Goal: Task Accomplishment & Management: Use online tool/utility

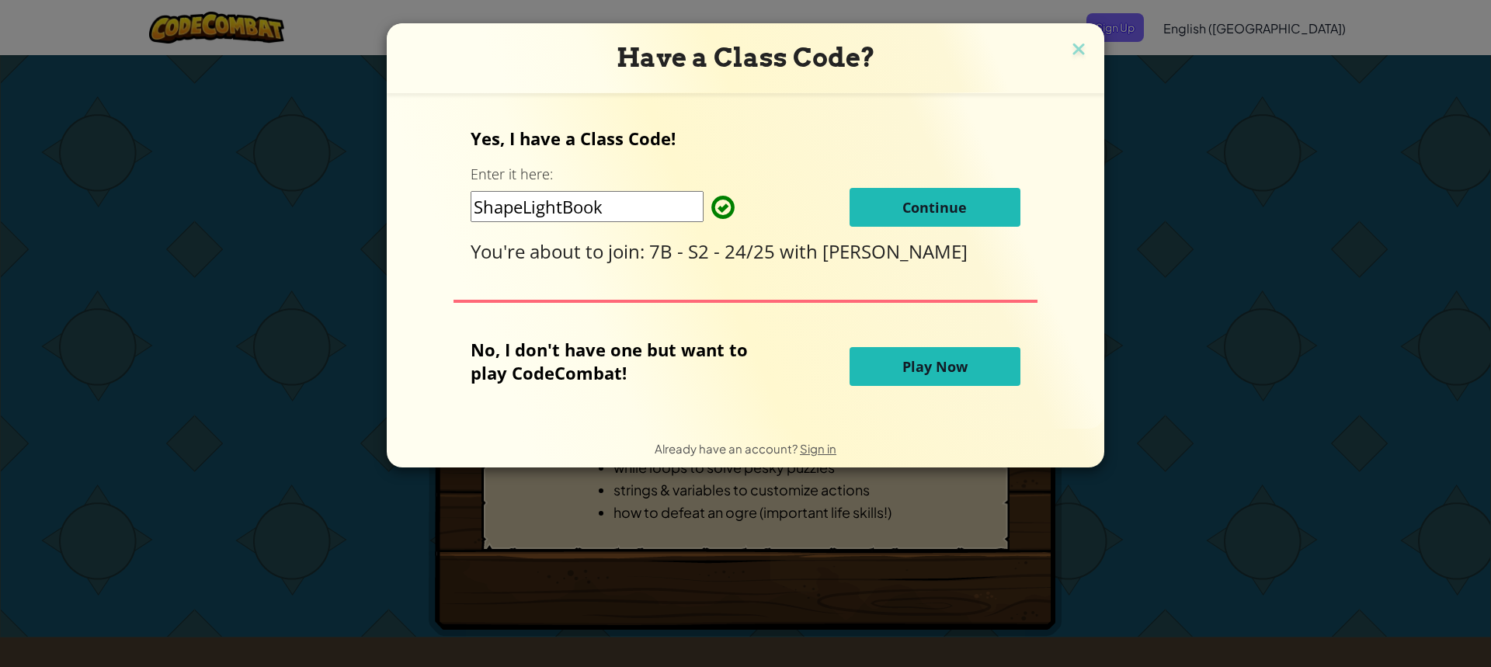
click at [900, 245] on span "[PERSON_NAME]" at bounding box center [894, 251] width 145 height 26
click at [896, 221] on button "Continue" at bounding box center [935, 207] width 171 height 39
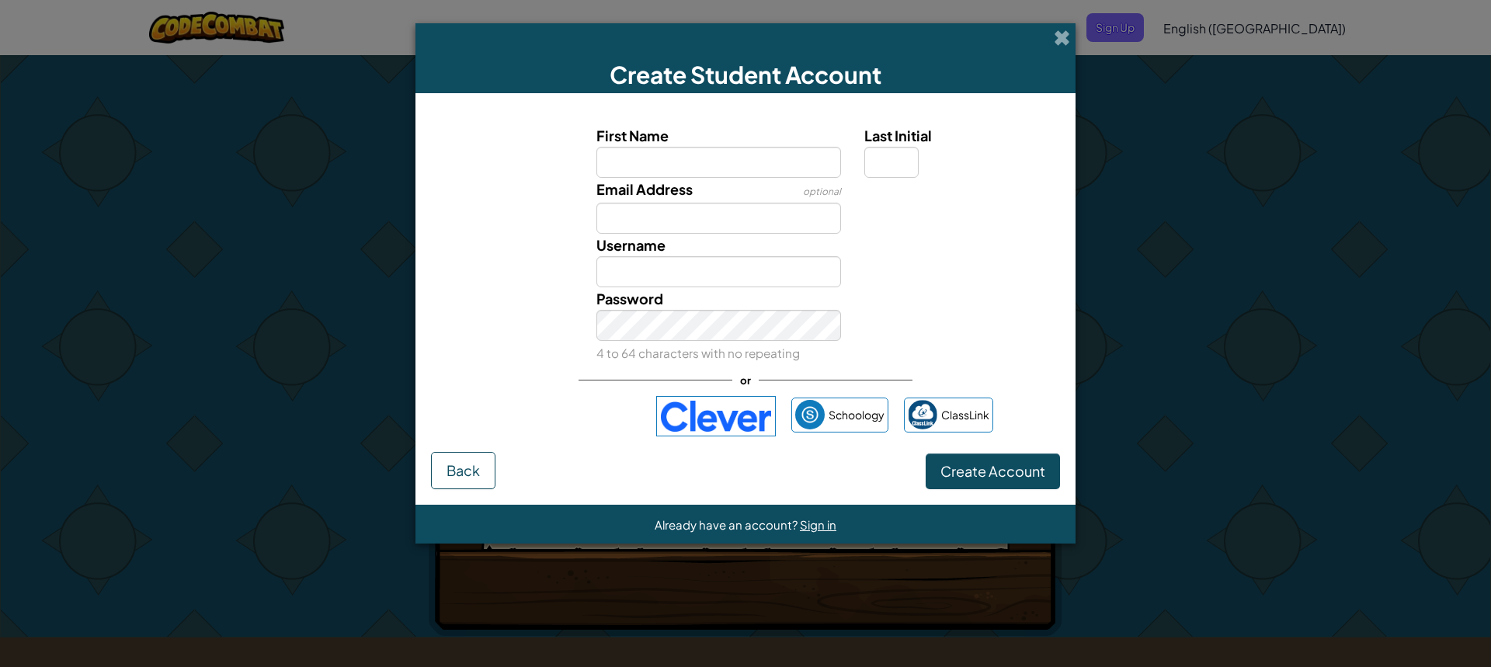
drag, startPoint x: 1068, startPoint y: 376, endPoint x: 1017, endPoint y: 366, distance: 52.2
click at [1065, 375] on form "First Name Last Initial Email Address optional Username Password 4 to 64 charac…" at bounding box center [745, 299] width 660 height 412
click at [887, 185] on div at bounding box center [960, 189] width 215 height 23
click at [742, 162] on input "First Name" at bounding box center [718, 162] width 245 height 31
type input "Kason"
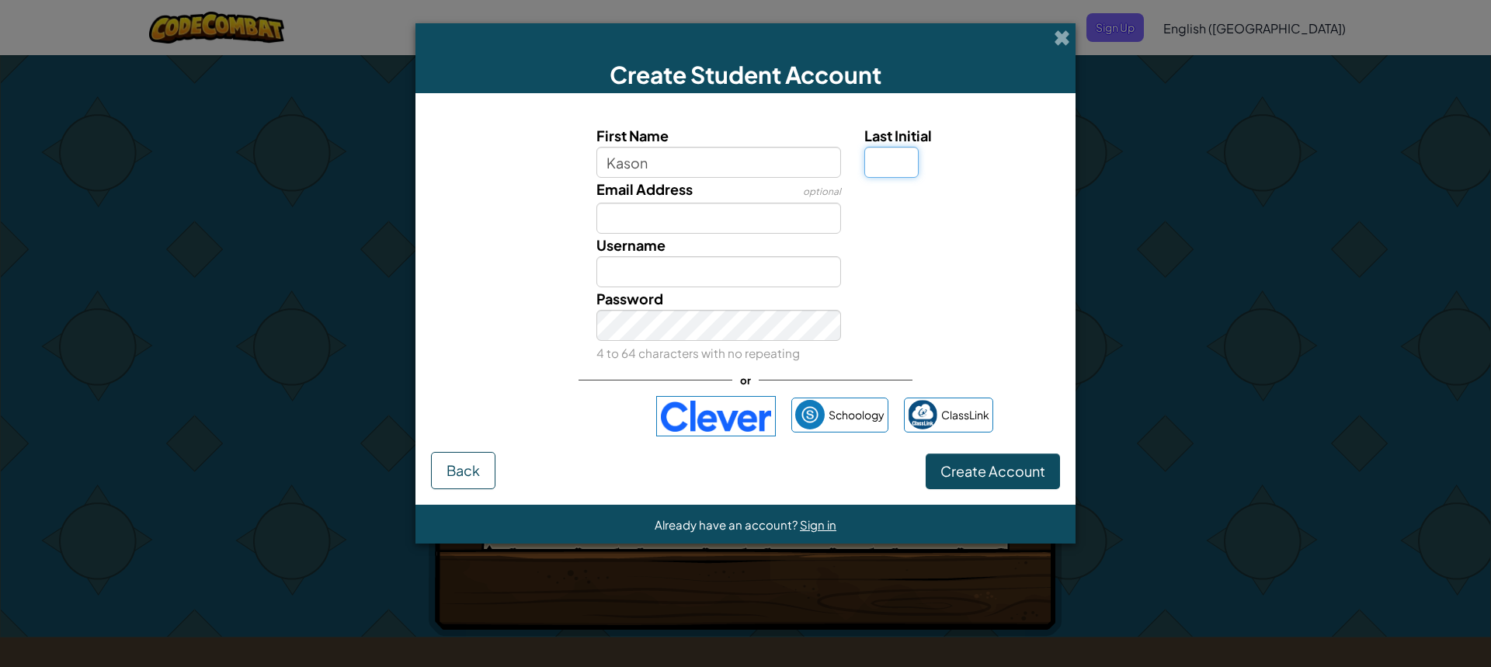
type input "Kason"
click at [885, 164] on input "Last Initial" at bounding box center [891, 162] width 54 height 31
type input "R"
type input "KasonR"
click at [719, 222] on input "Email Address" at bounding box center [718, 218] width 245 height 31
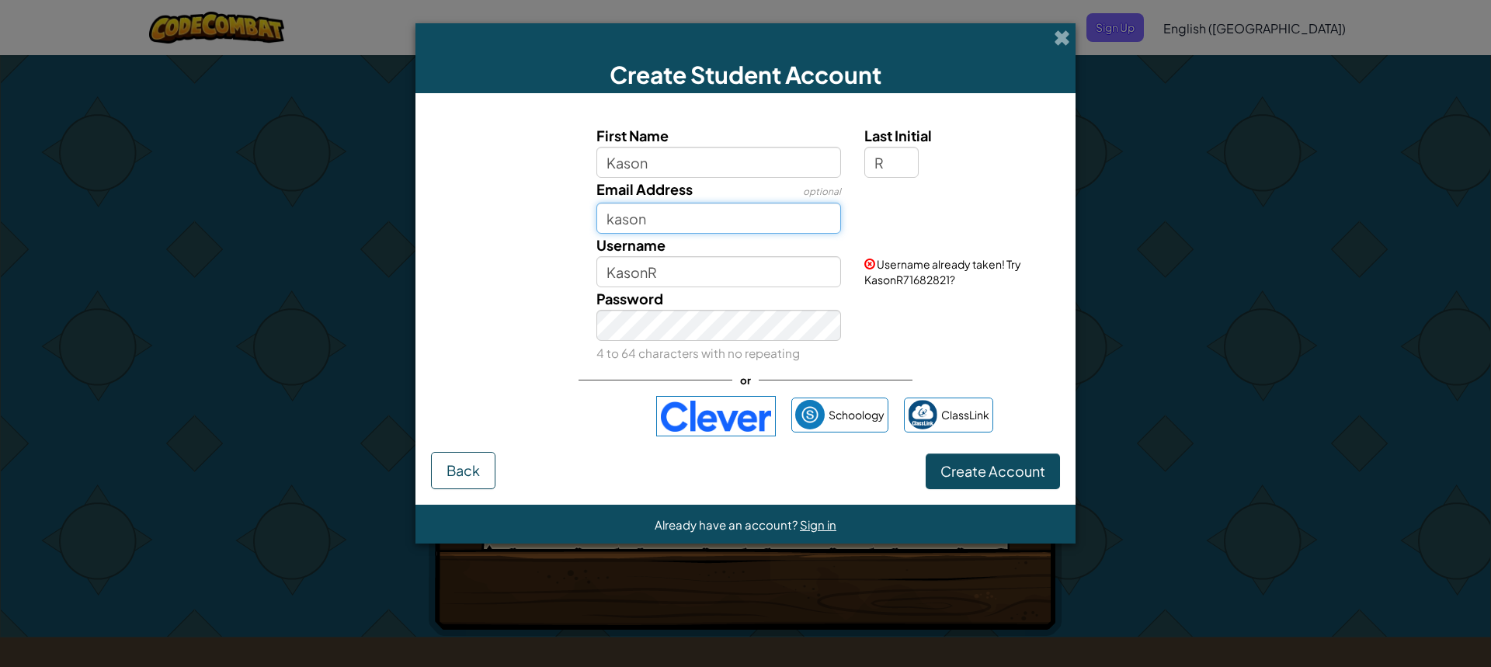
type input "kason"
drag, startPoint x: 466, startPoint y: 468, endPoint x: 470, endPoint y: 478, distance: 11.5
click at [470, 478] on span "Back" at bounding box center [463, 470] width 33 height 18
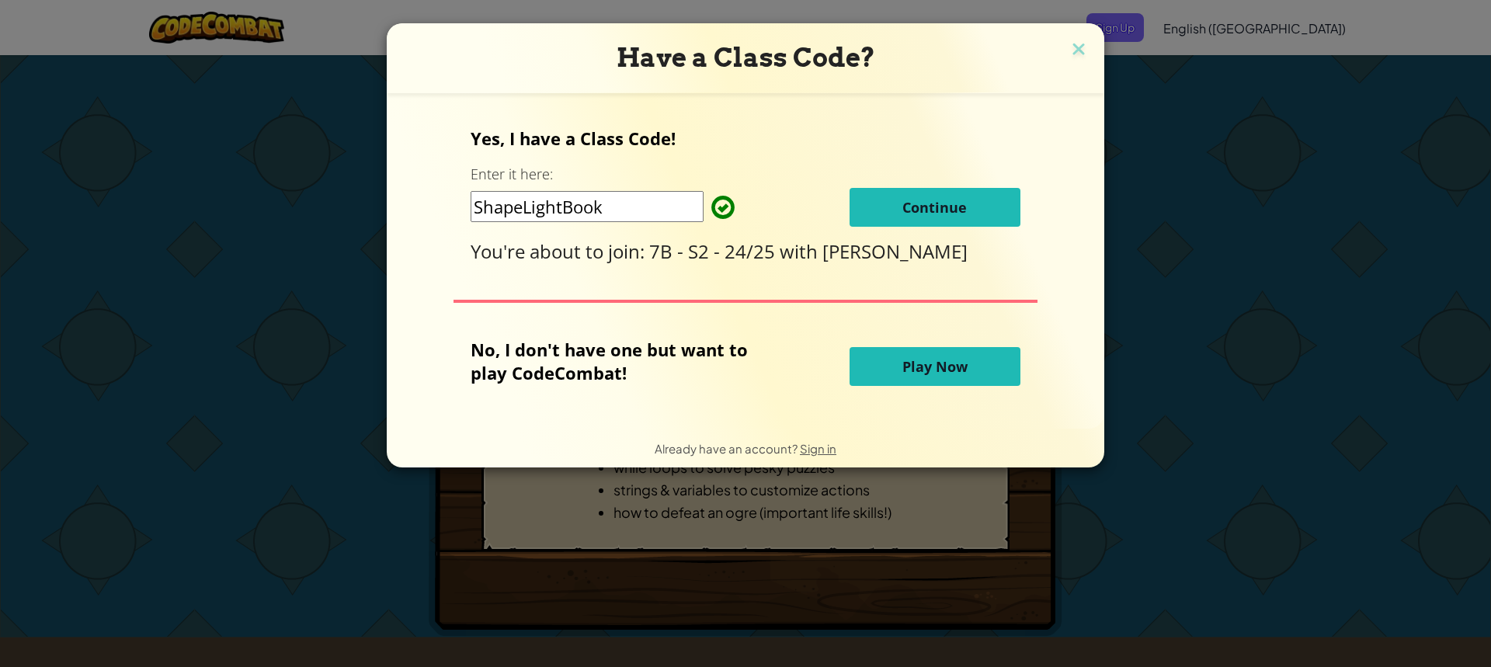
drag, startPoint x: 963, startPoint y: 369, endPoint x: 955, endPoint y: 374, distance: 9.1
click at [957, 373] on button "Play Now" at bounding box center [935, 366] width 171 height 39
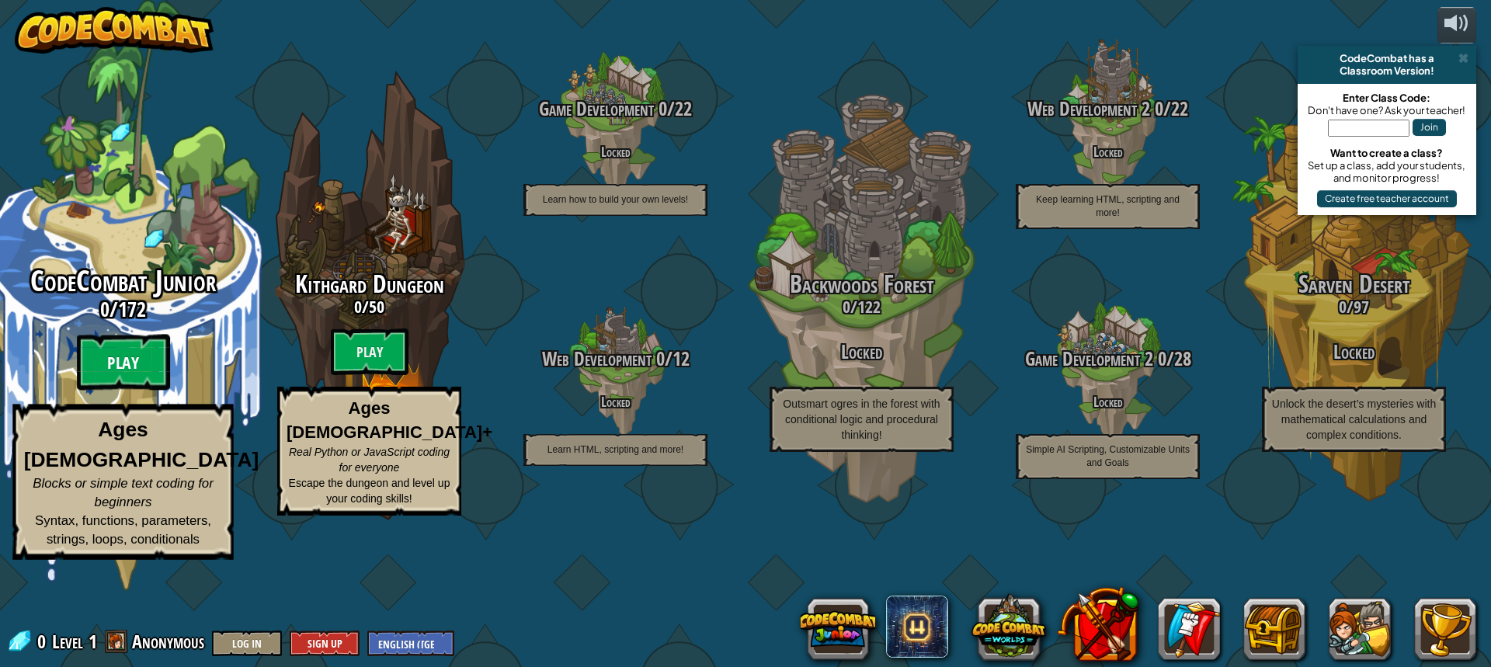
click at [135, 391] on btn "Play" at bounding box center [123, 363] width 93 height 56
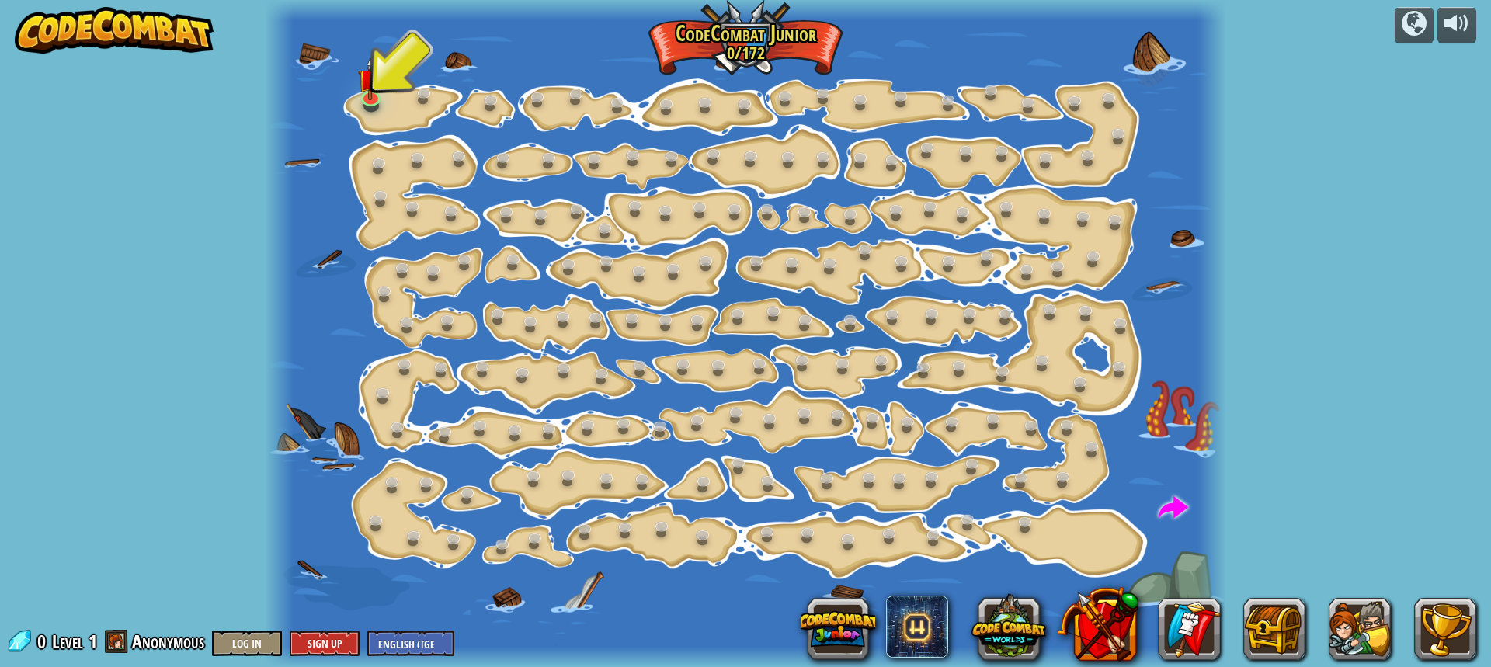
click at [381, 118] on div at bounding box center [745, 333] width 961 height 667
click at [374, 92] on img at bounding box center [371, 68] width 25 height 57
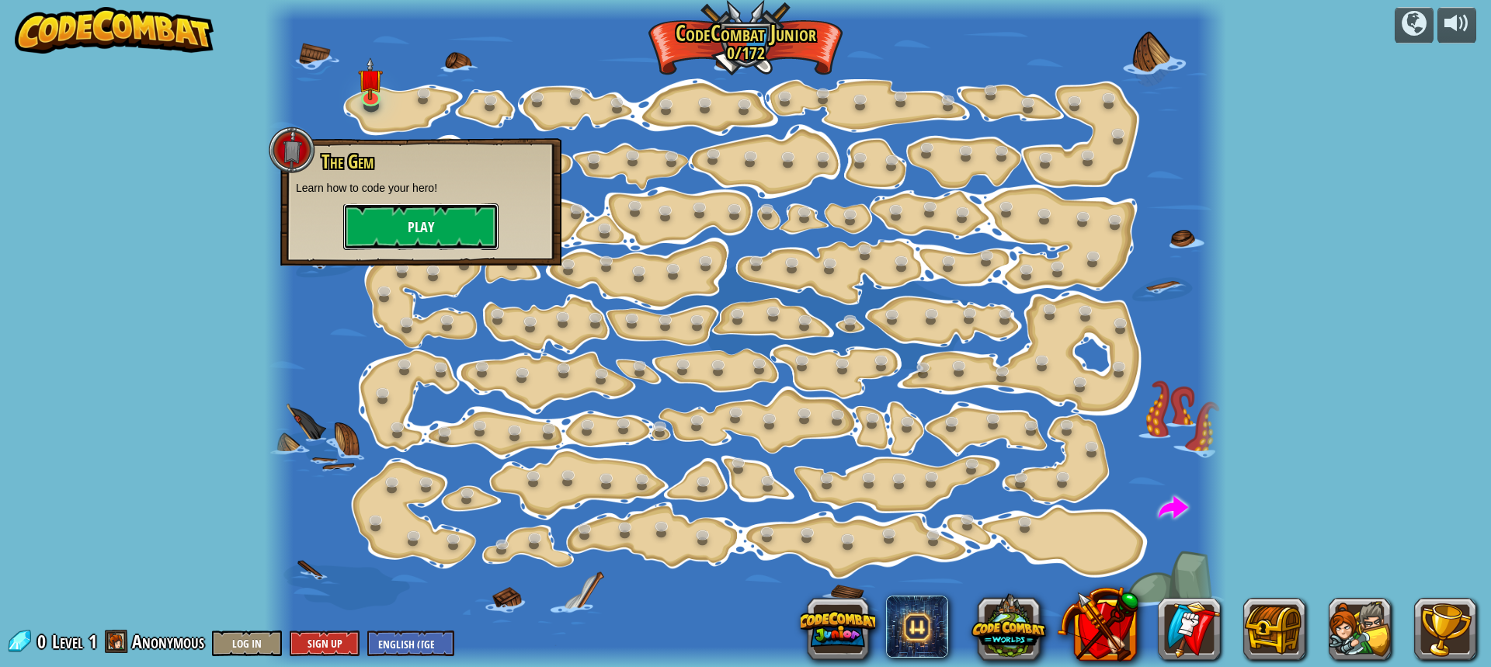
click at [412, 220] on button "Play" at bounding box center [420, 226] width 155 height 47
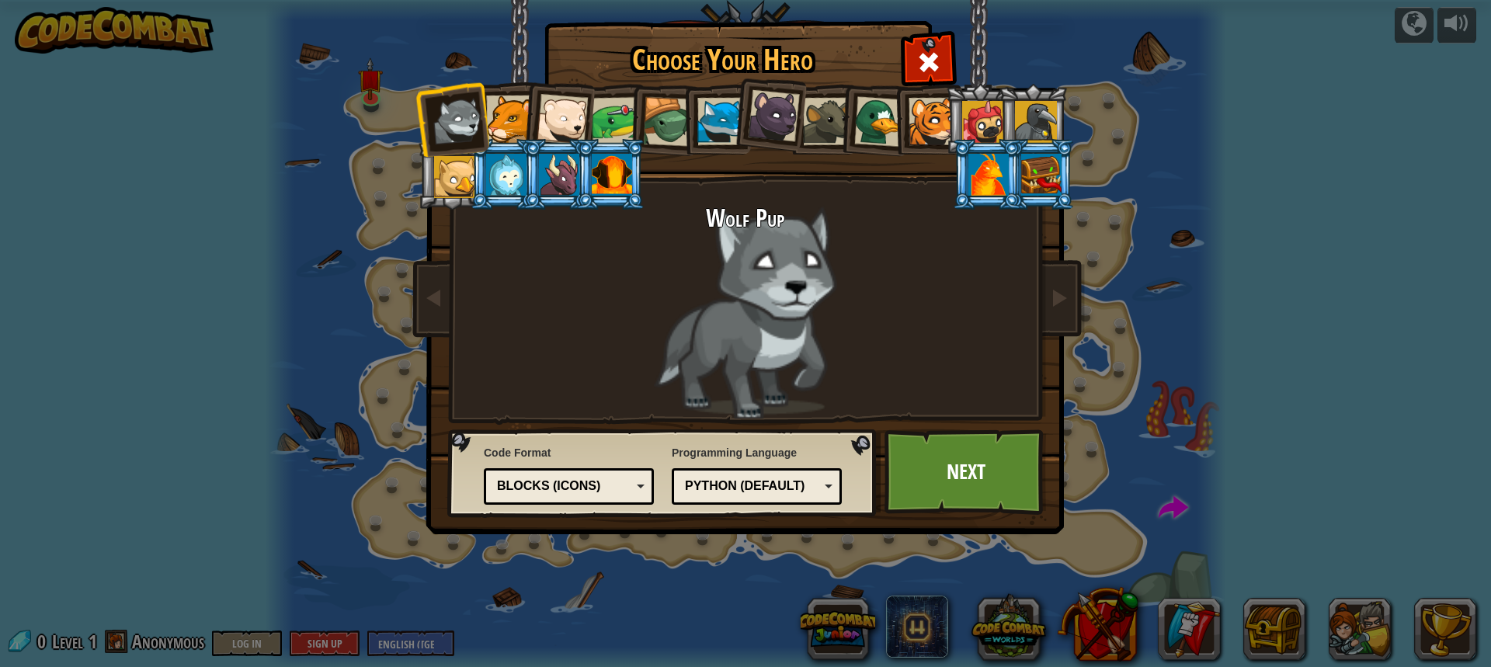
click at [700, 110] on div at bounding box center [720, 121] width 47 height 47
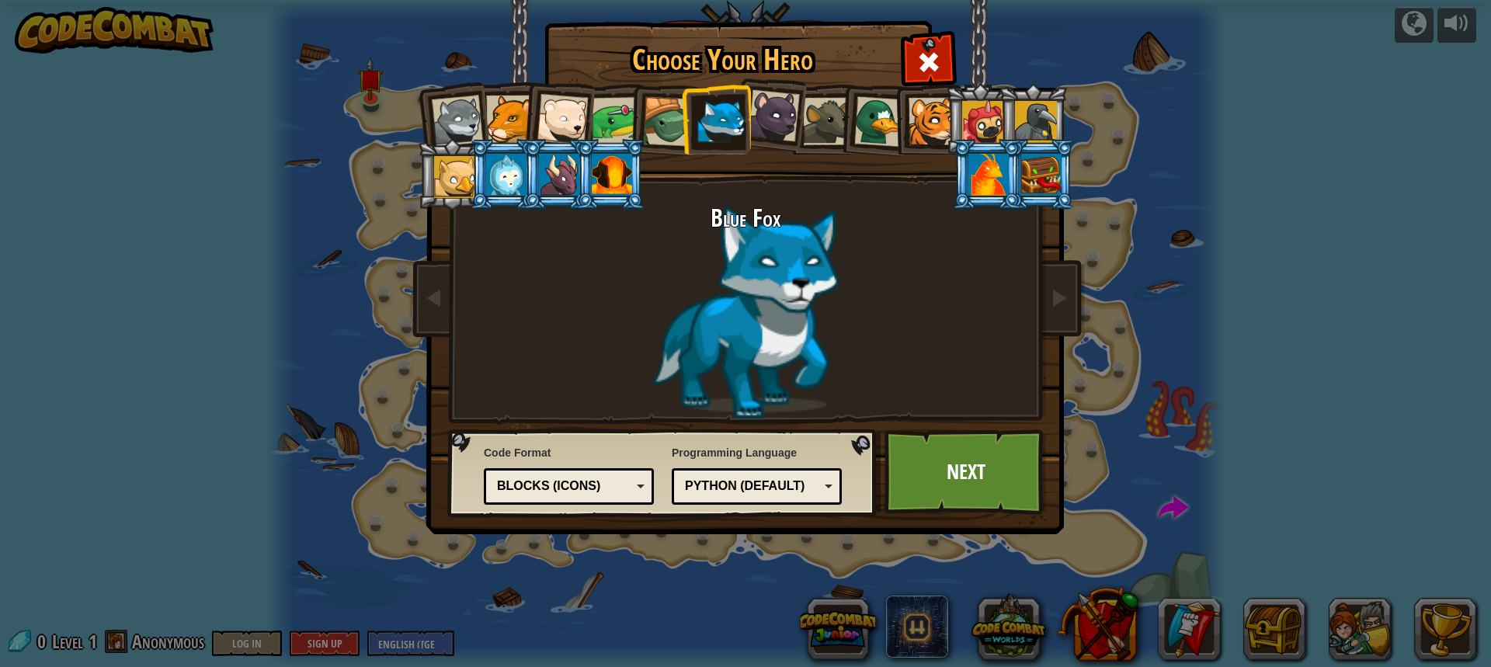
click at [503, 108] on div at bounding box center [509, 119] width 47 height 47
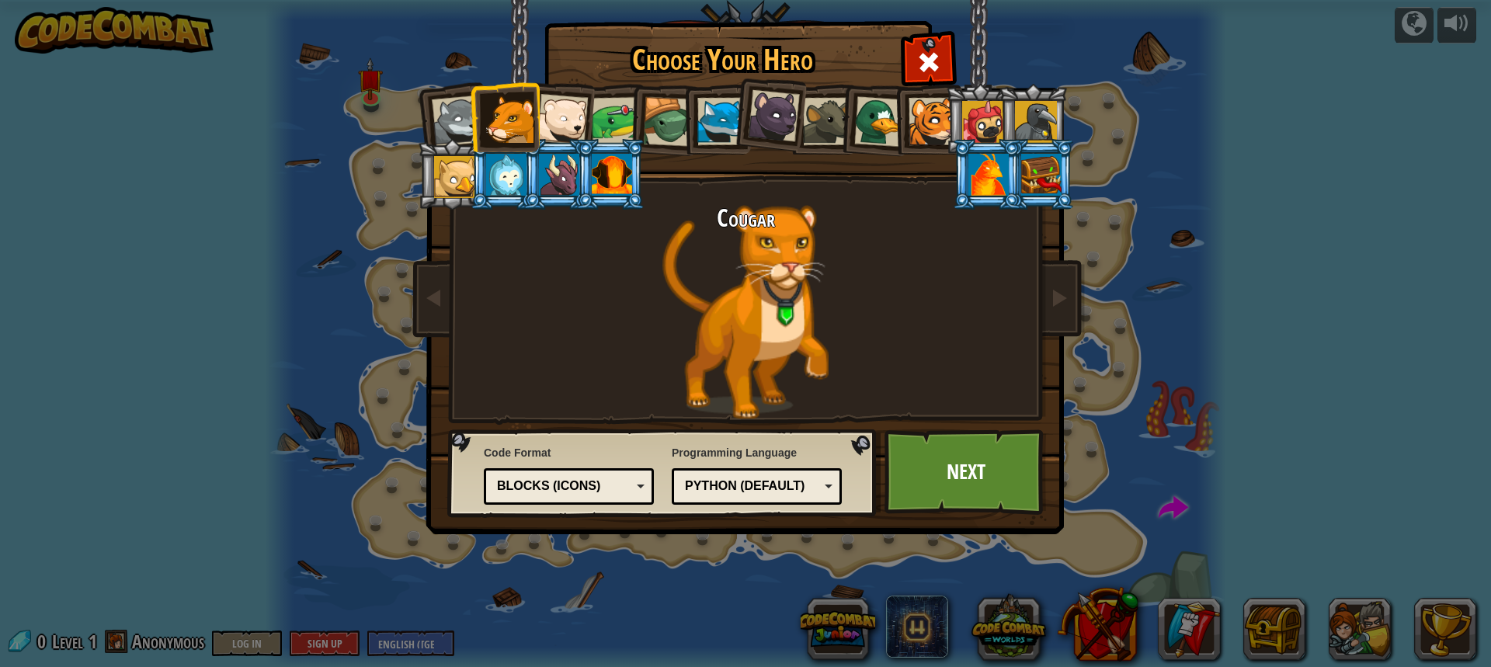
click at [1022, 128] on div at bounding box center [1036, 122] width 42 height 42
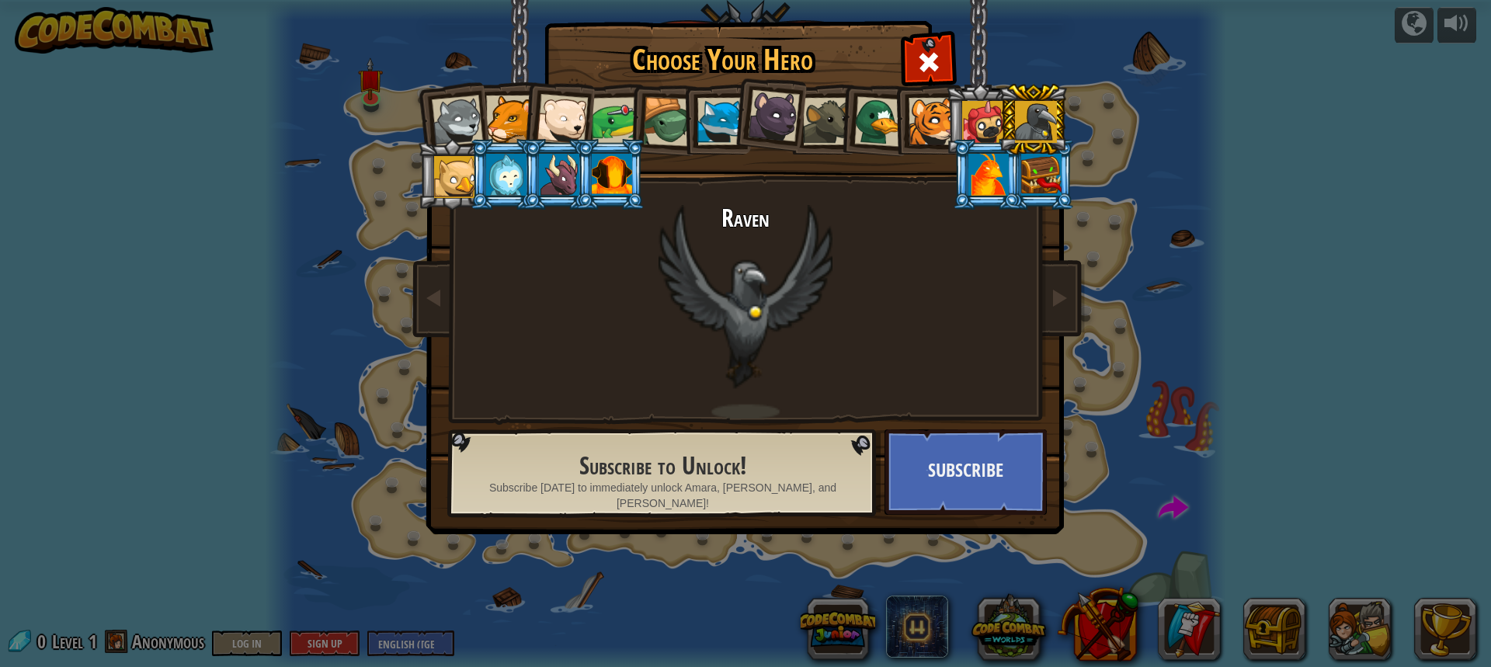
click at [457, 183] on div at bounding box center [455, 177] width 42 height 42
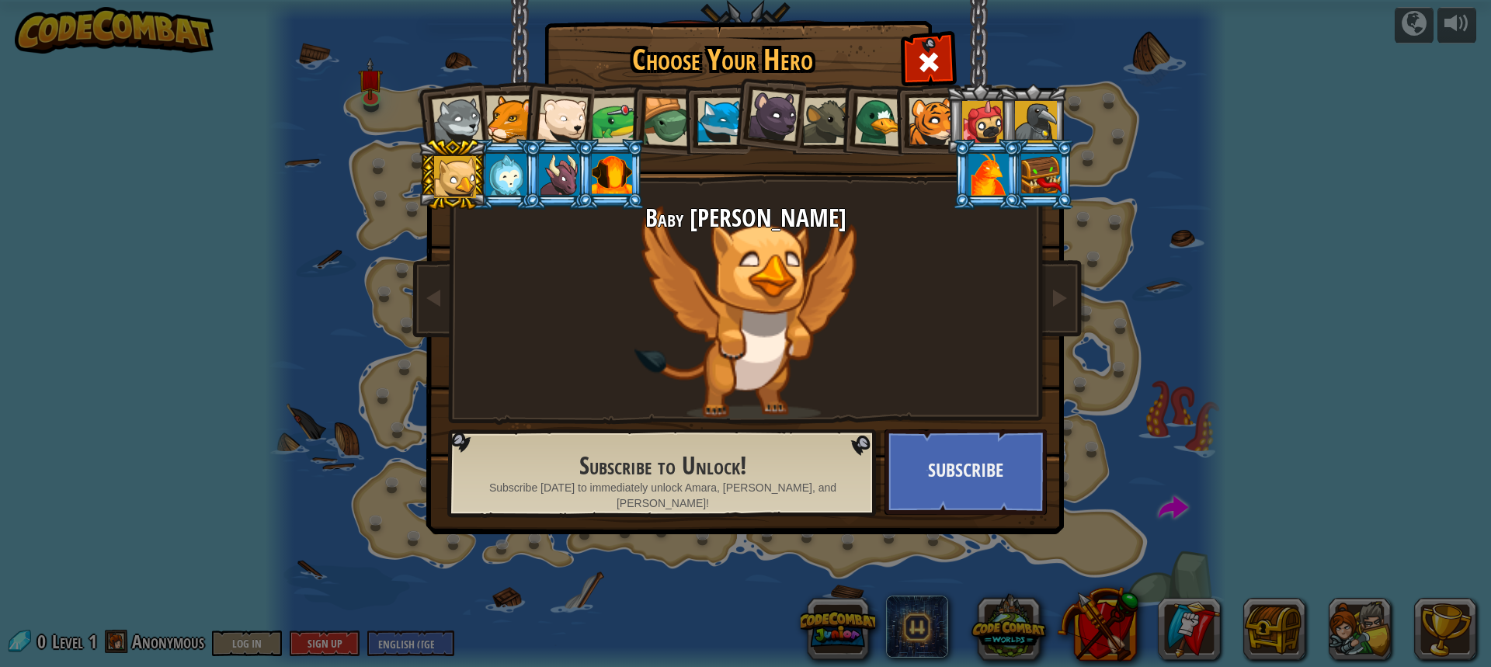
click at [499, 188] on div at bounding box center [506, 175] width 40 height 42
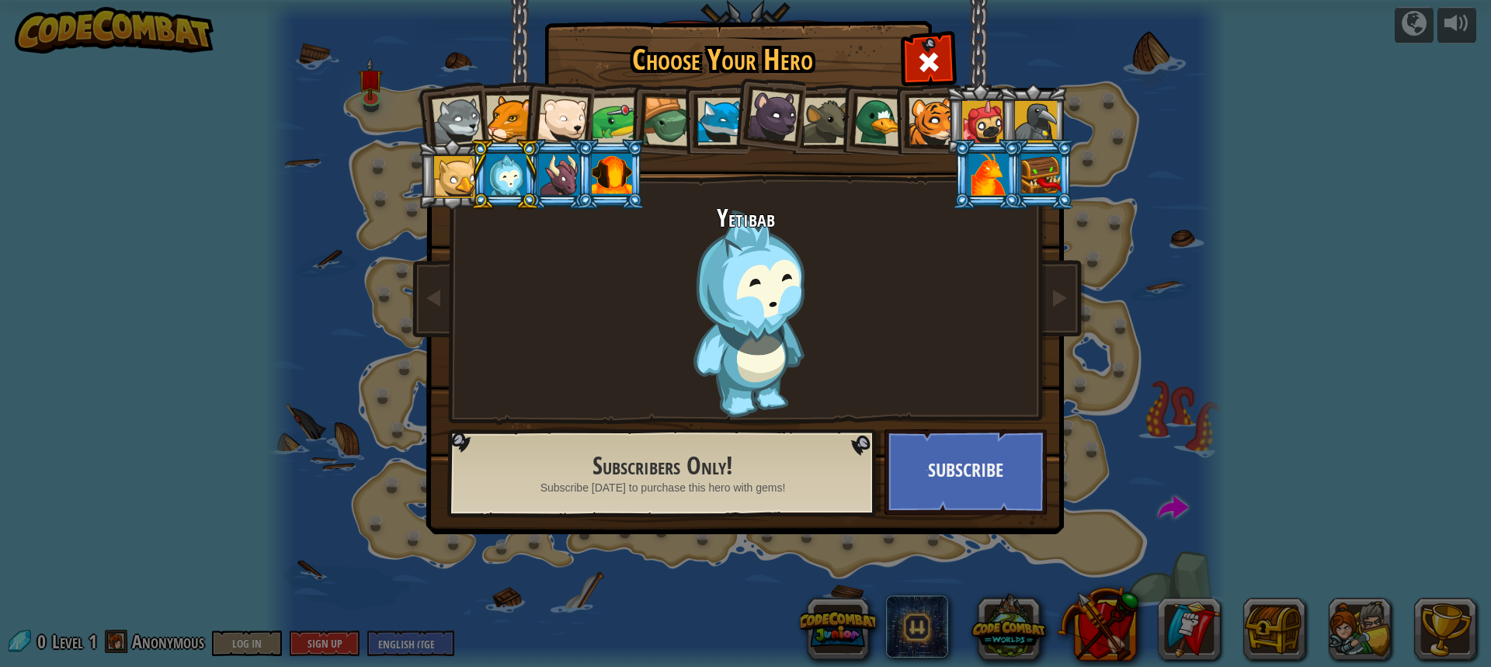
click at [559, 193] on div at bounding box center [559, 175] width 40 height 42
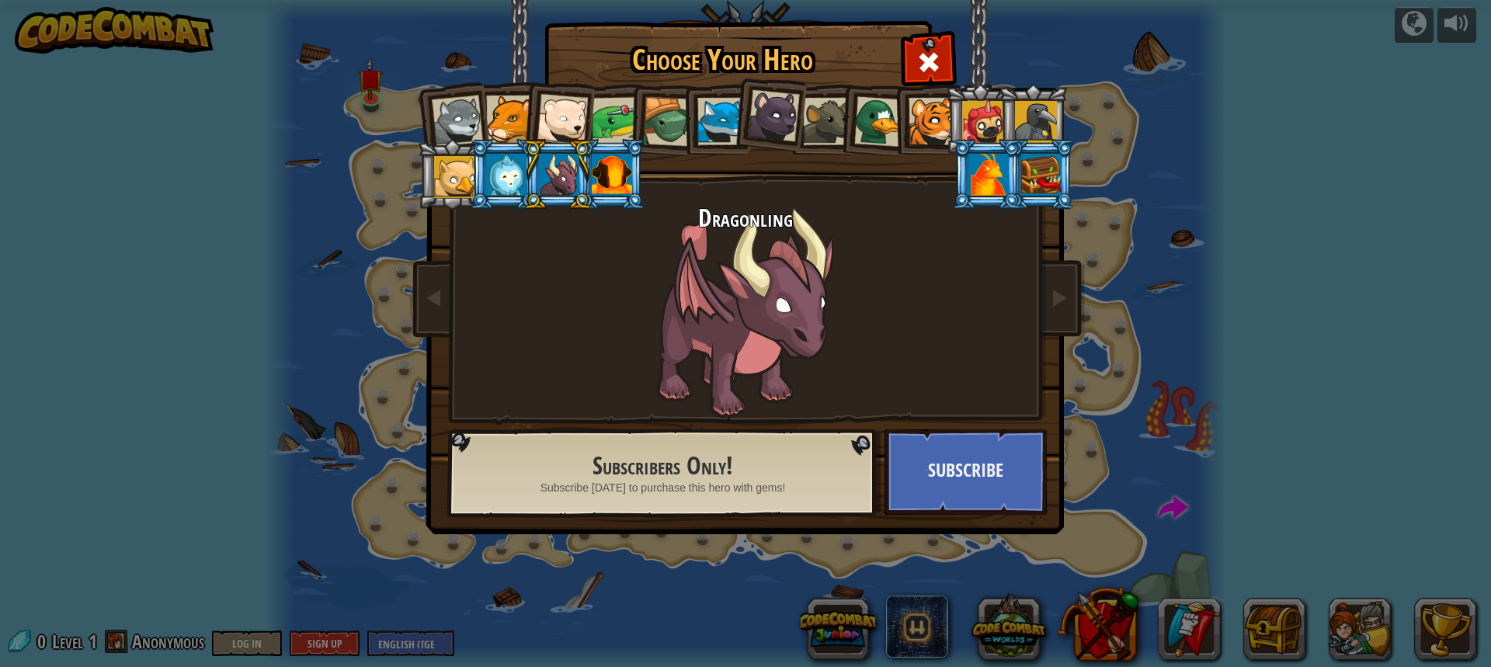
click at [597, 186] on div at bounding box center [612, 175] width 40 height 42
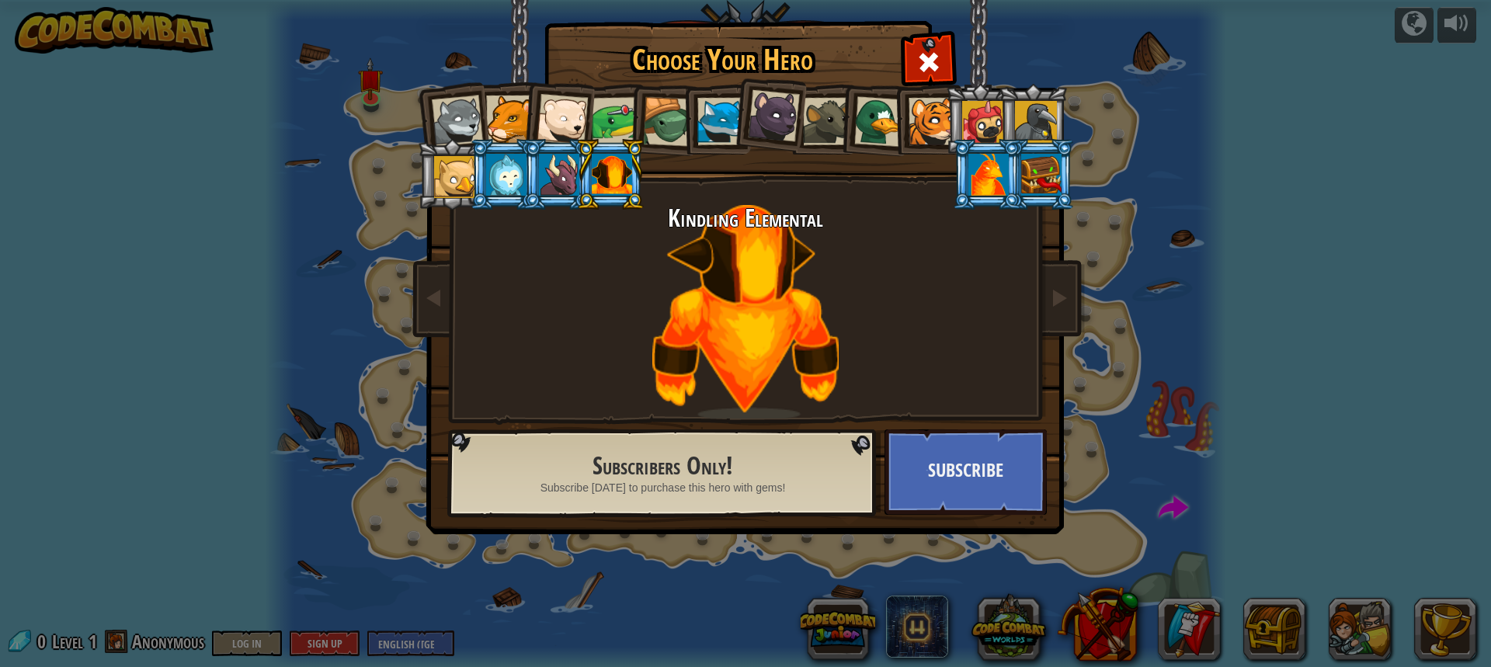
click at [572, 185] on div at bounding box center [559, 175] width 40 height 42
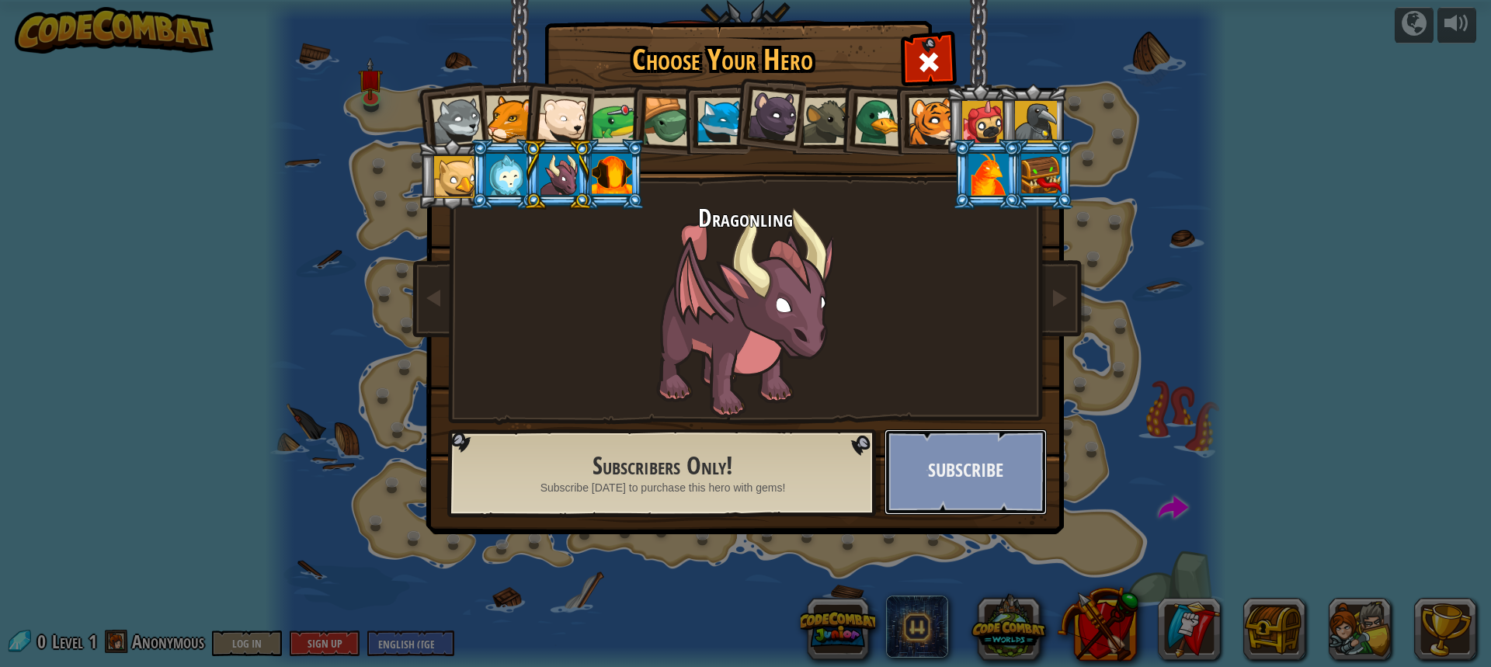
click at [995, 460] on button "Subscribe" at bounding box center [966, 471] width 162 height 85
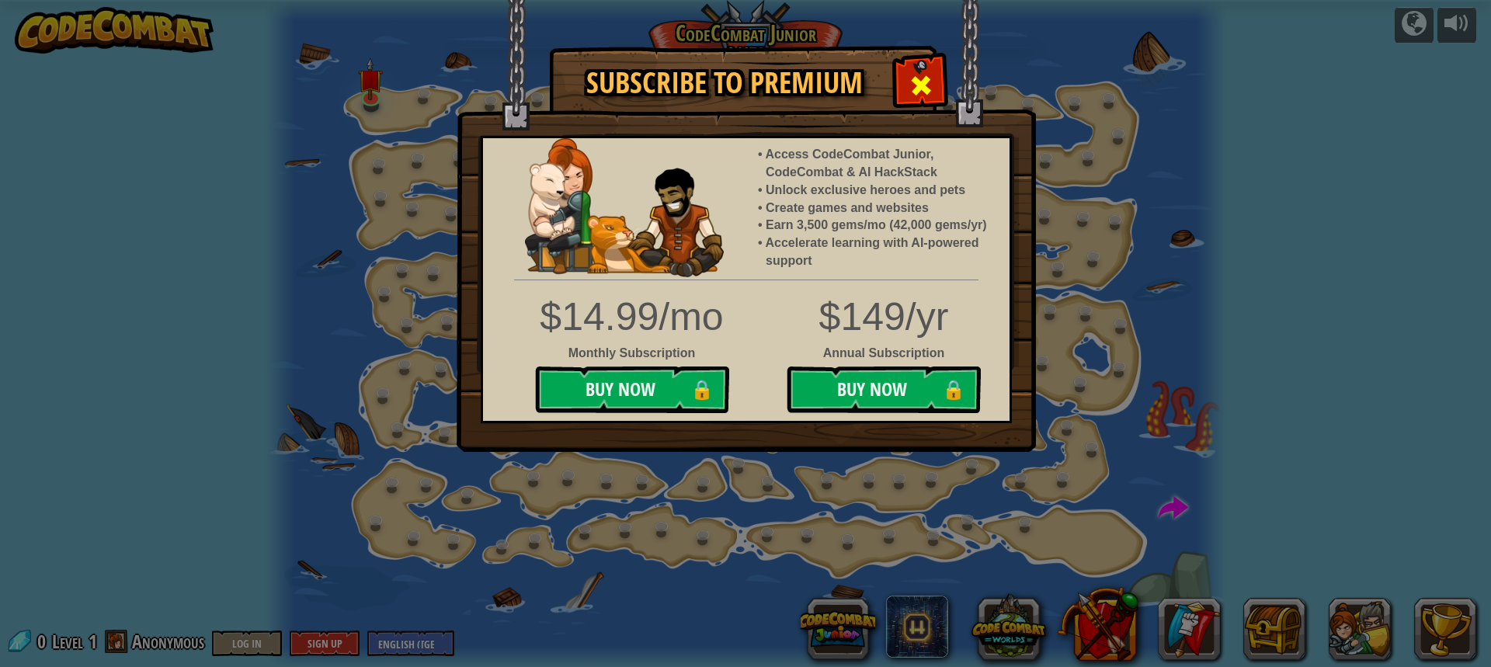
click at [909, 102] on div at bounding box center [920, 83] width 49 height 49
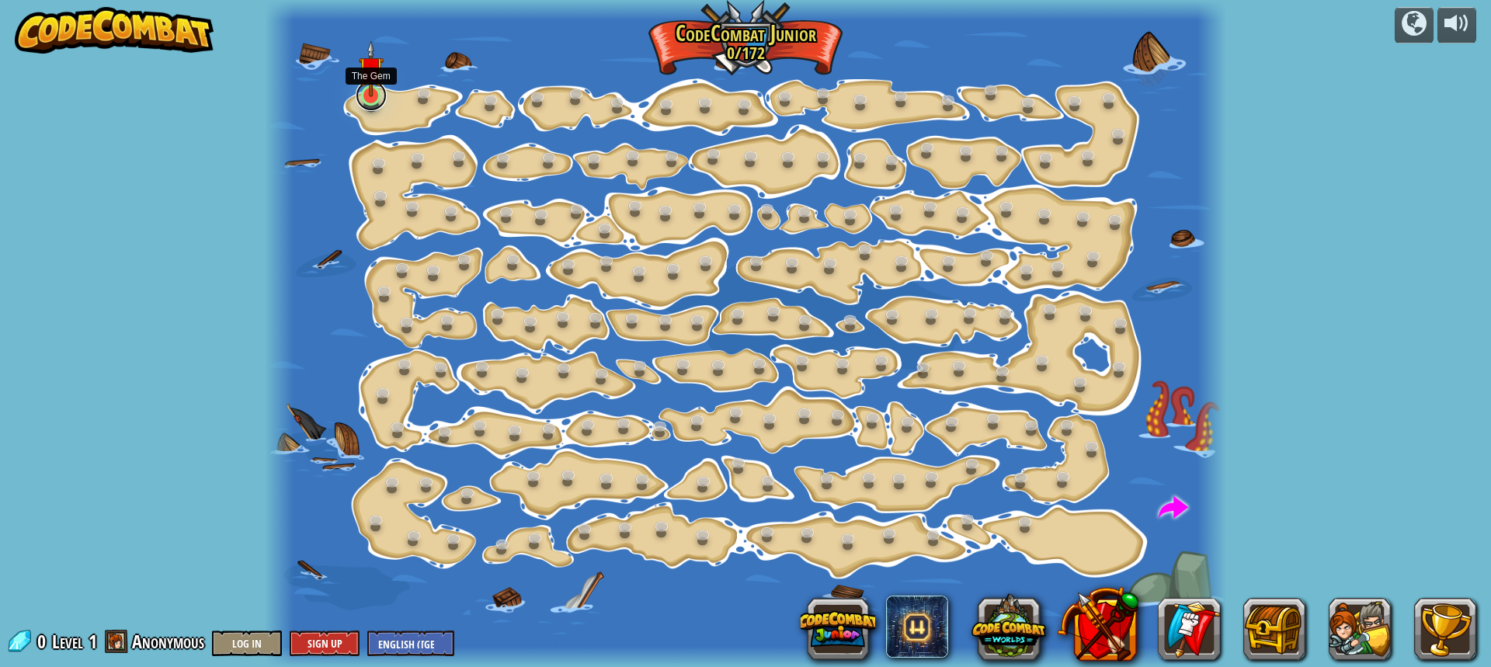
click at [380, 105] on link at bounding box center [371, 95] width 31 height 31
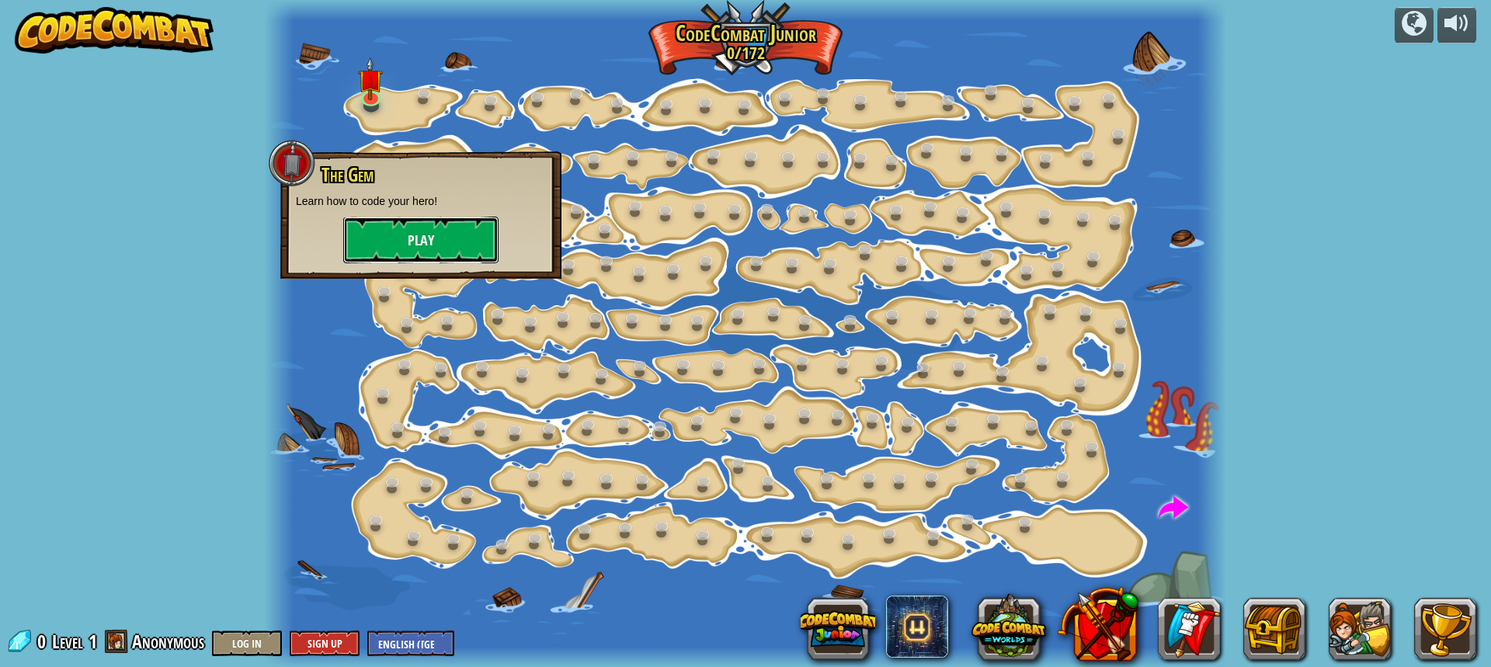
click at [379, 238] on button "Play" at bounding box center [420, 240] width 155 height 47
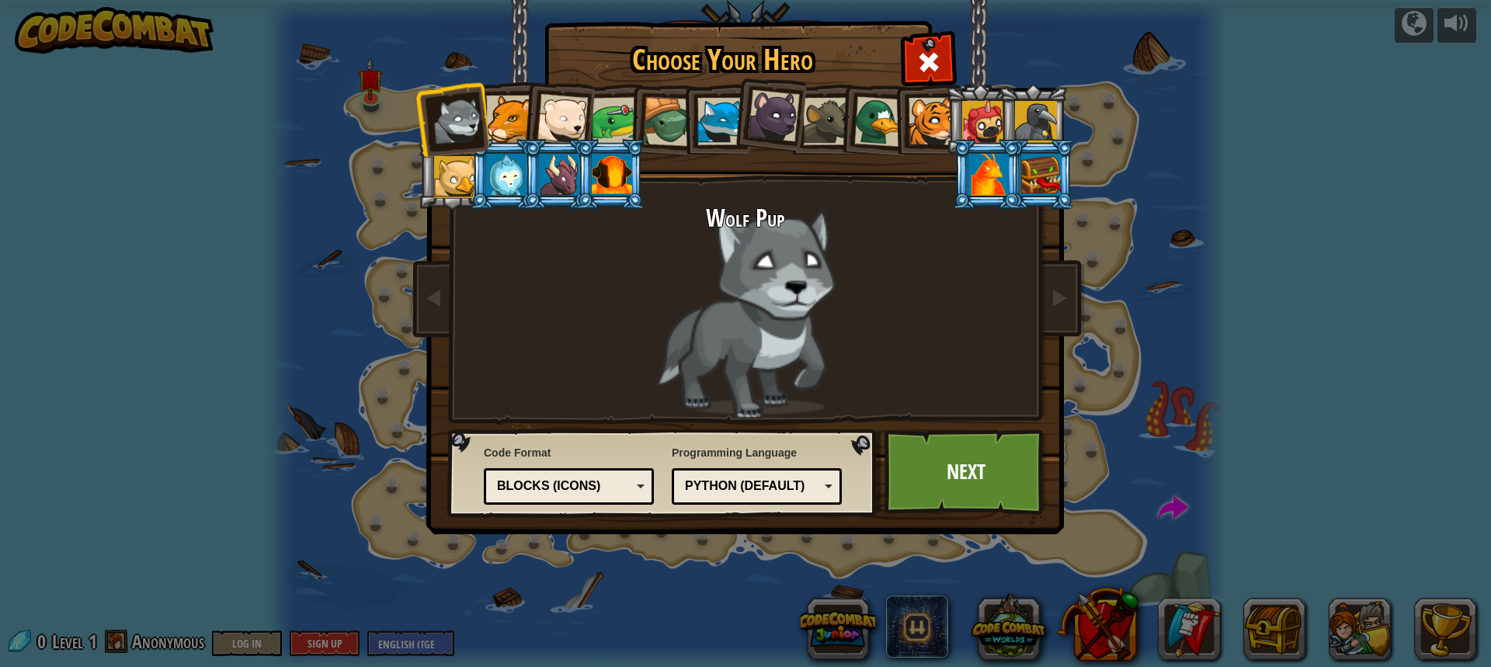
click at [1009, 121] on li at bounding box center [1033, 119] width 70 height 71
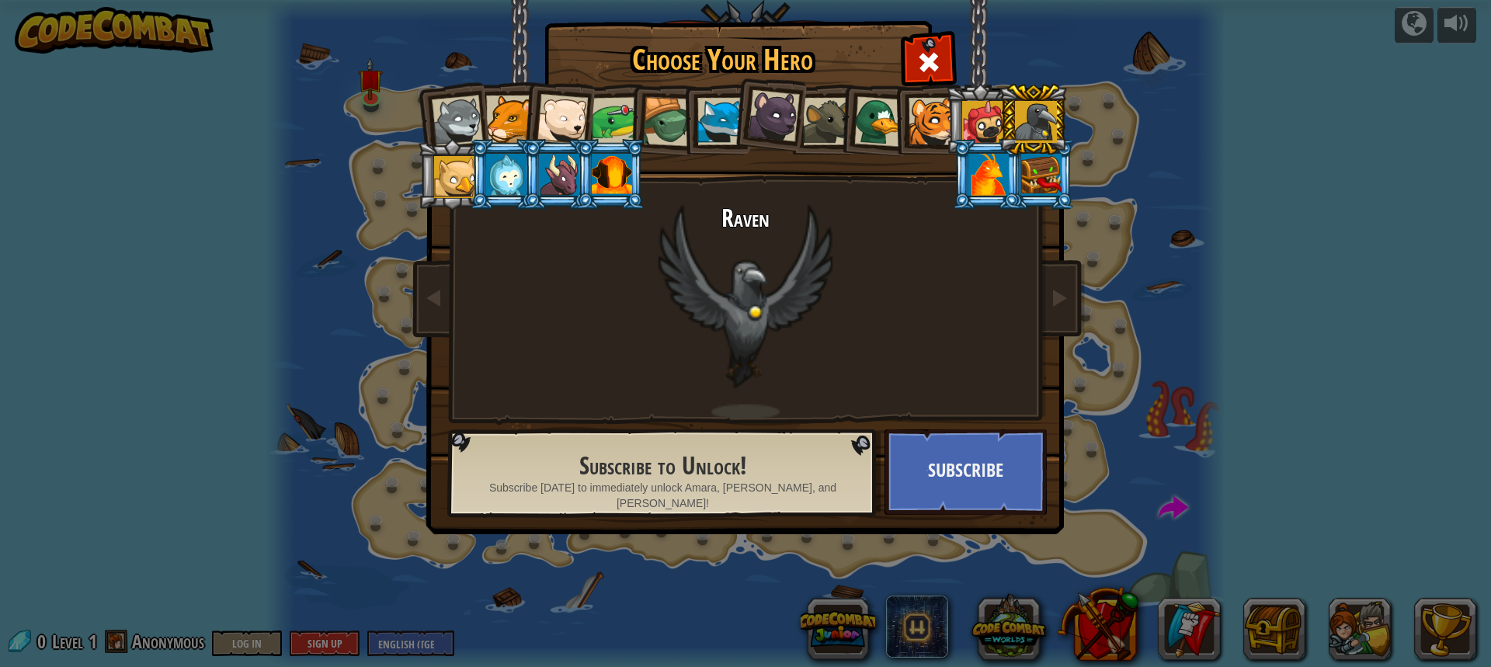
click at [494, 117] on div at bounding box center [509, 119] width 47 height 47
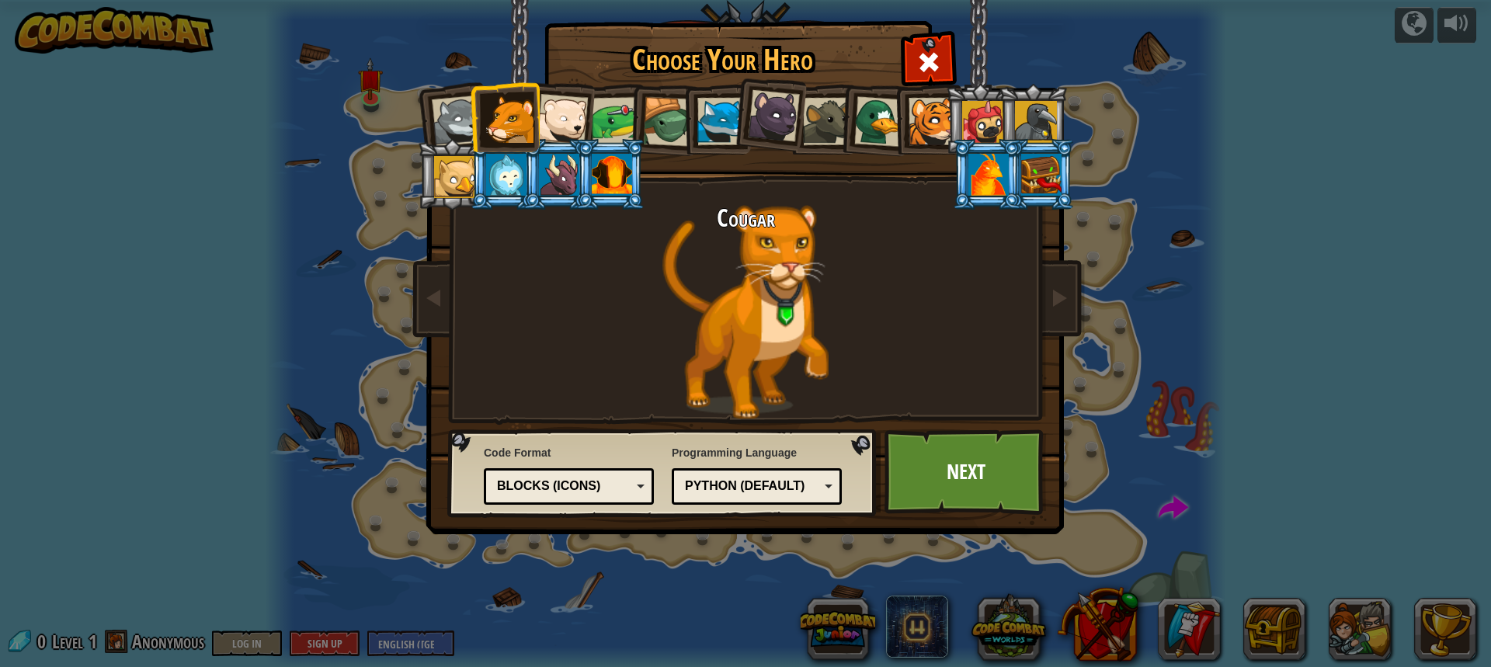
drag, startPoint x: 909, startPoint y: 99, endPoint x: 921, endPoint y: 105, distance: 13.2
click at [921, 105] on div at bounding box center [932, 121] width 47 height 47
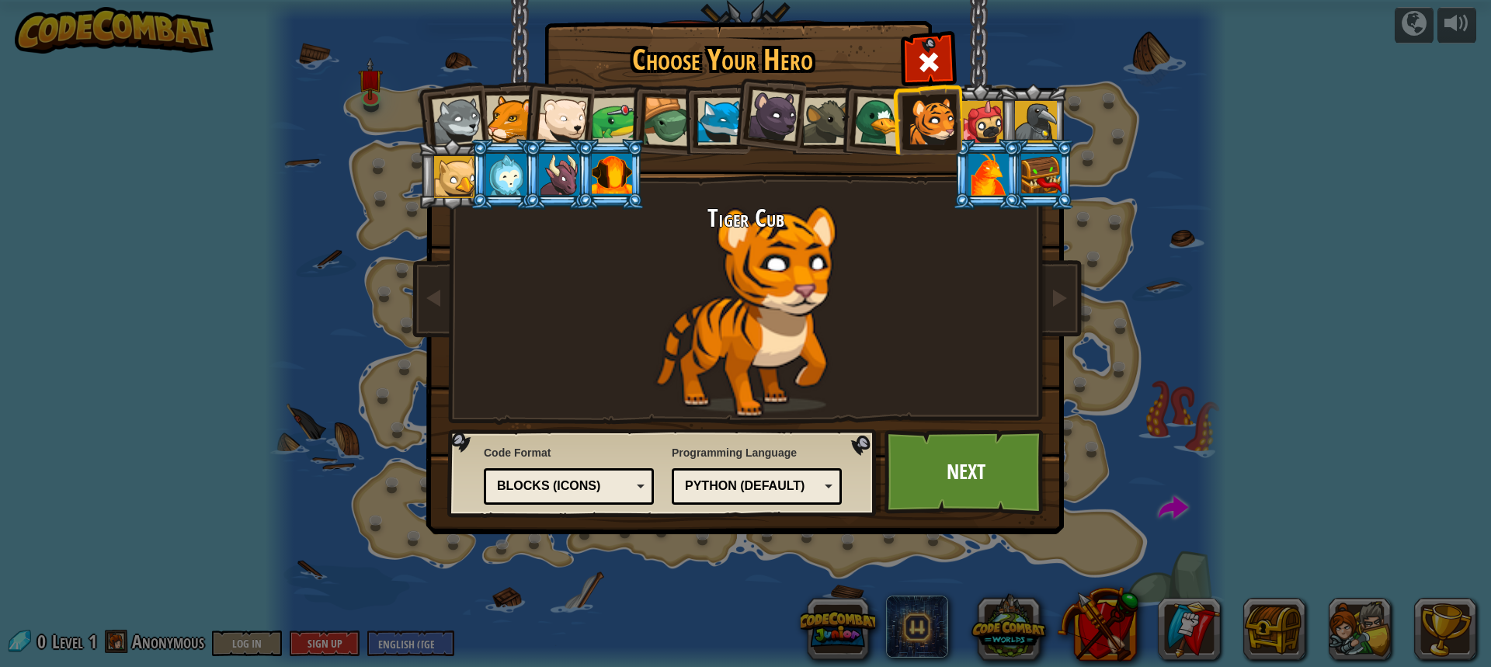
click at [863, 113] on div at bounding box center [879, 121] width 50 height 50
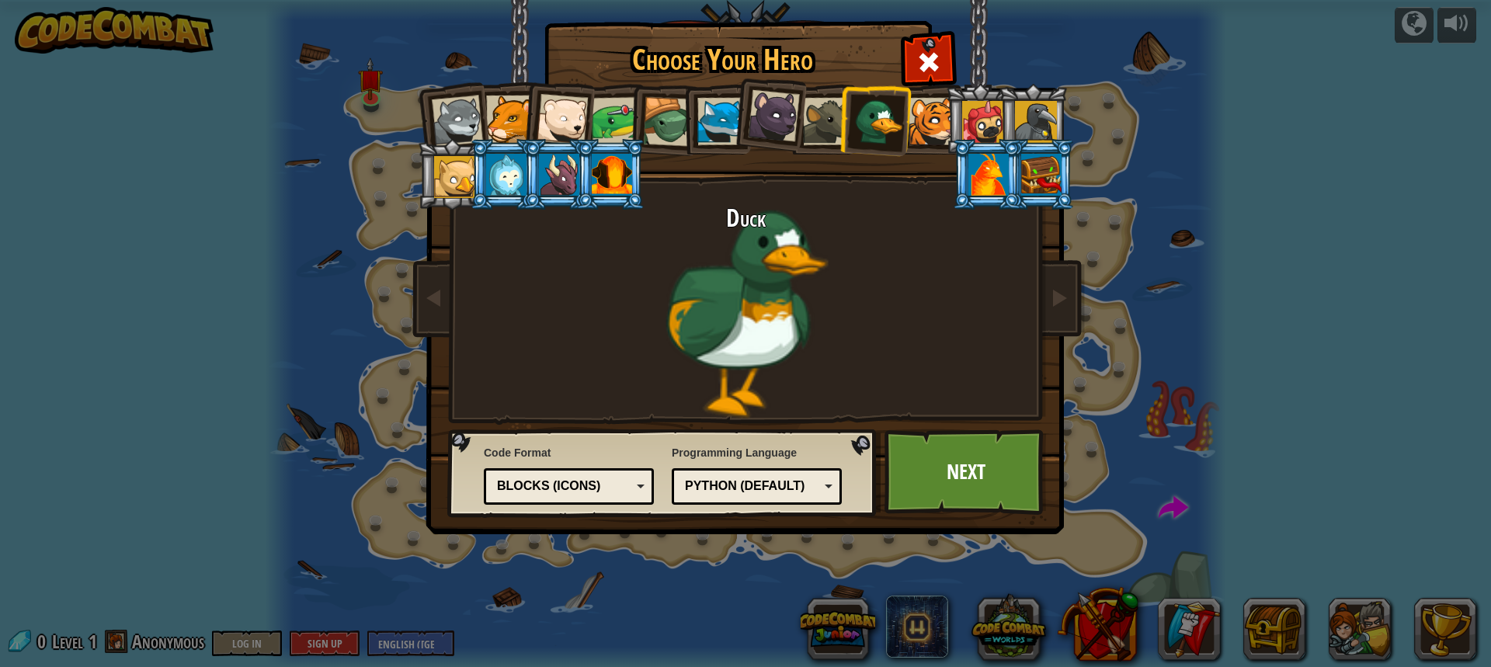
drag, startPoint x: 551, startPoint y: 100, endPoint x: 575, endPoint y: 115, distance: 27.6
click at [561, 113] on div at bounding box center [562, 119] width 51 height 51
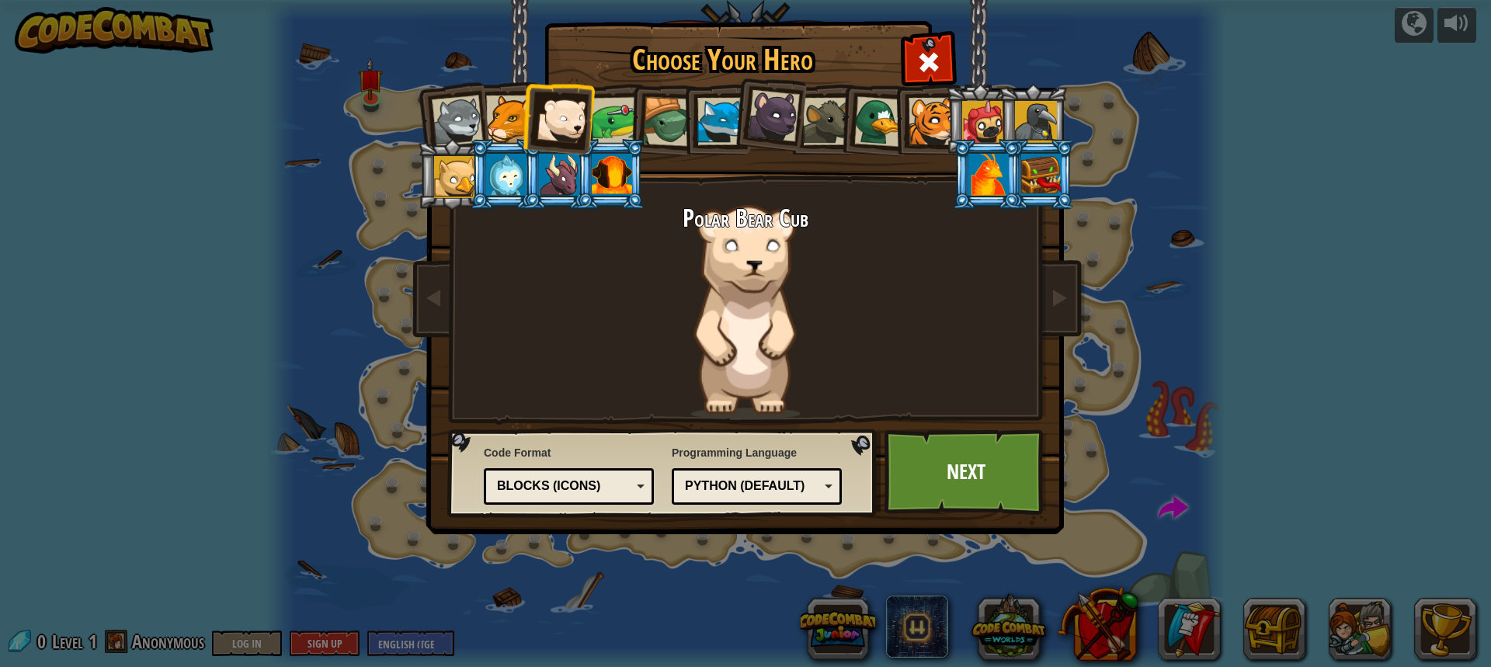
click at [609, 113] on div at bounding box center [616, 121] width 48 height 48
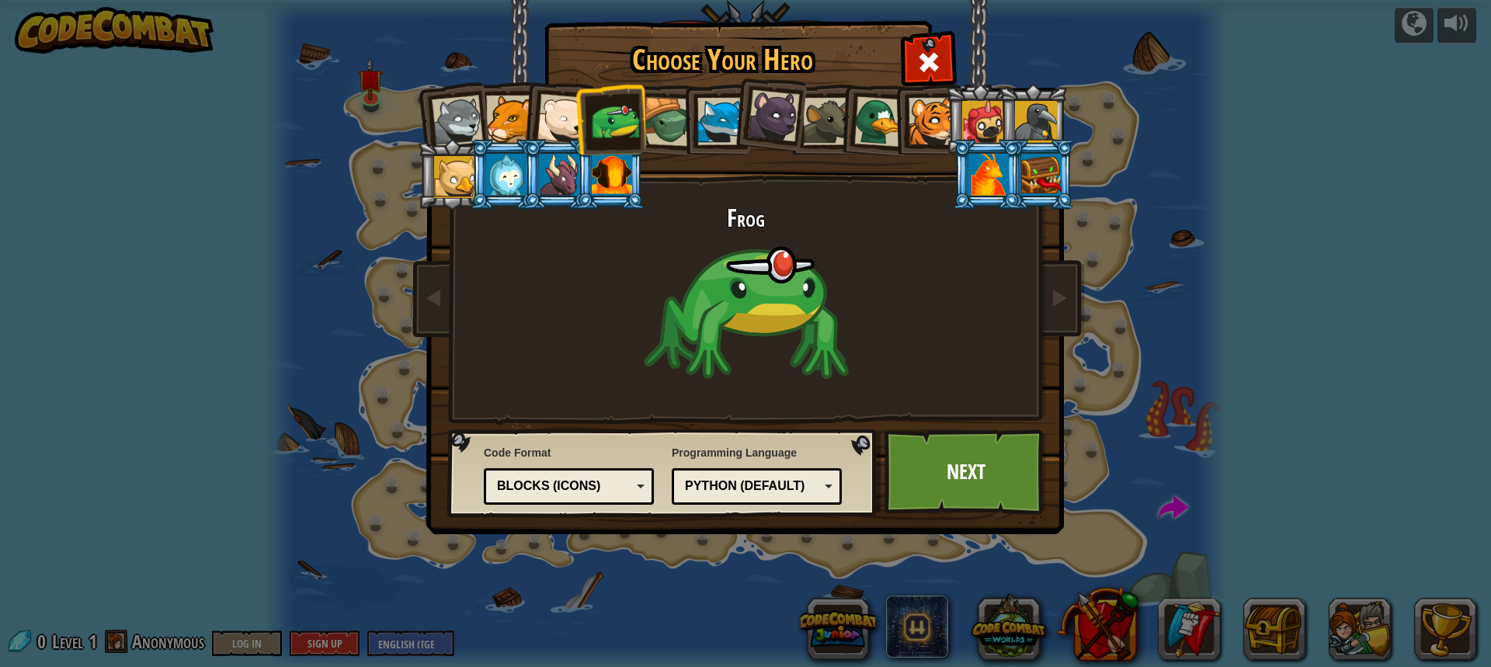
click at [507, 115] on div at bounding box center [509, 119] width 47 height 47
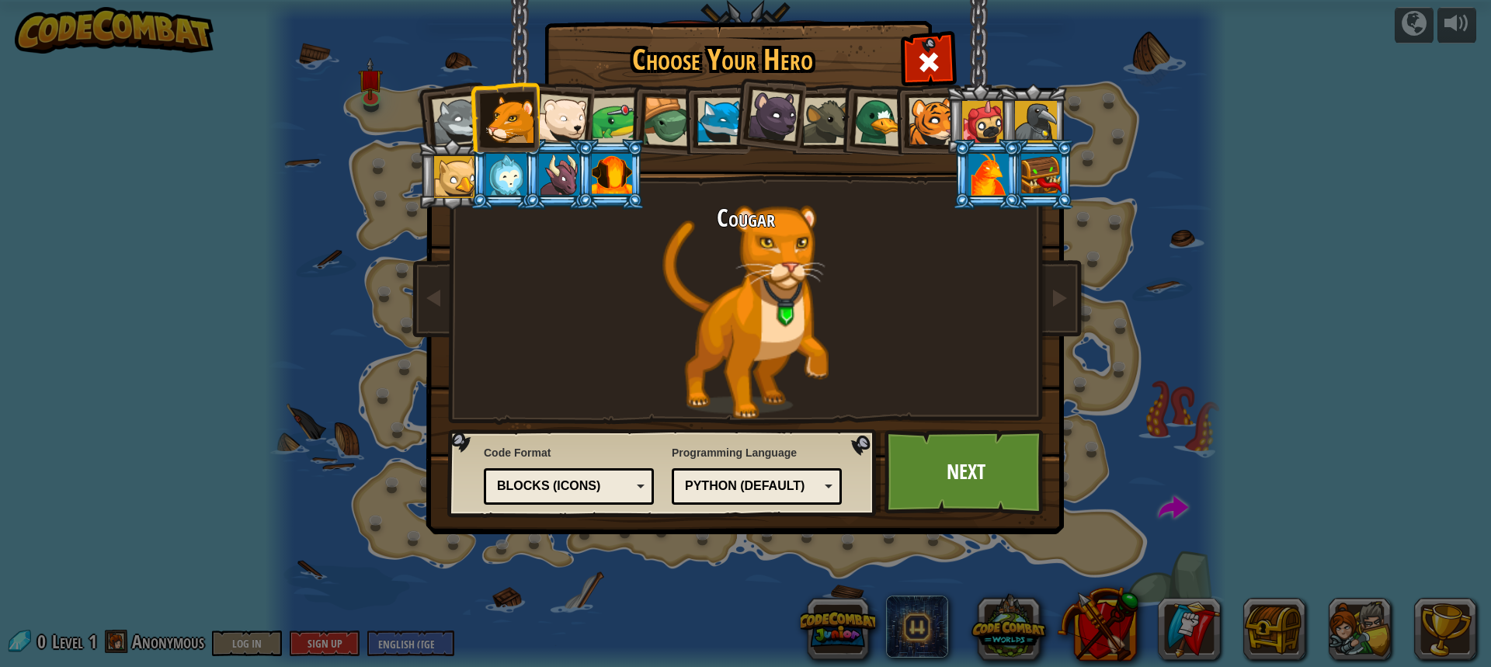
click at [614, 479] on div "Blocks (Icons)" at bounding box center [564, 487] width 134 height 18
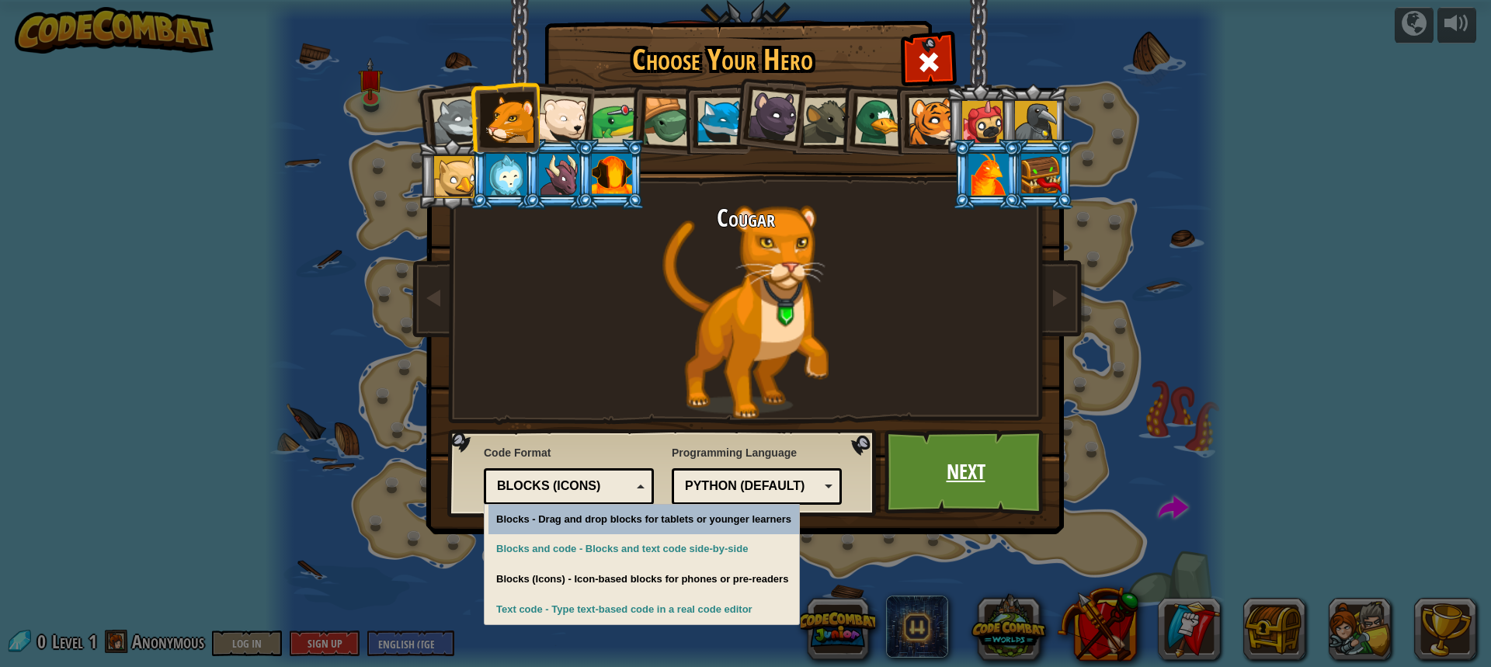
click at [944, 474] on link "Next" at bounding box center [966, 471] width 162 height 85
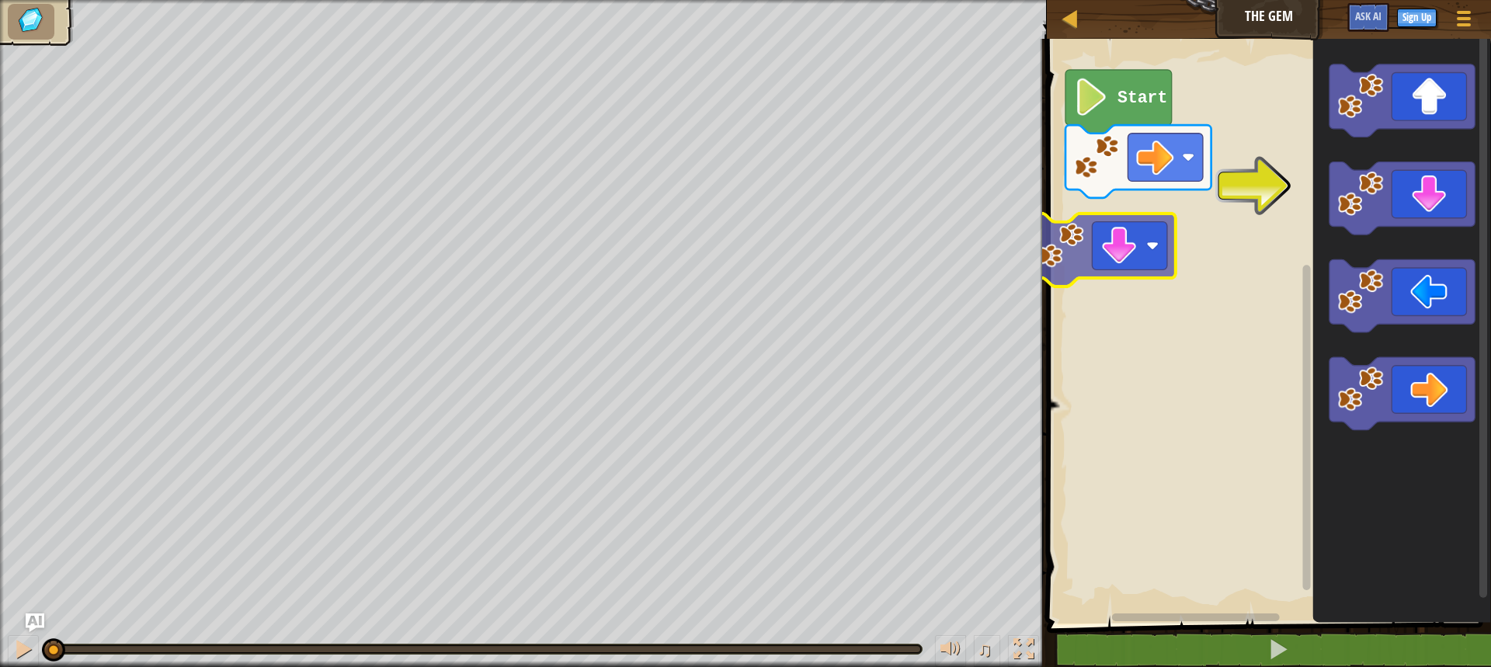
click at [1088, 224] on div "Start" at bounding box center [1266, 327] width 449 height 593
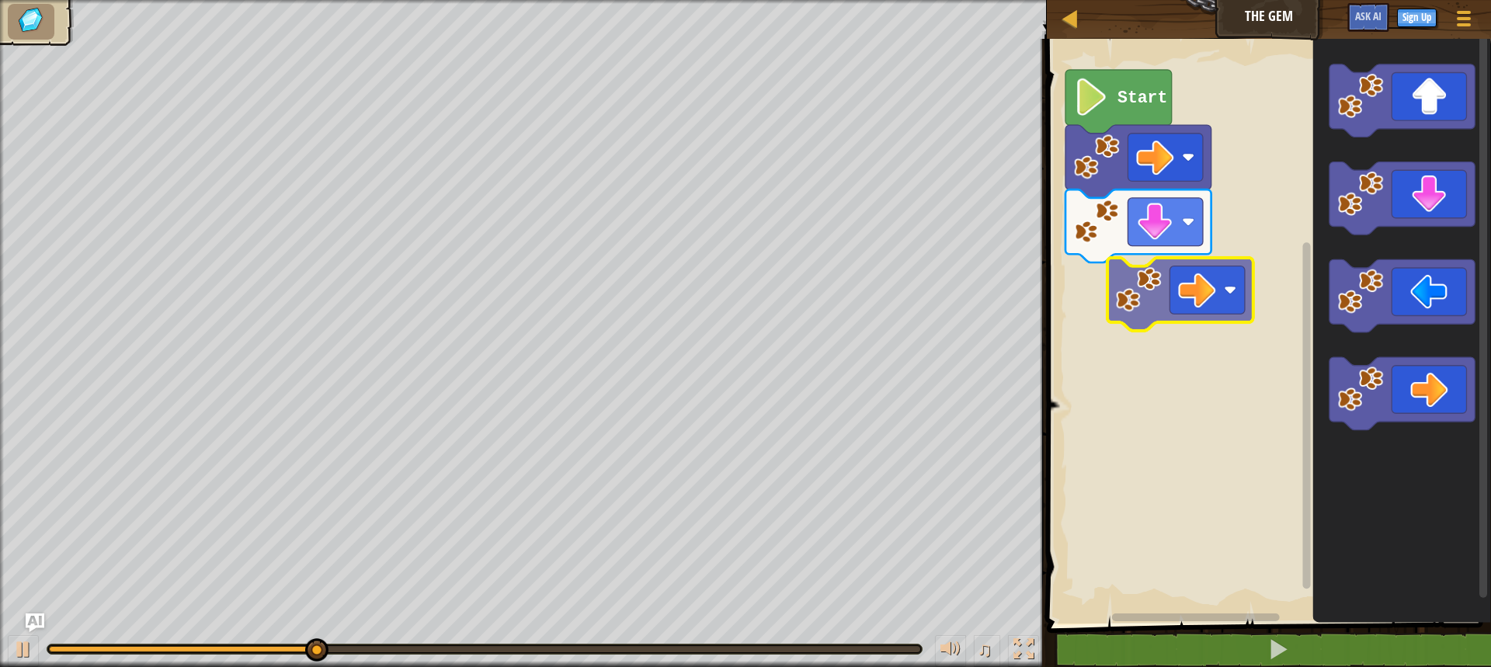
click at [1162, 279] on div "Start" at bounding box center [1266, 327] width 449 height 593
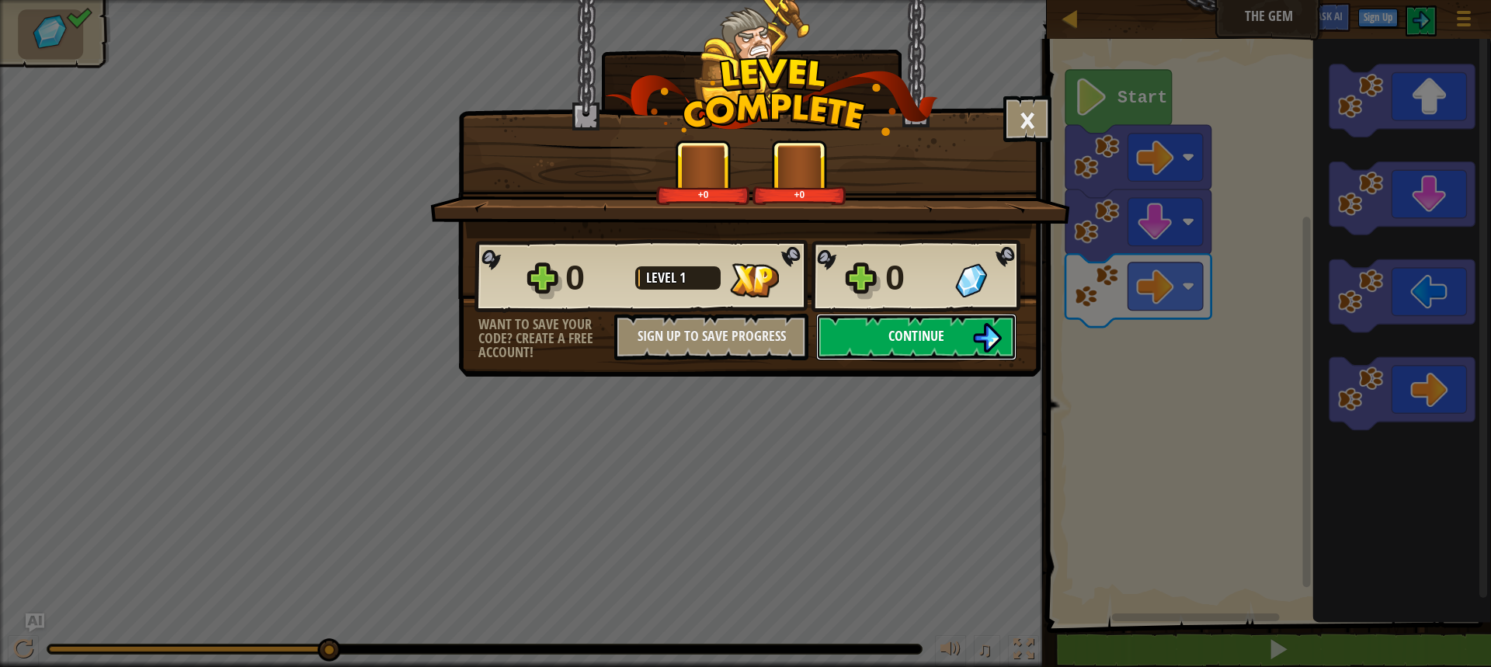
click at [909, 322] on button "Continue" at bounding box center [916, 337] width 200 height 47
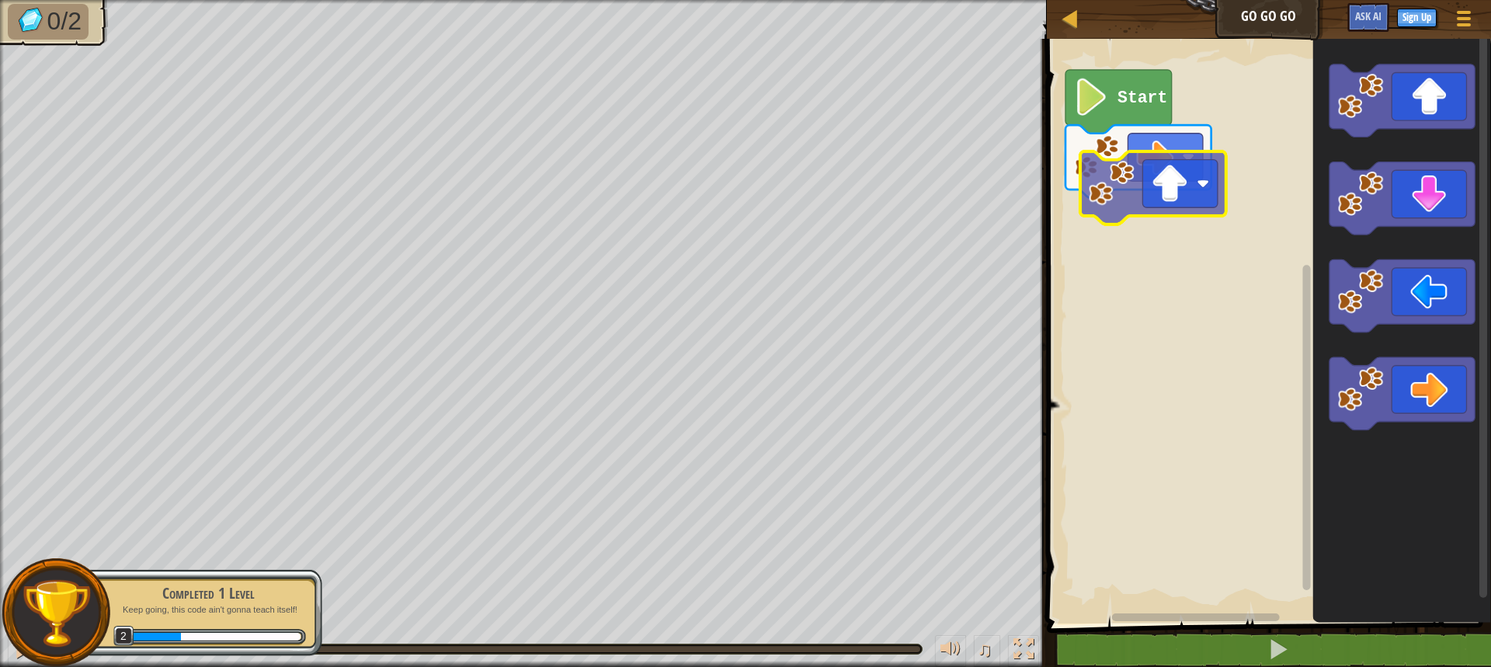
click at [1133, 215] on div "Start" at bounding box center [1266, 327] width 449 height 593
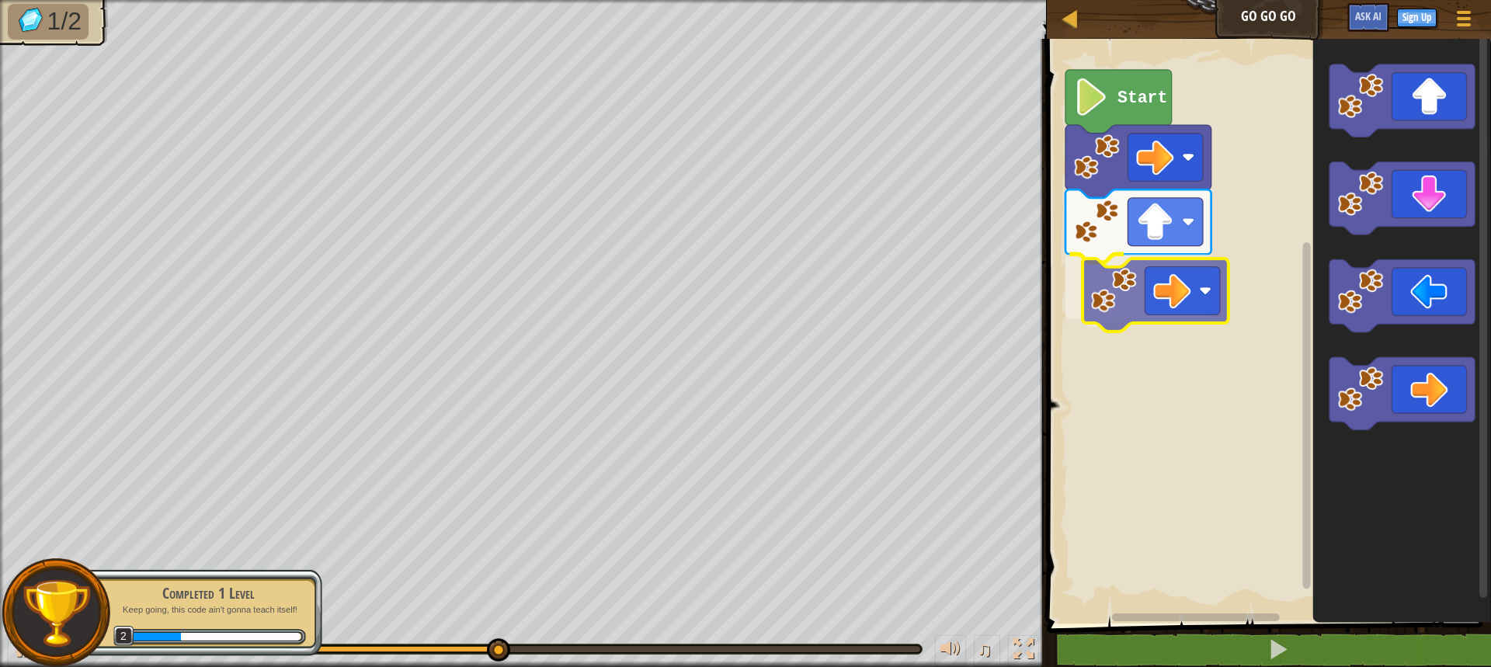
click at [1173, 305] on div "Start" at bounding box center [1266, 327] width 449 height 593
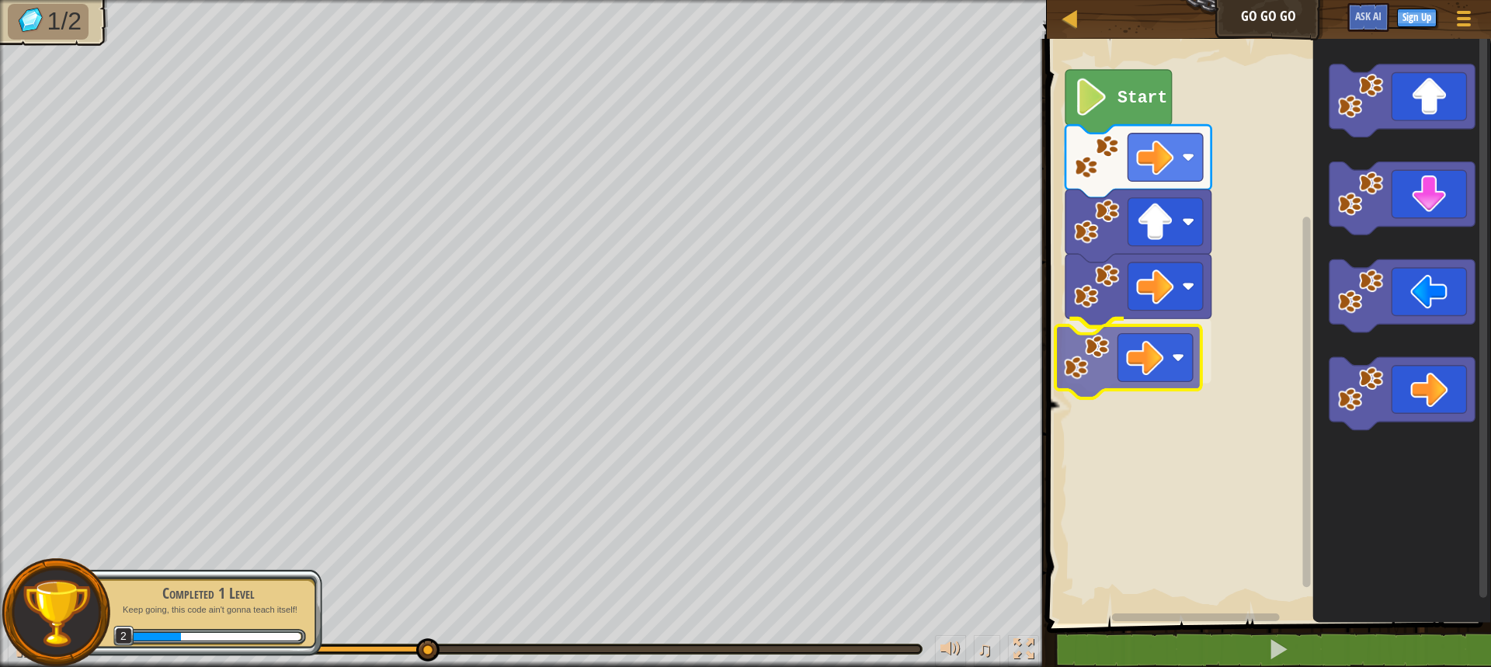
click at [1135, 375] on div "Start" at bounding box center [1266, 327] width 449 height 593
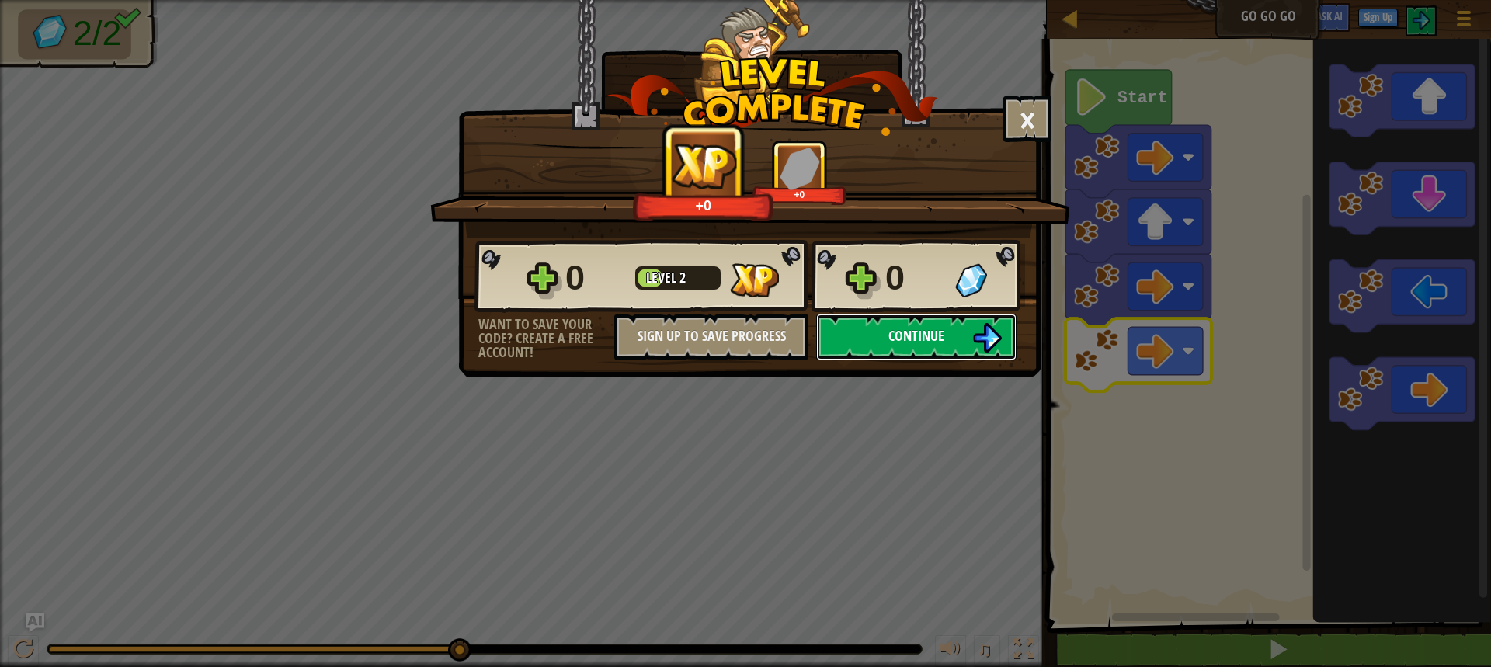
click at [927, 342] on button "Continue" at bounding box center [916, 337] width 200 height 47
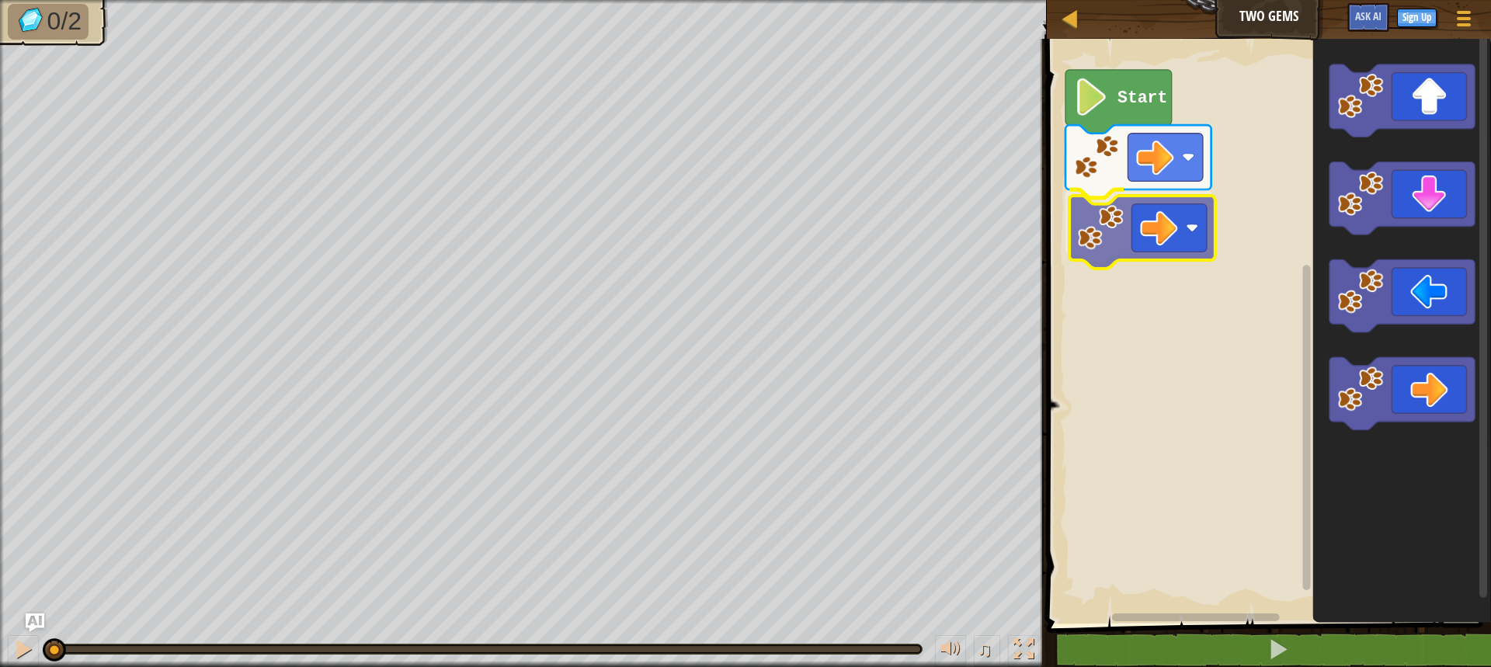
click at [1142, 228] on div "Start" at bounding box center [1266, 327] width 449 height 593
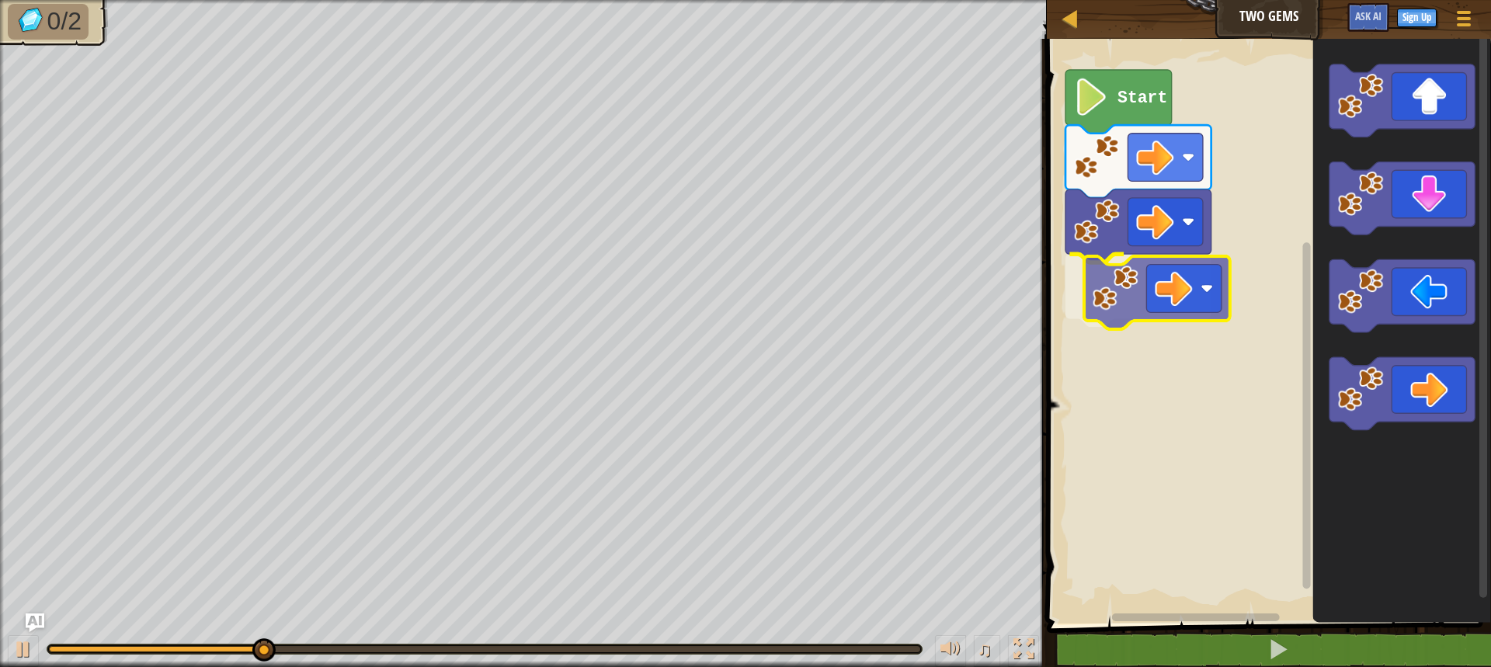
click at [1176, 311] on div "Start" at bounding box center [1266, 327] width 449 height 593
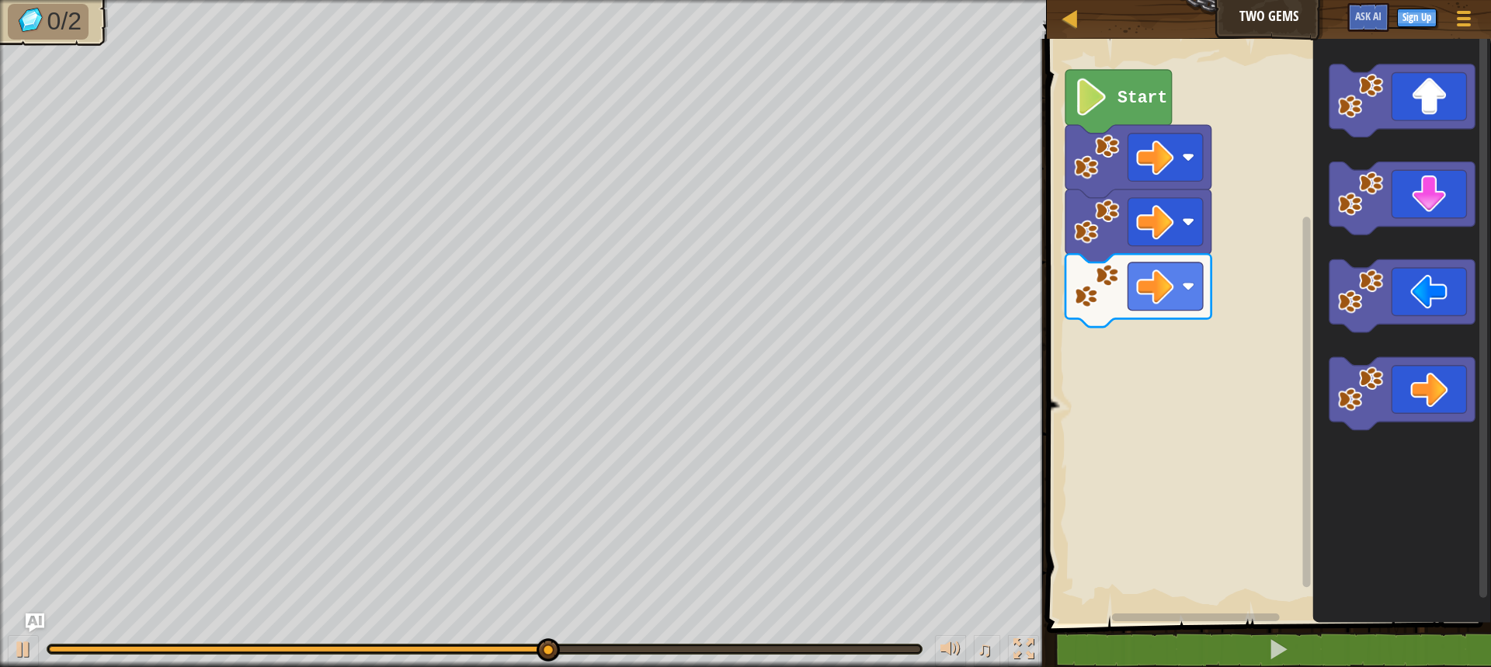
click at [1126, 374] on div "Start" at bounding box center [1266, 327] width 449 height 593
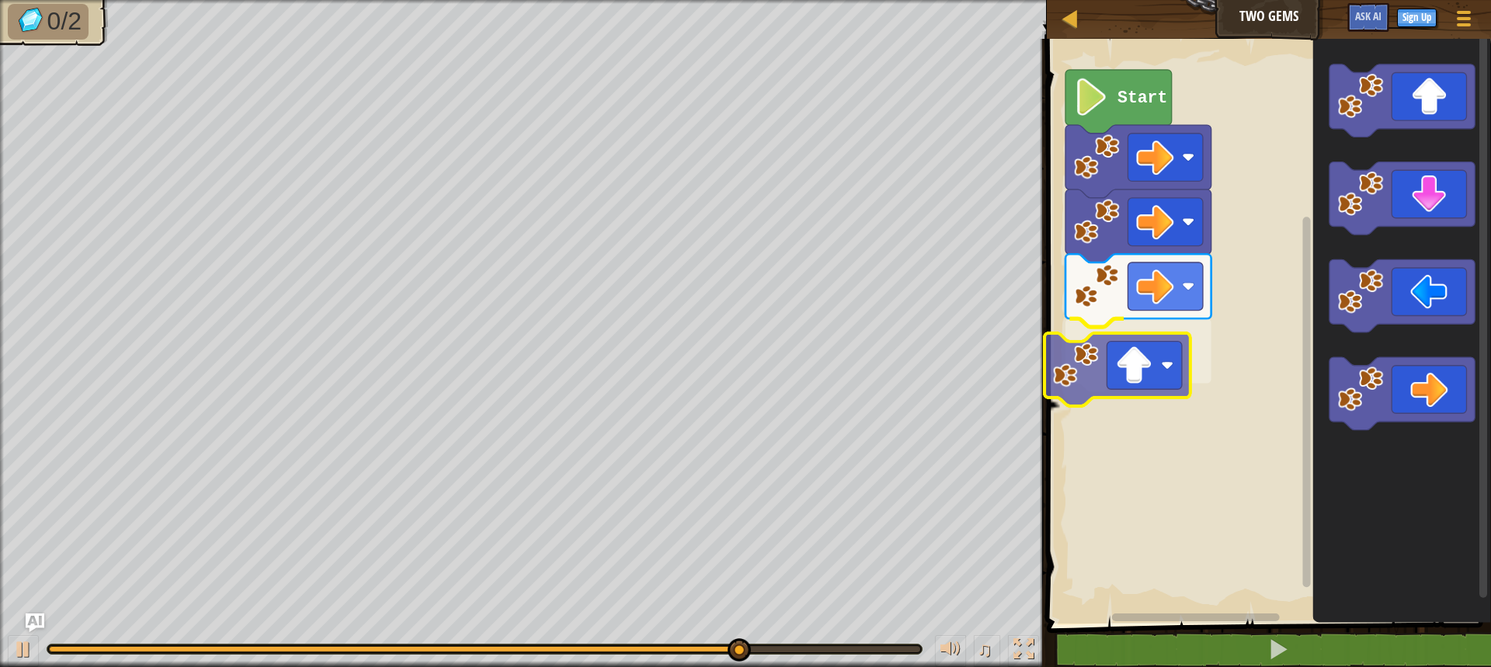
click at [1095, 377] on div "Start" at bounding box center [1266, 327] width 449 height 593
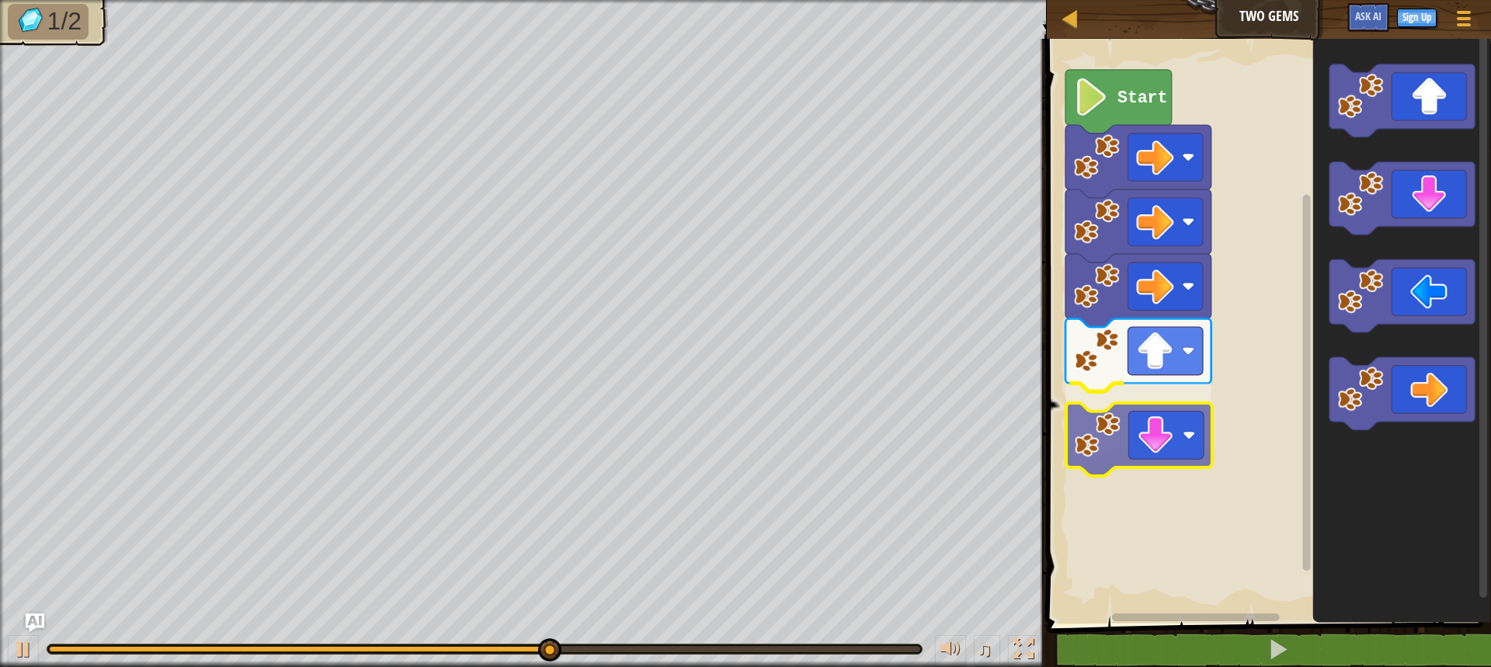
click at [1163, 407] on div "Start" at bounding box center [1266, 327] width 449 height 593
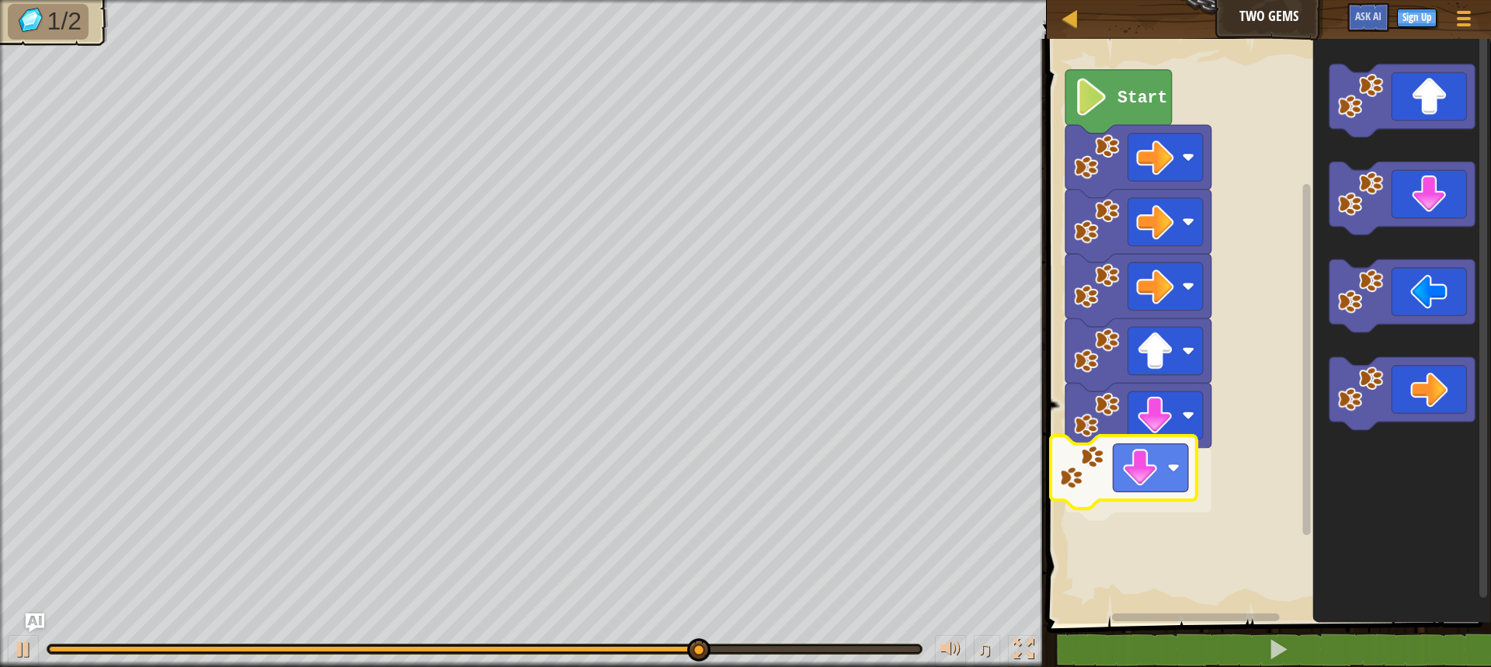
click at [1162, 484] on div "Start" at bounding box center [1266, 327] width 449 height 593
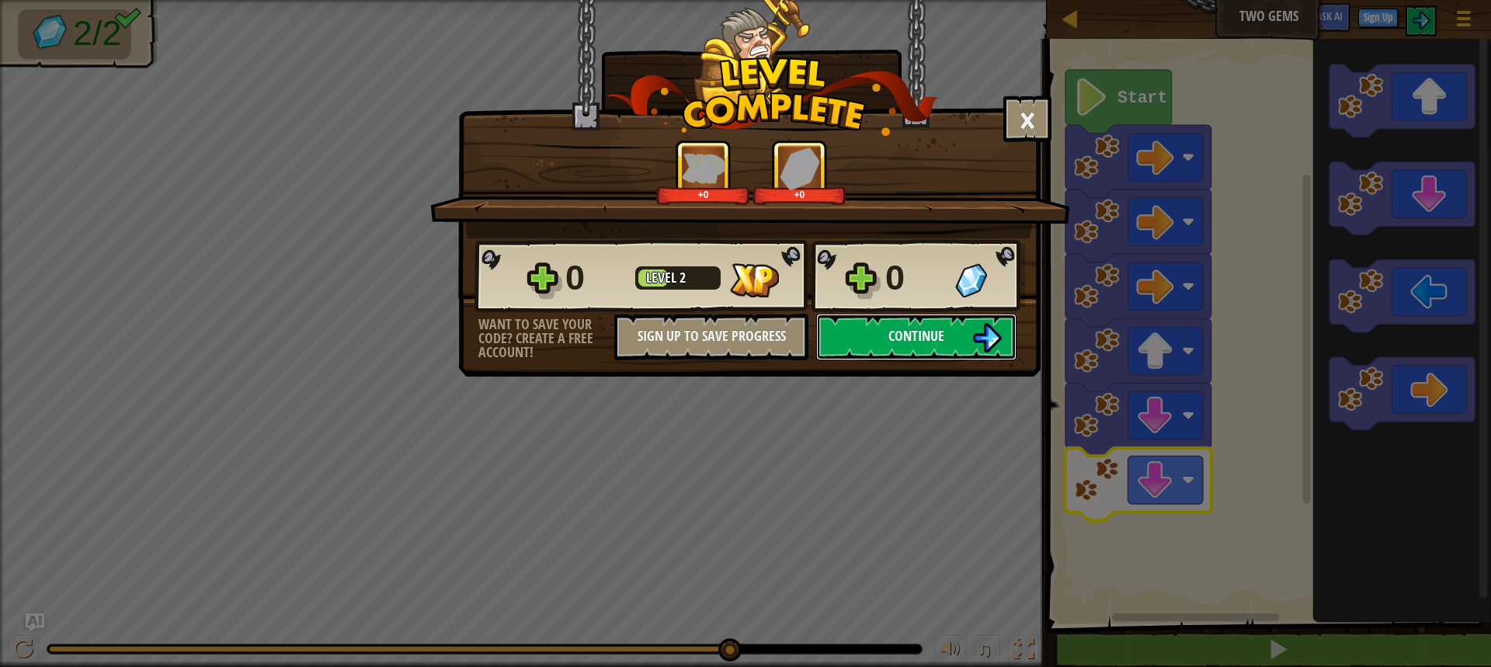
click at [970, 319] on button "Continue" at bounding box center [916, 337] width 200 height 47
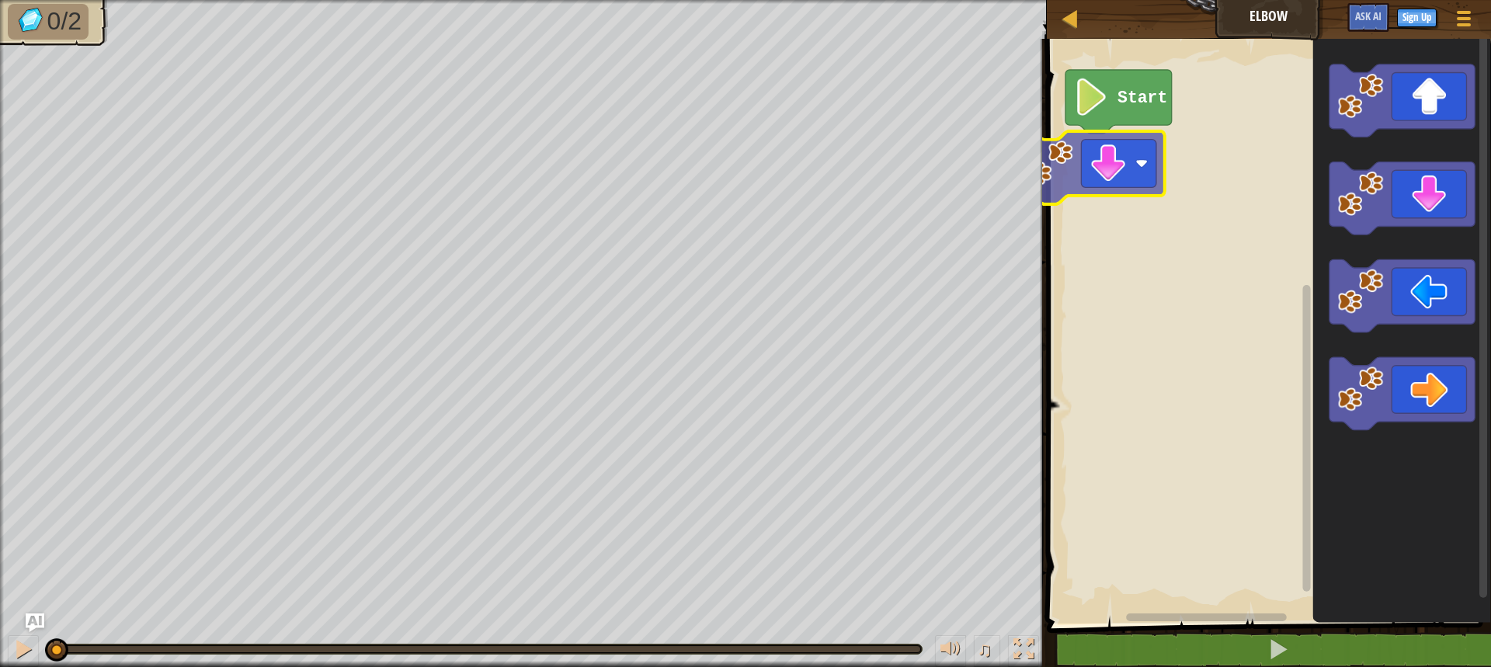
click at [1062, 156] on div "Start" at bounding box center [1266, 327] width 449 height 593
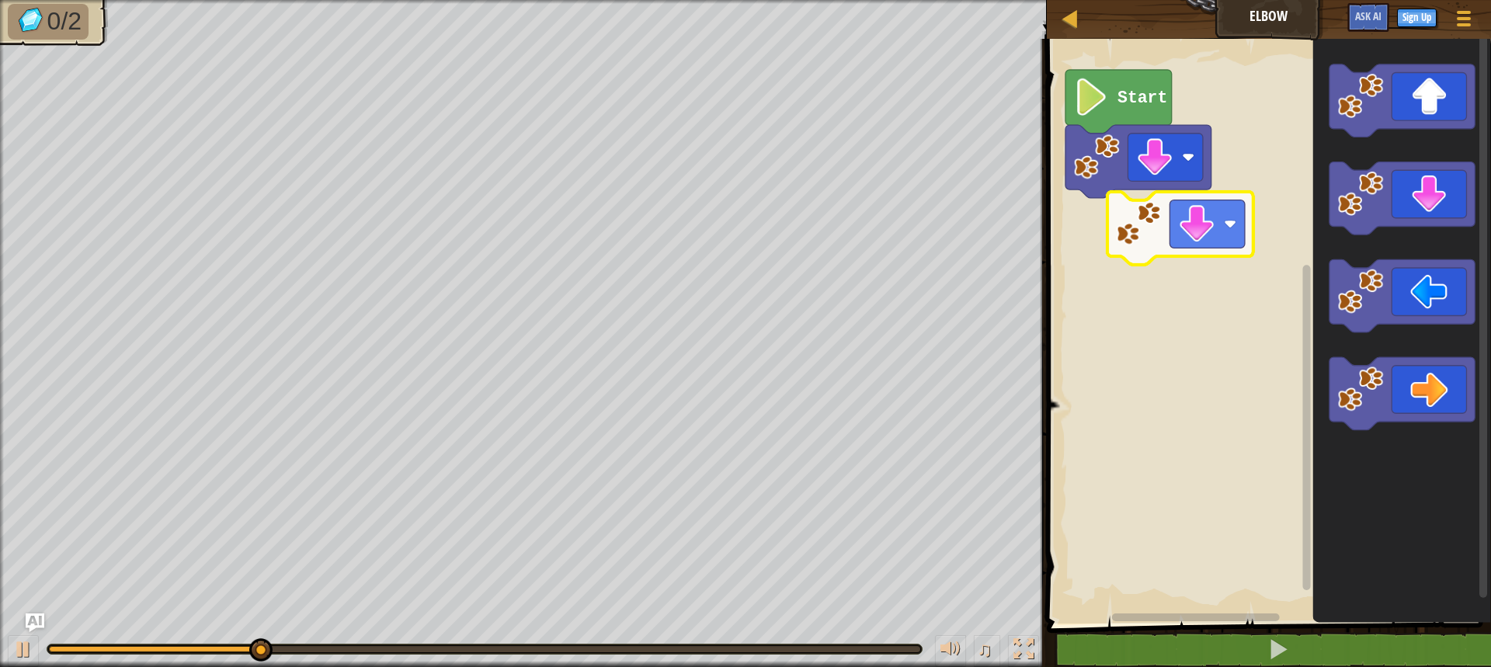
click at [1103, 224] on div "Start" at bounding box center [1266, 327] width 449 height 593
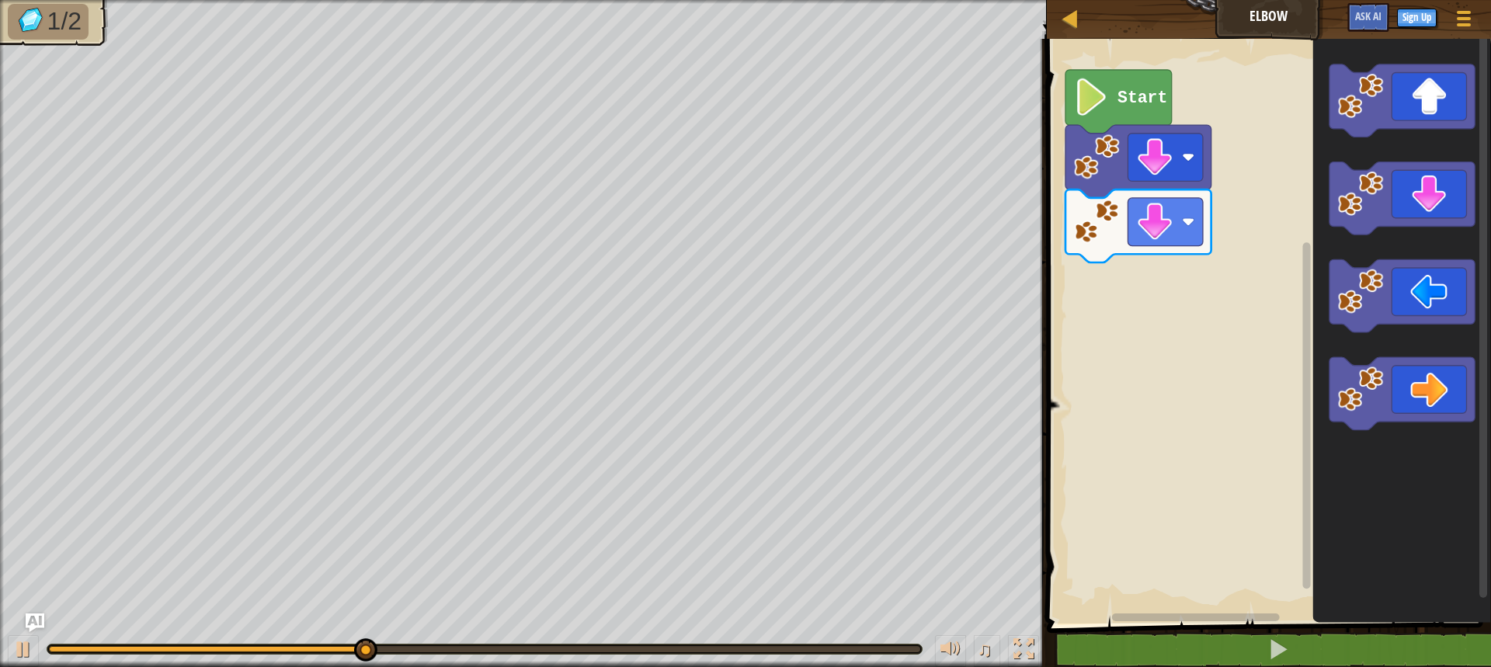
click at [1143, 298] on div "Start" at bounding box center [1266, 327] width 449 height 593
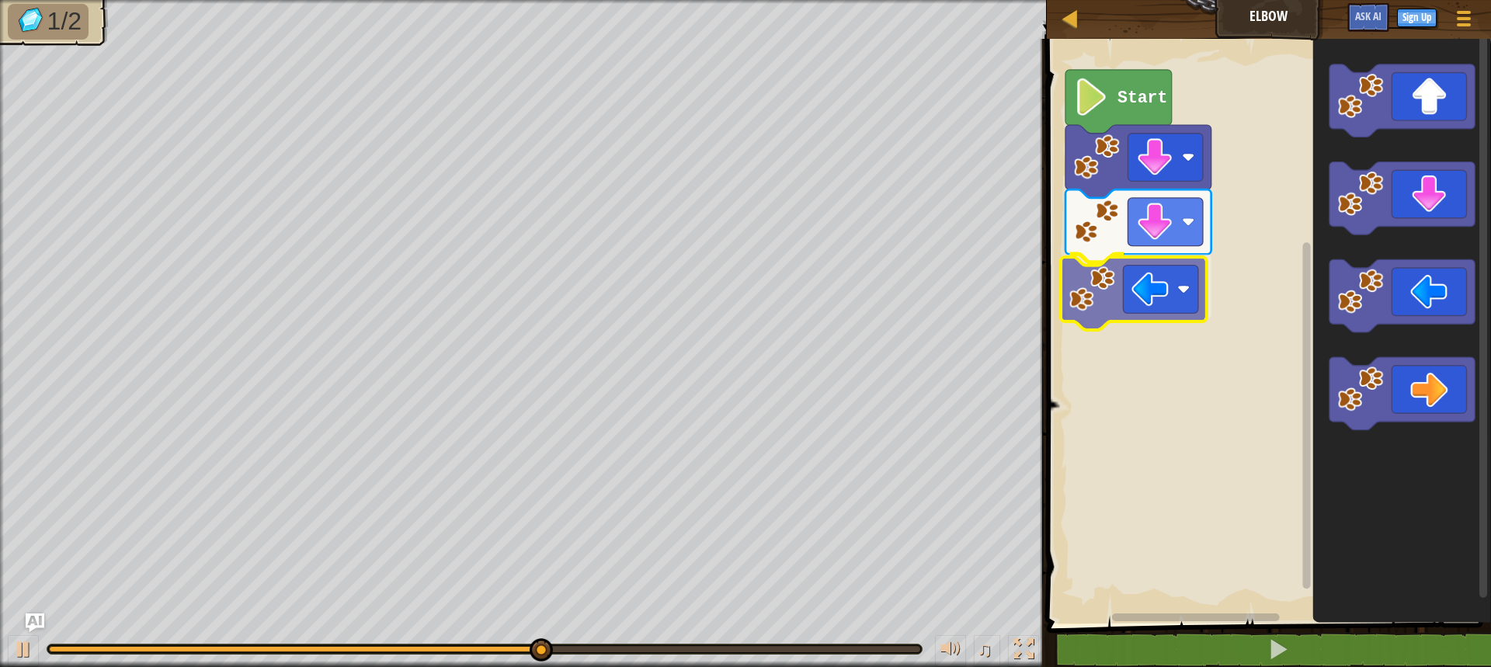
click at [1114, 300] on div "Start" at bounding box center [1266, 327] width 449 height 593
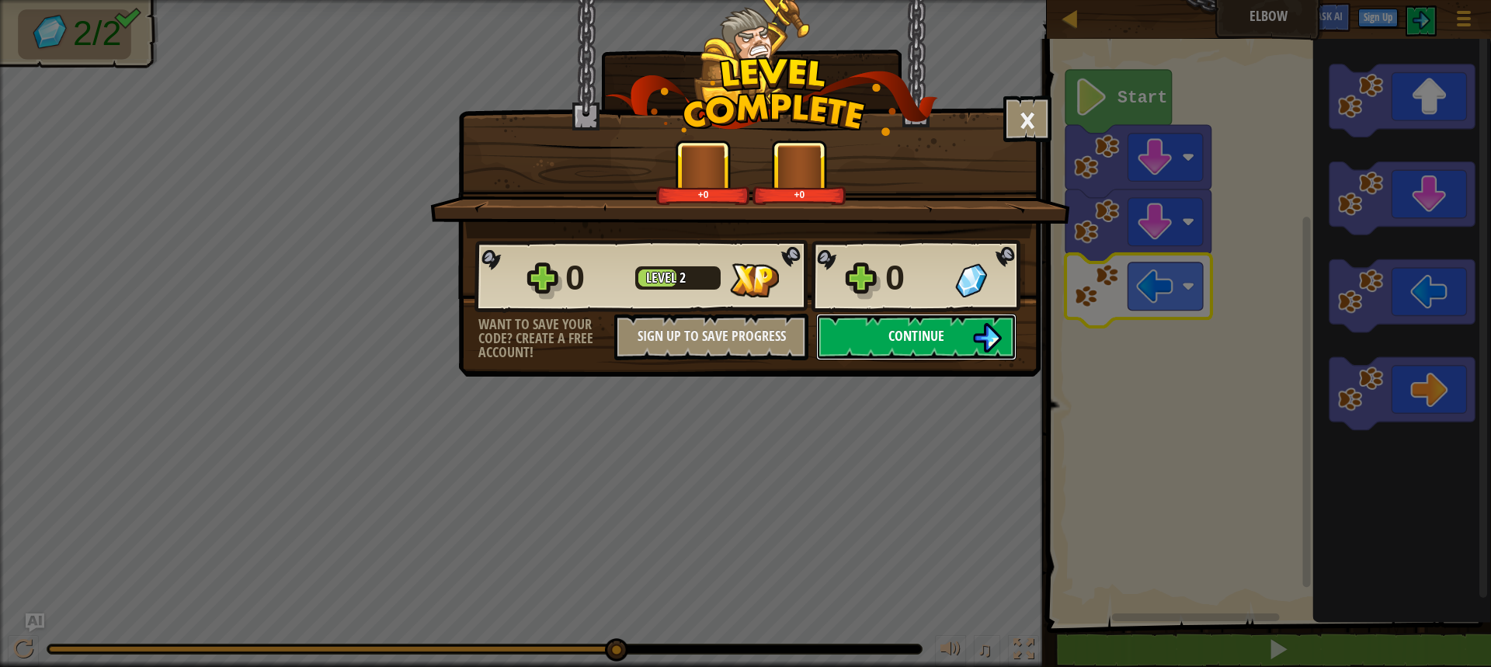
click at [878, 335] on button "Continue" at bounding box center [916, 337] width 200 height 47
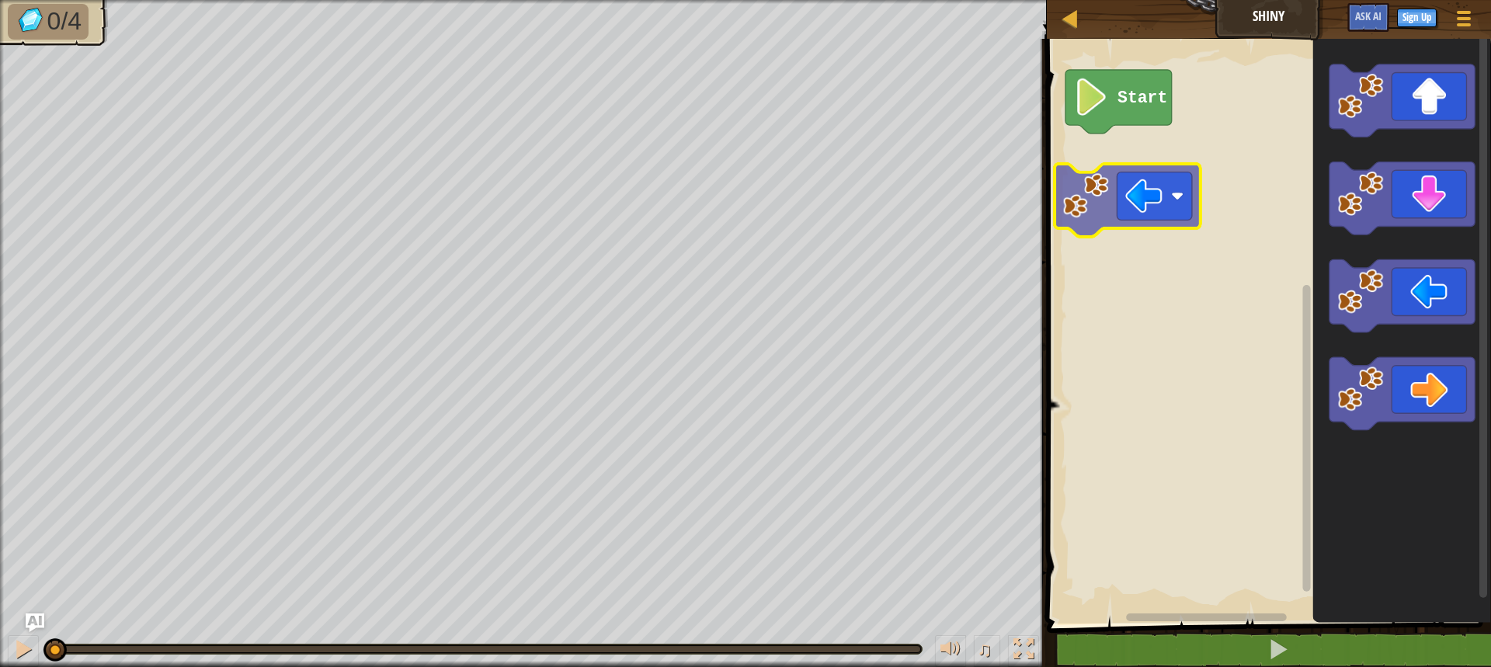
click at [1103, 174] on div "Start" at bounding box center [1266, 327] width 449 height 593
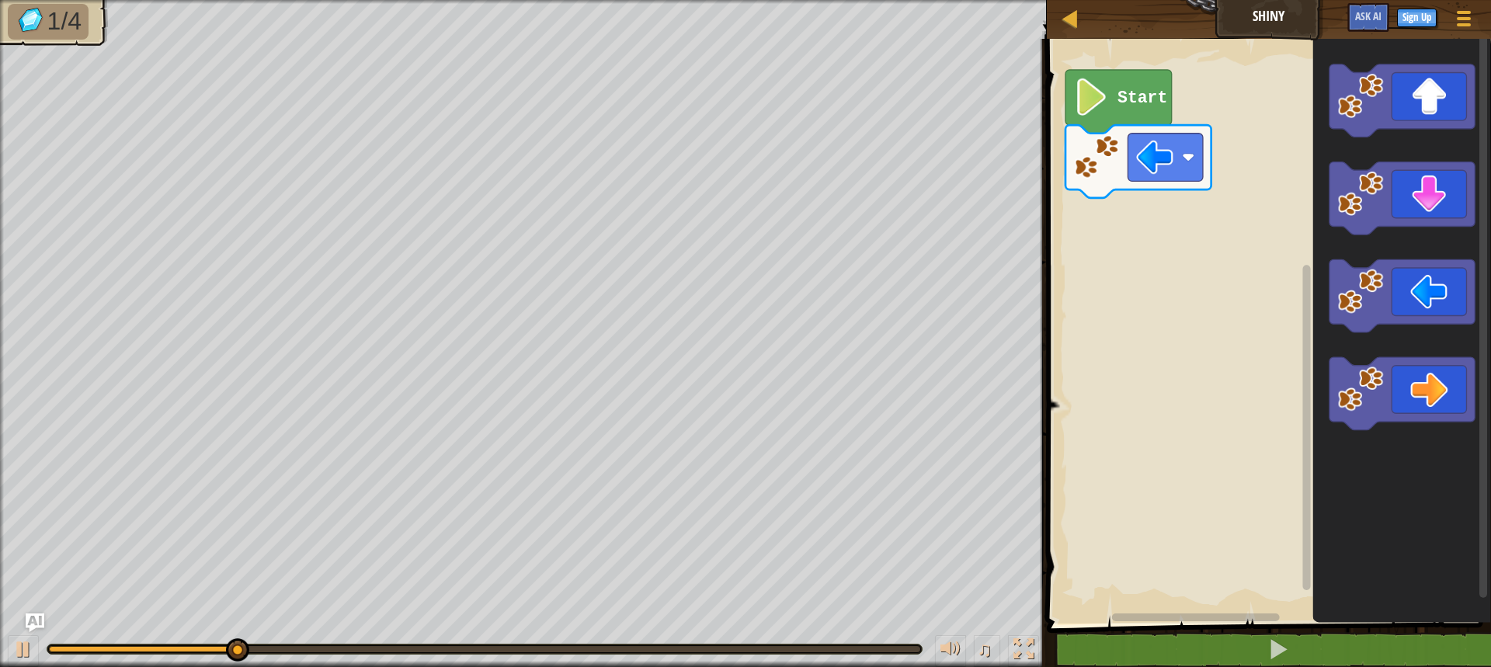
click at [1291, 297] on rect "Blockly Workspace" at bounding box center [1266, 327] width 449 height 593
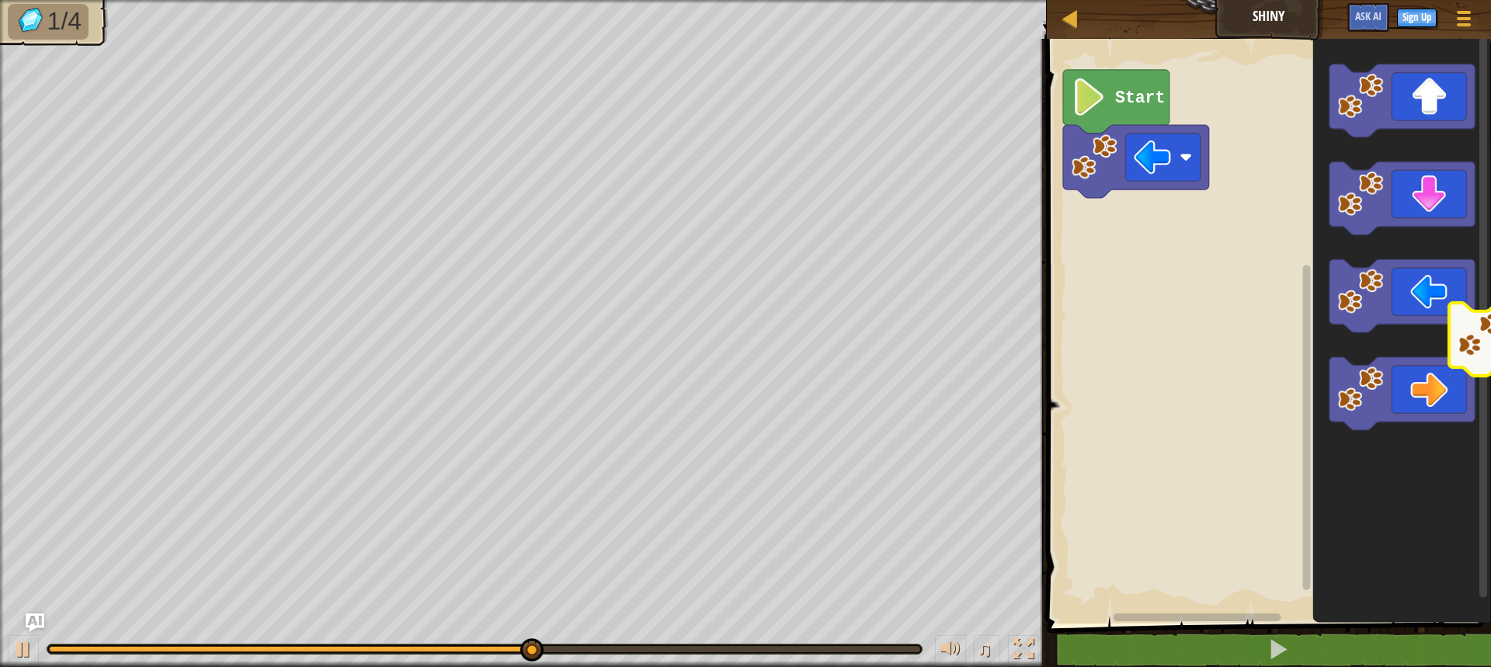
click at [1474, 263] on g "Blockly Workspace" at bounding box center [1403, 296] width 146 height 73
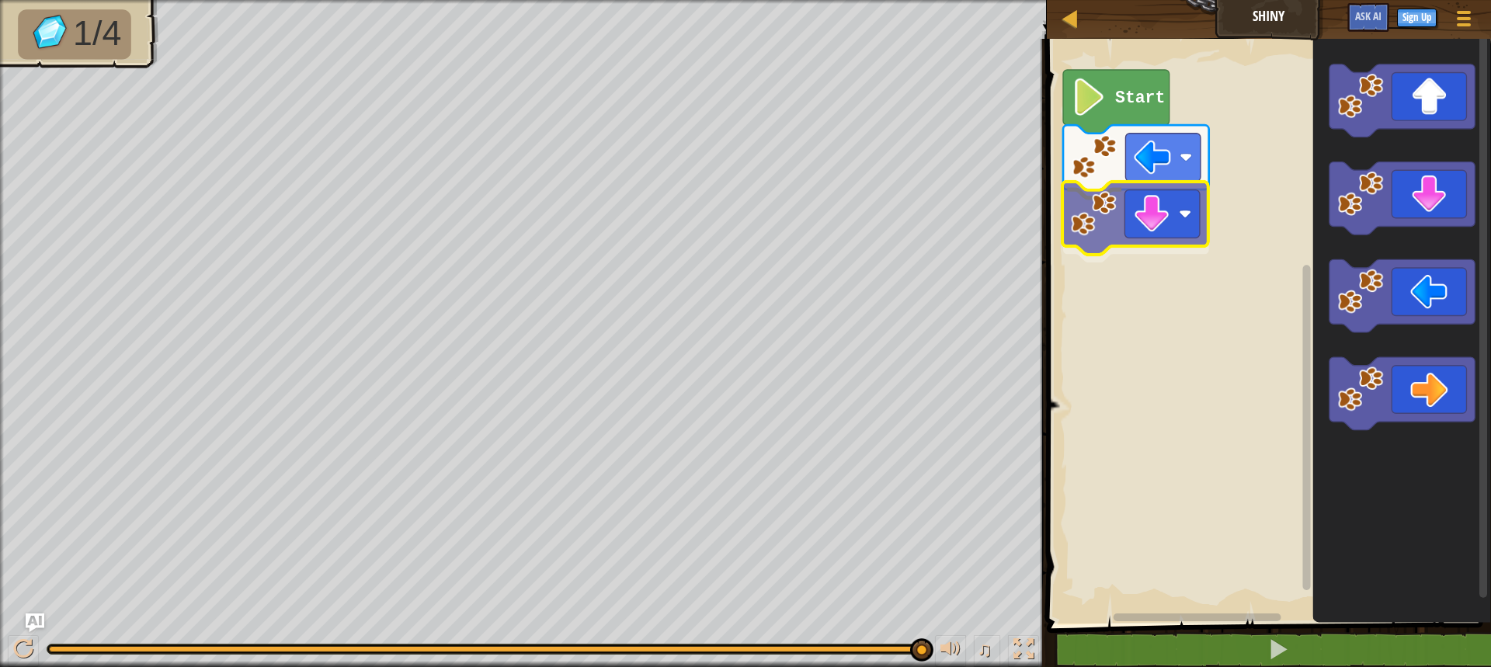
click at [1102, 234] on div "Start" at bounding box center [1266, 327] width 449 height 593
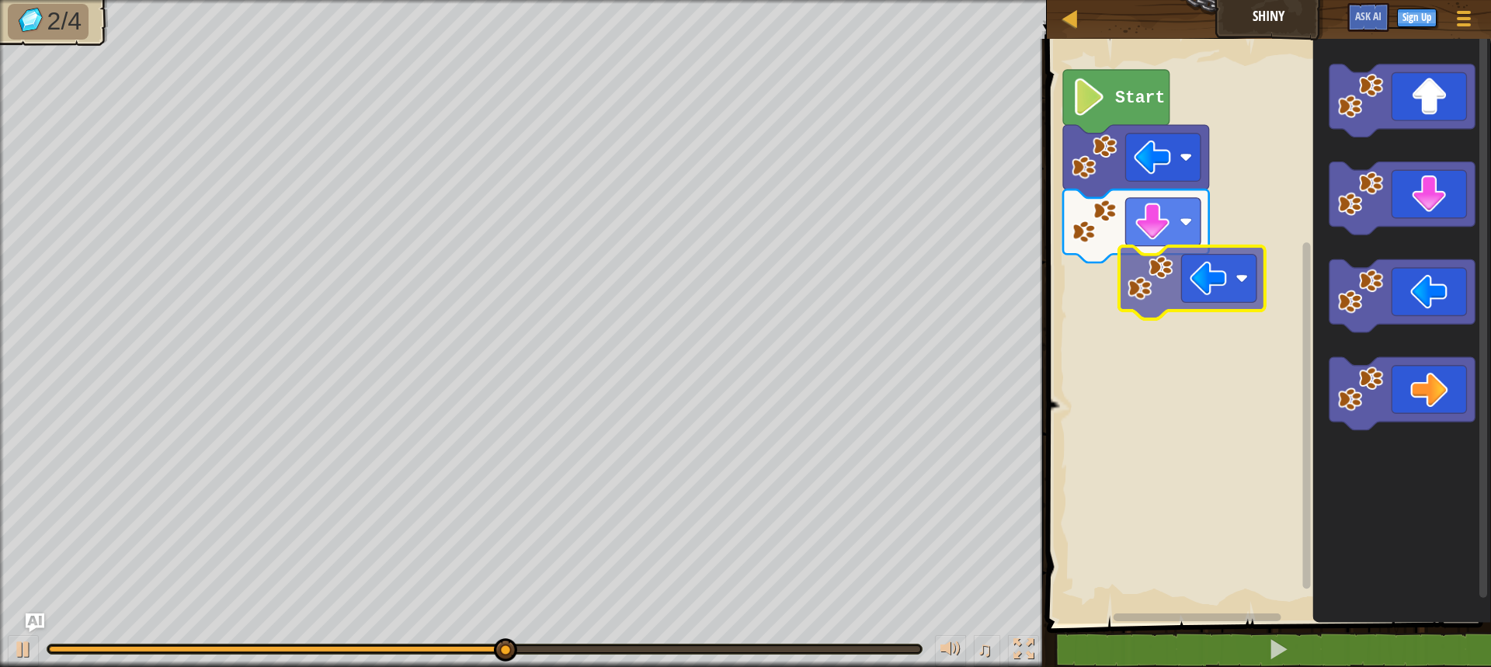
click at [1193, 286] on div "Start" at bounding box center [1266, 327] width 449 height 593
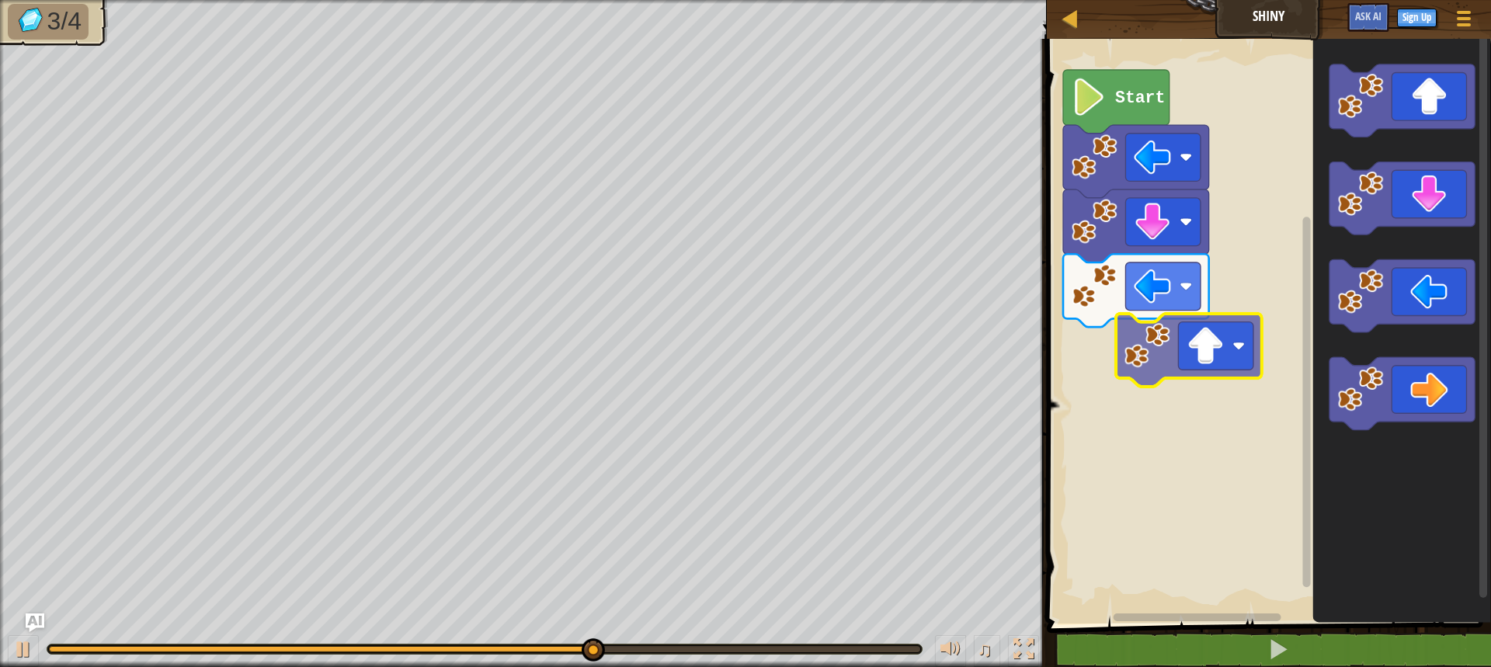
click at [1195, 346] on div "Start" at bounding box center [1266, 327] width 449 height 593
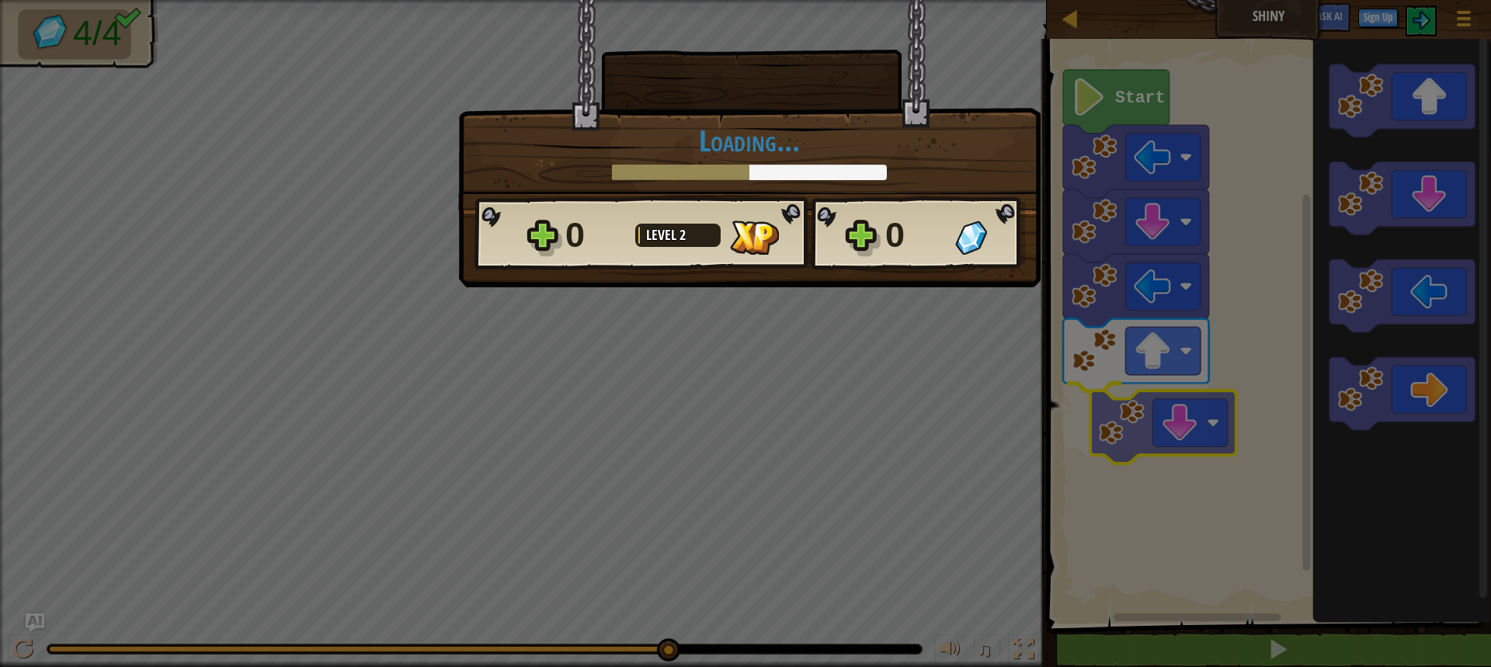
click at [1176, 2] on body "Map Shiny Game Menu Sign Up Ask AI 1 הההההההההההההההההההההההההההההההההההההההההה…" at bounding box center [745, 1] width 1491 height 2
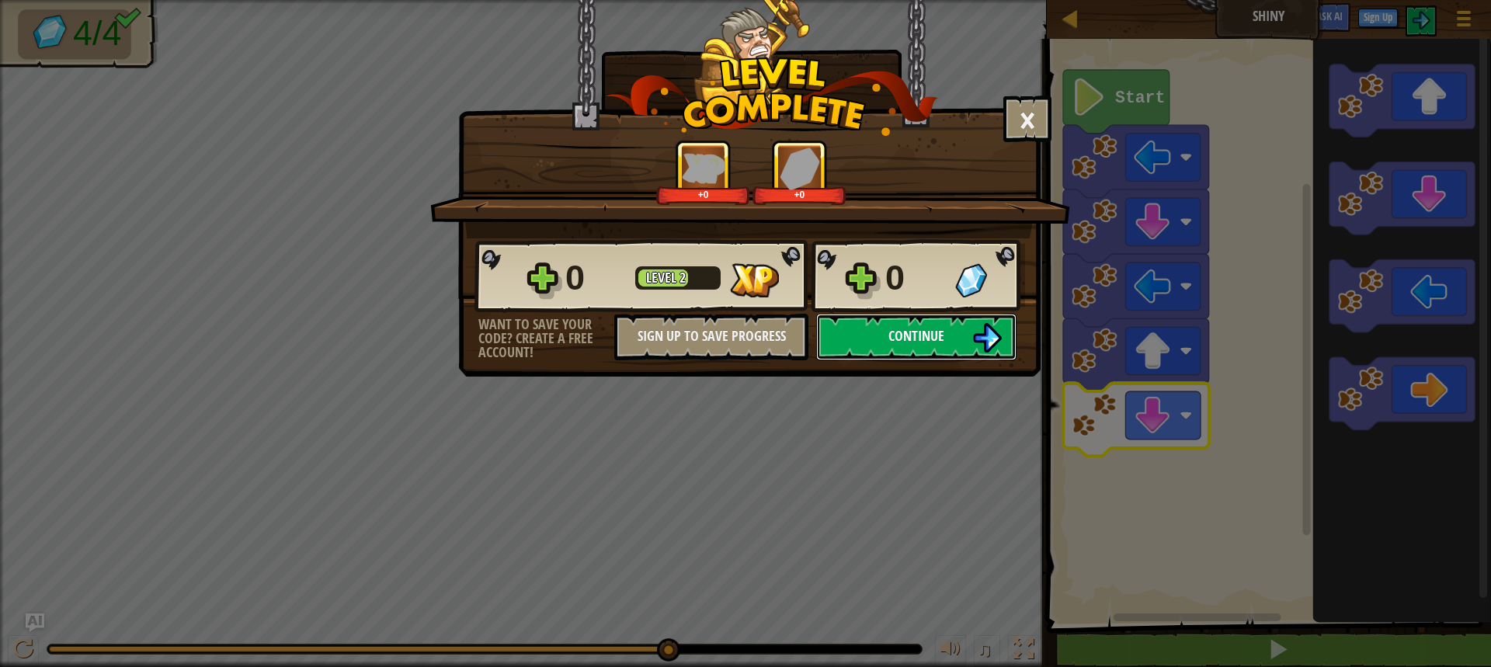
click at [883, 350] on button "Continue" at bounding box center [916, 337] width 200 height 47
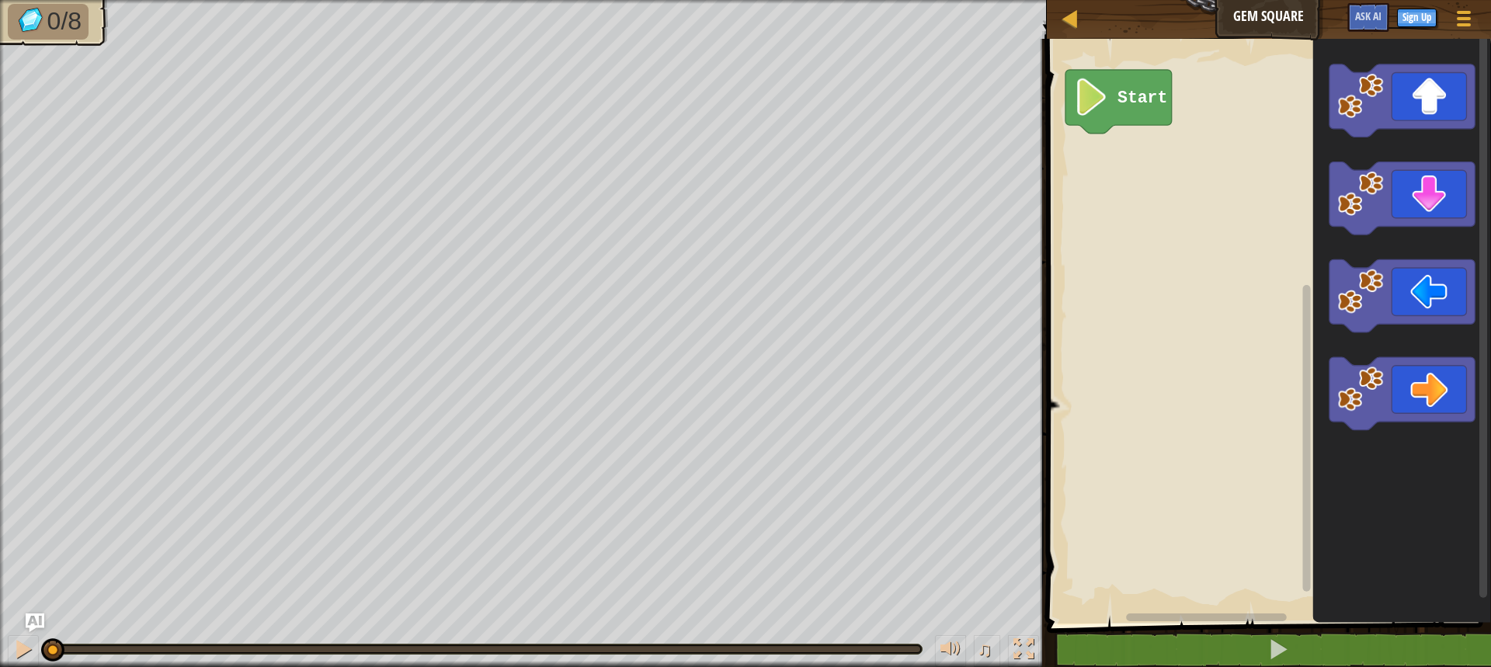
click at [948, 340] on div "Map Gem Square Game Menu Sign Up Ask AI 1 ההההההההההההההההההההההההההההההההההההה…" at bounding box center [745, 333] width 1491 height 667
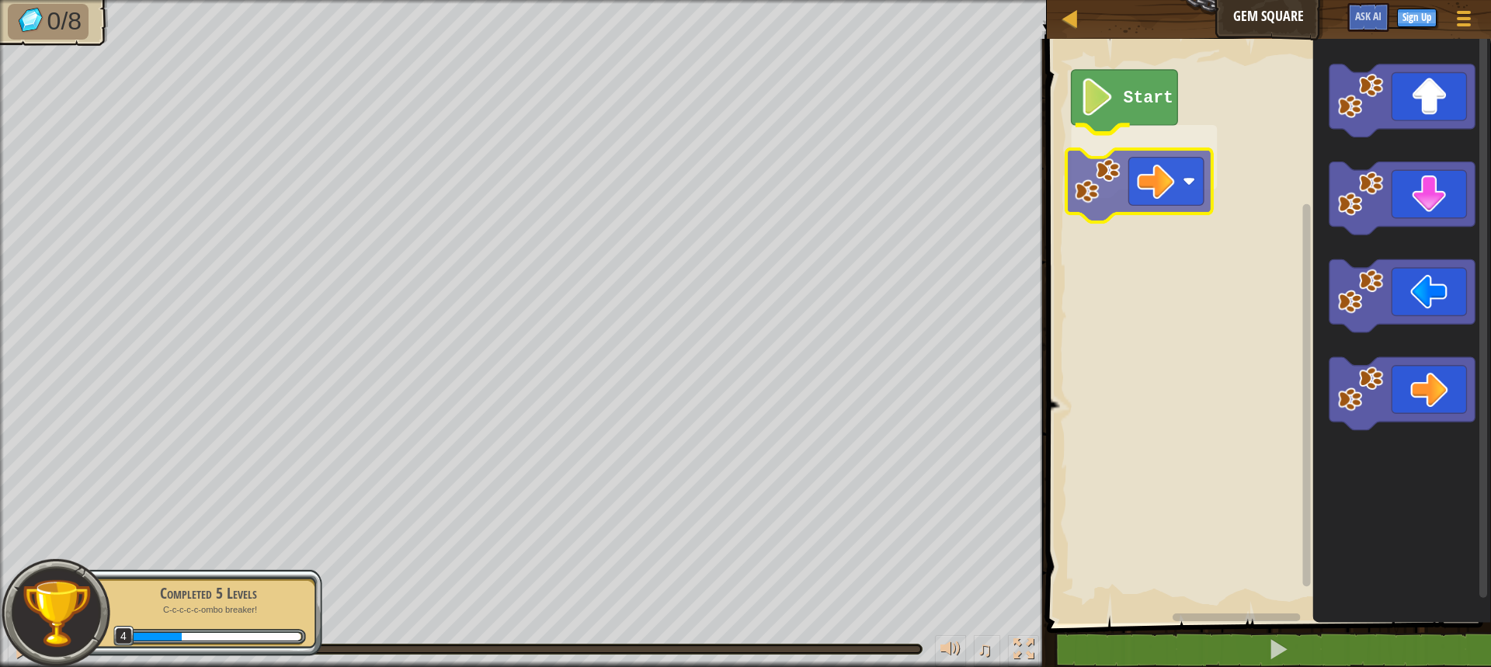
click at [1157, 204] on div "Start" at bounding box center [1266, 327] width 449 height 593
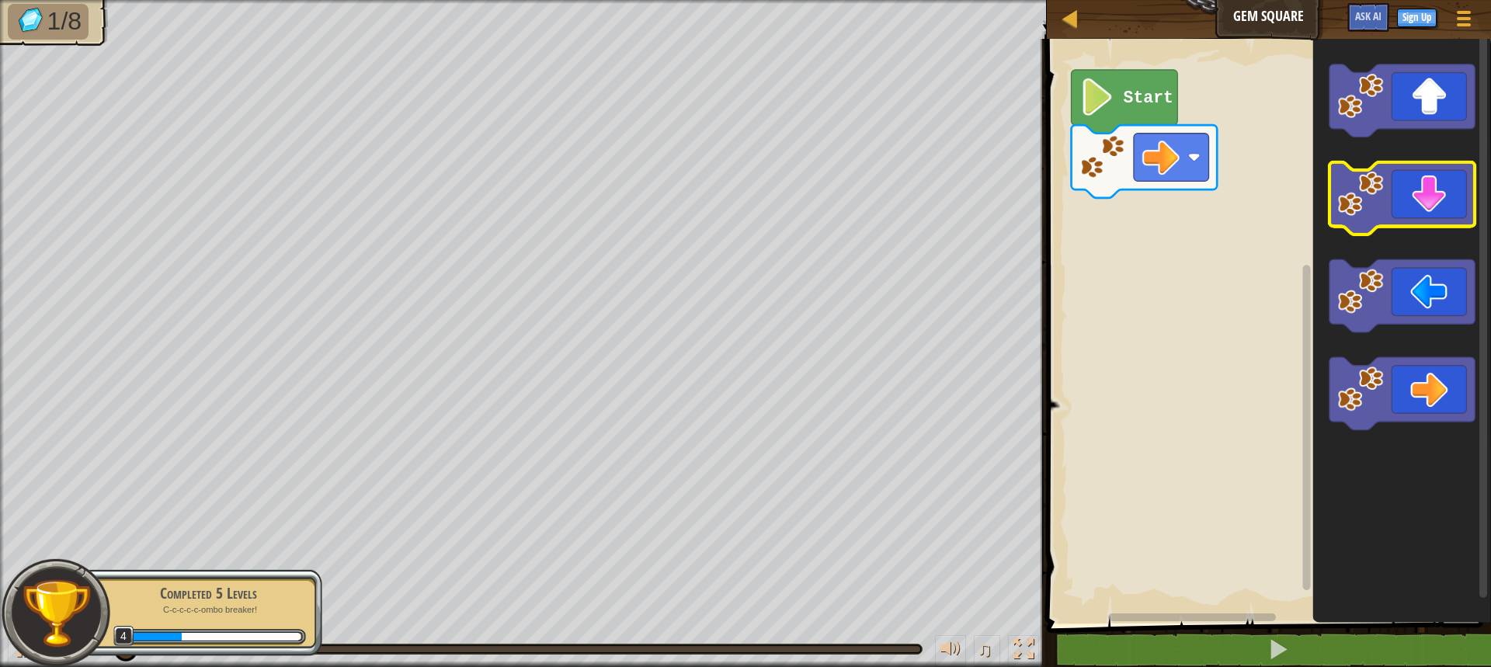
click at [1361, 176] on icon "Blockly Workspace" at bounding box center [1401, 327] width 178 height 593
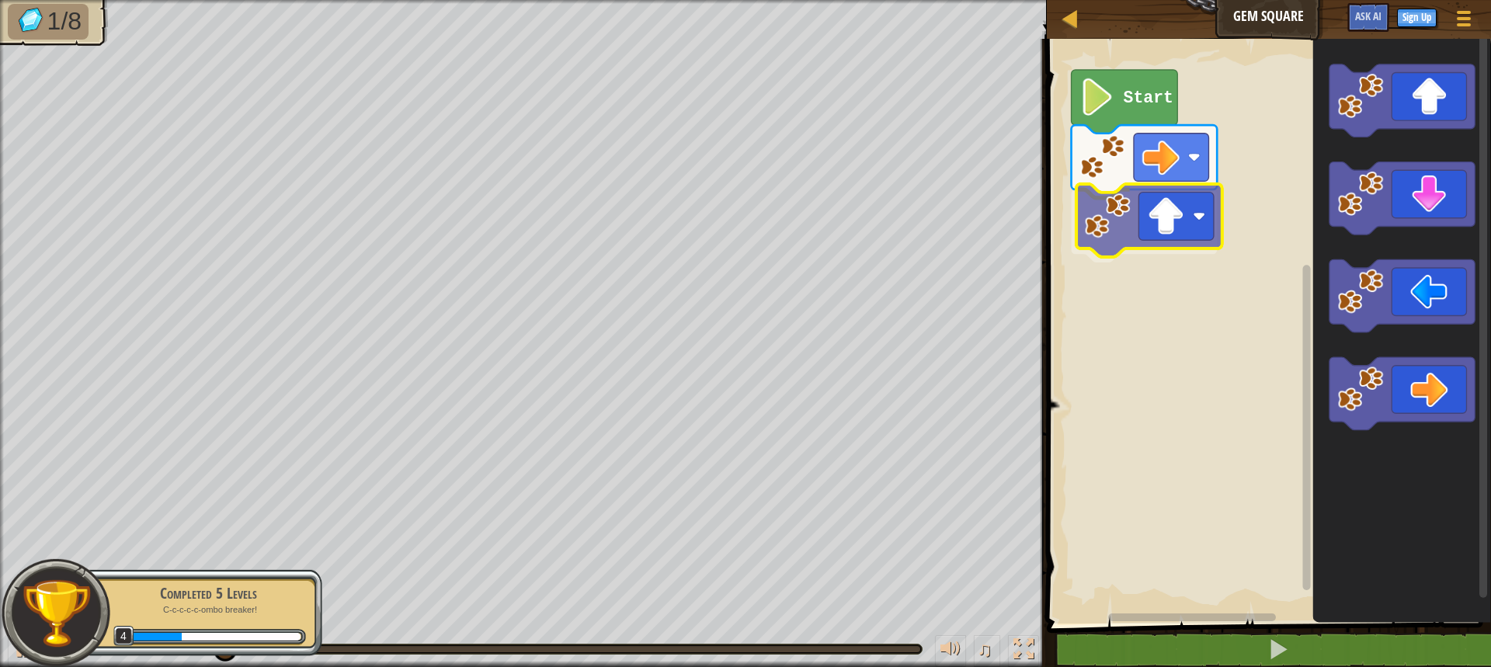
click at [1107, 235] on div "Start" at bounding box center [1266, 327] width 449 height 593
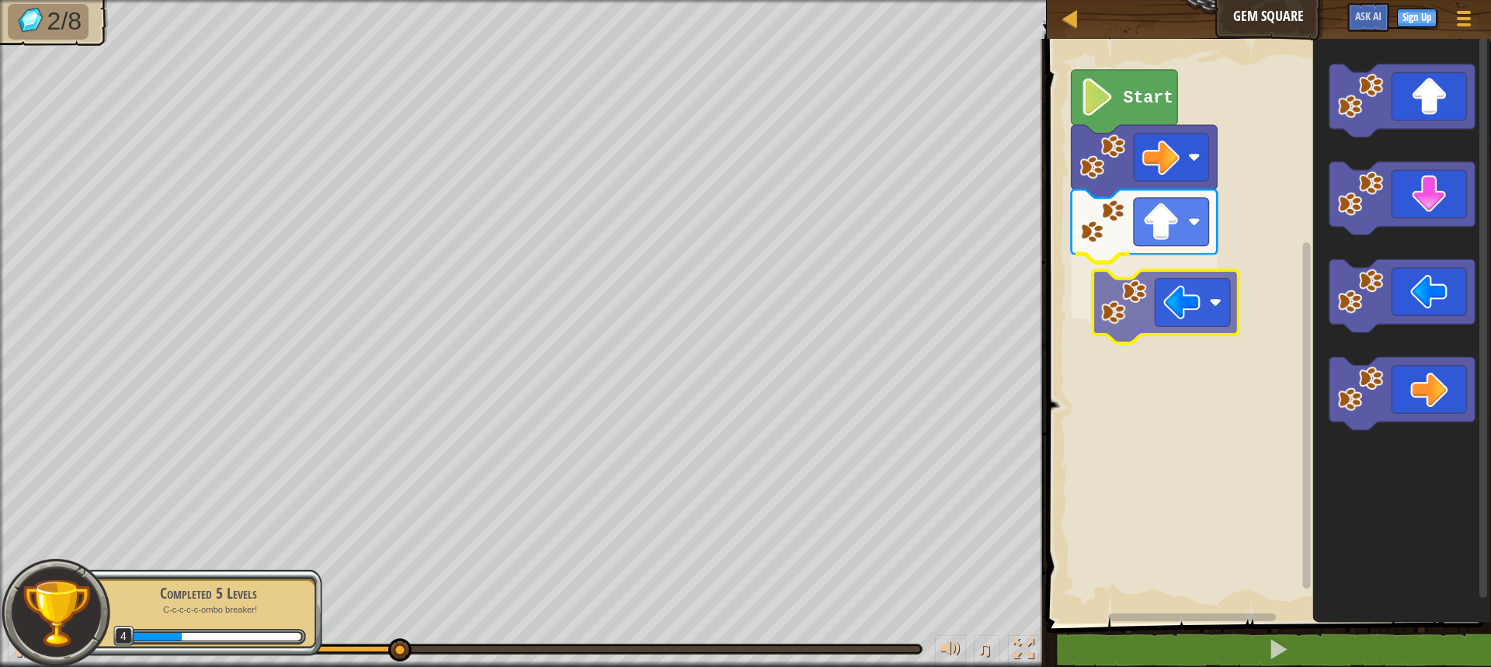
click at [1176, 309] on div "Start" at bounding box center [1266, 327] width 449 height 593
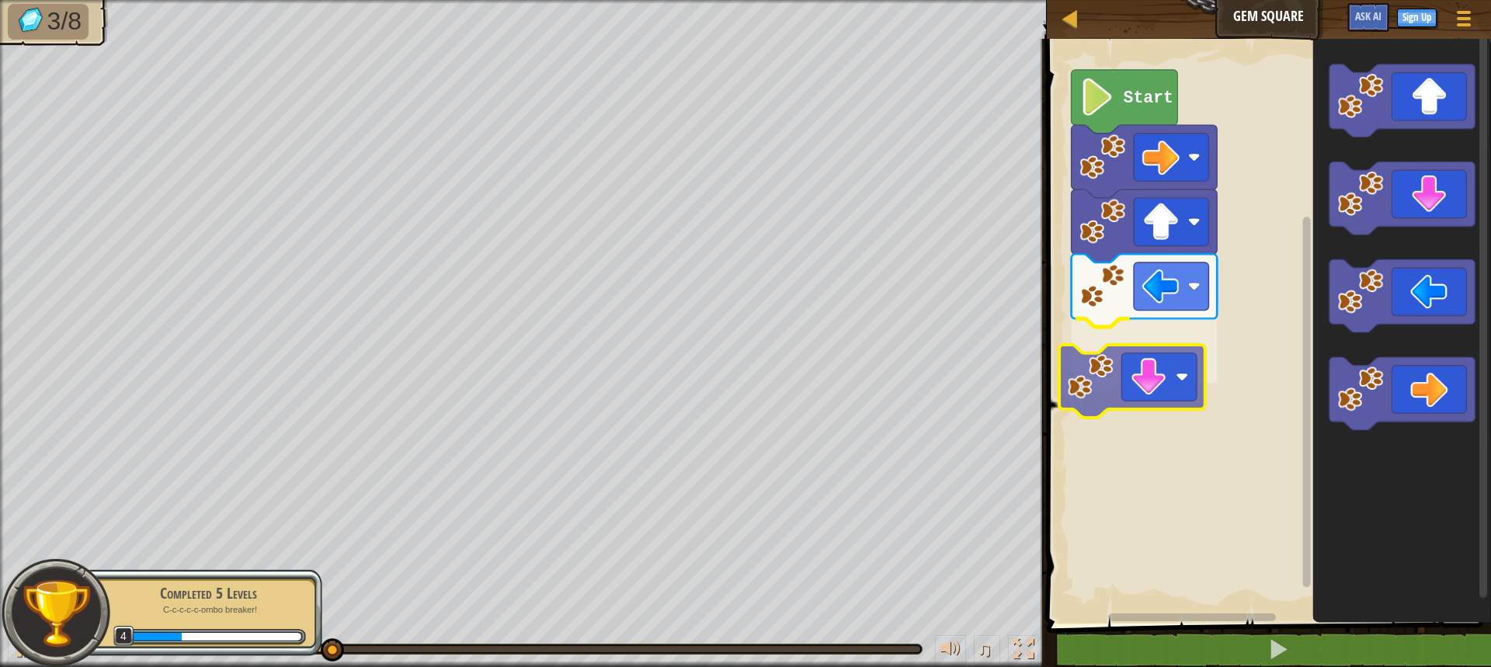
click at [1079, 398] on div "Start" at bounding box center [1266, 327] width 449 height 593
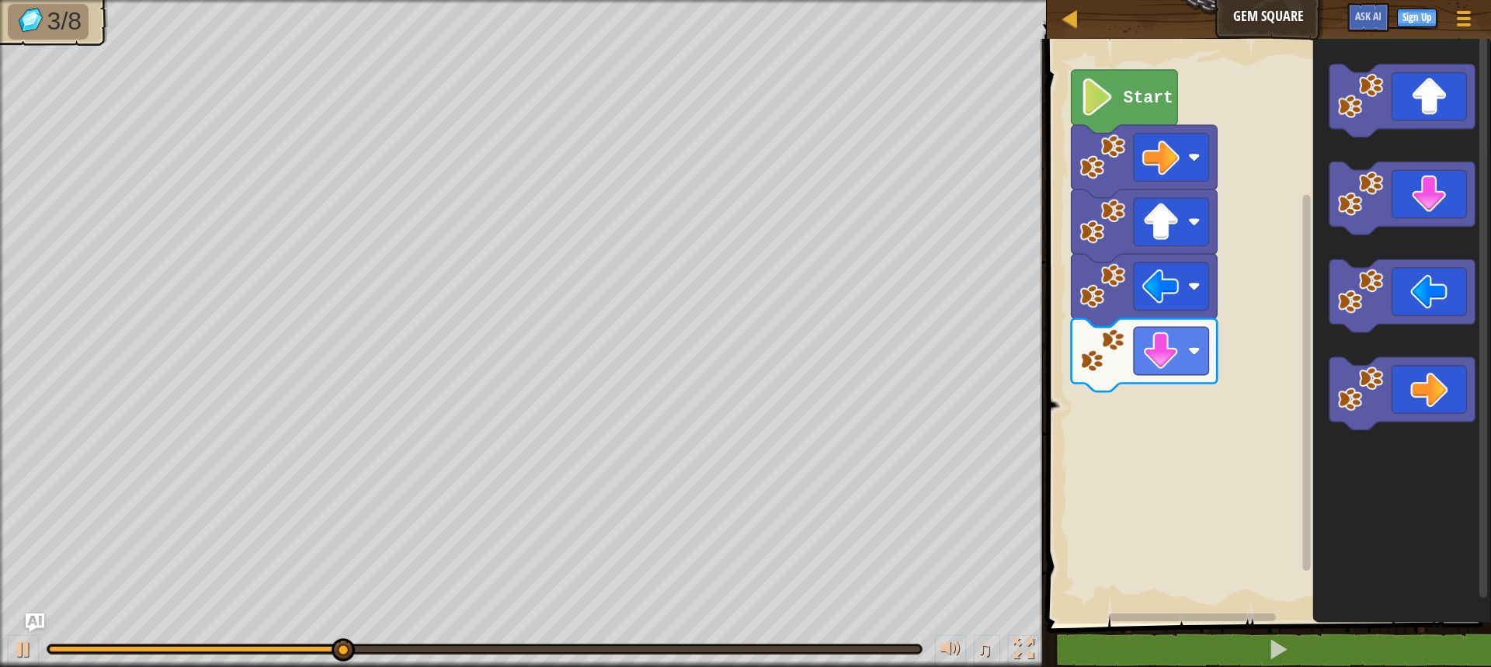
click at [1349, 251] on icon "Blockly Workspace" at bounding box center [1401, 327] width 178 height 593
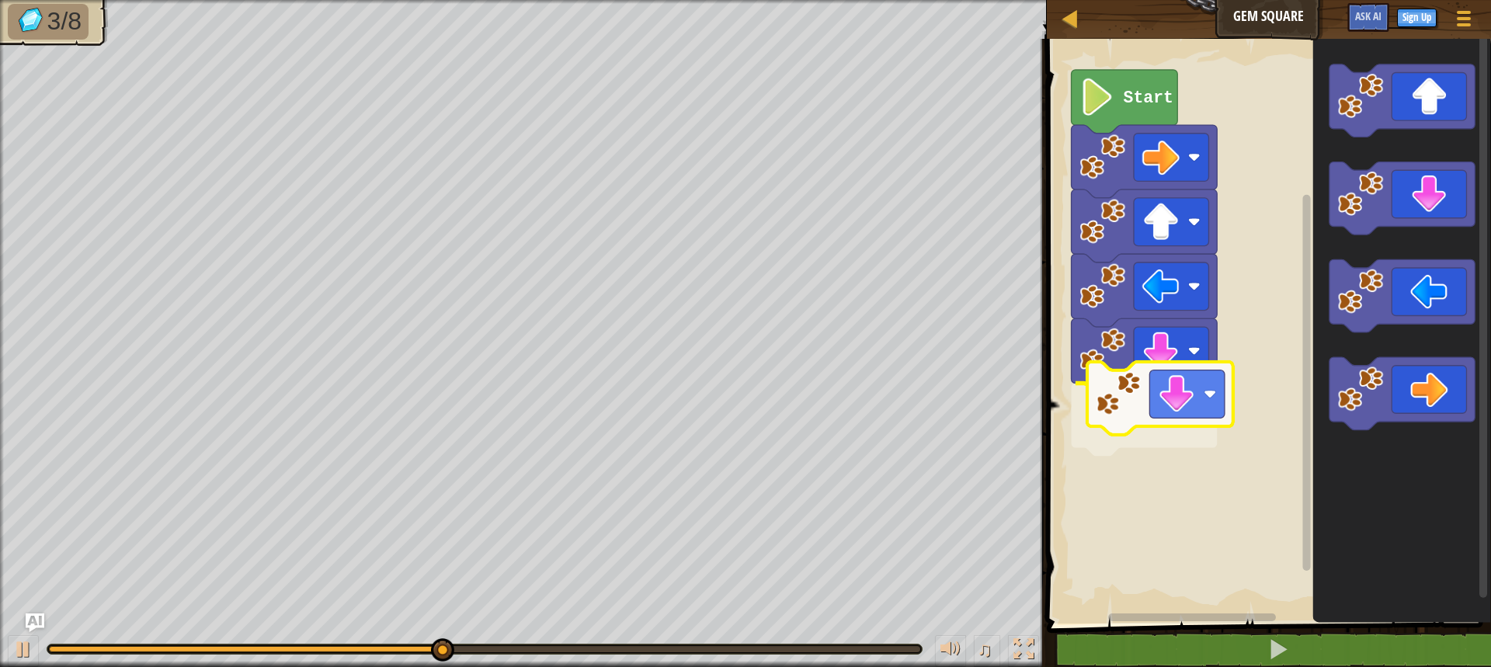
click at [1120, 426] on div "Start" at bounding box center [1266, 327] width 449 height 593
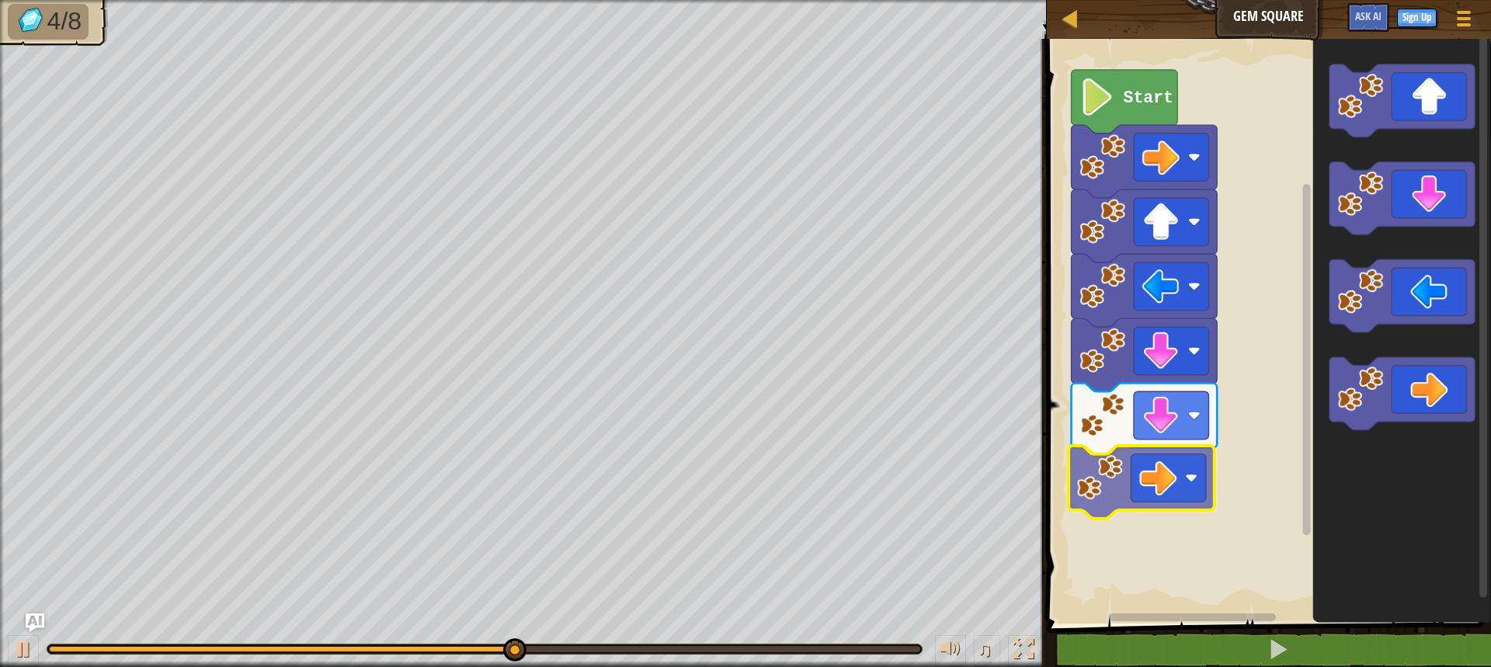
click at [1159, 490] on div "Start" at bounding box center [1266, 327] width 449 height 593
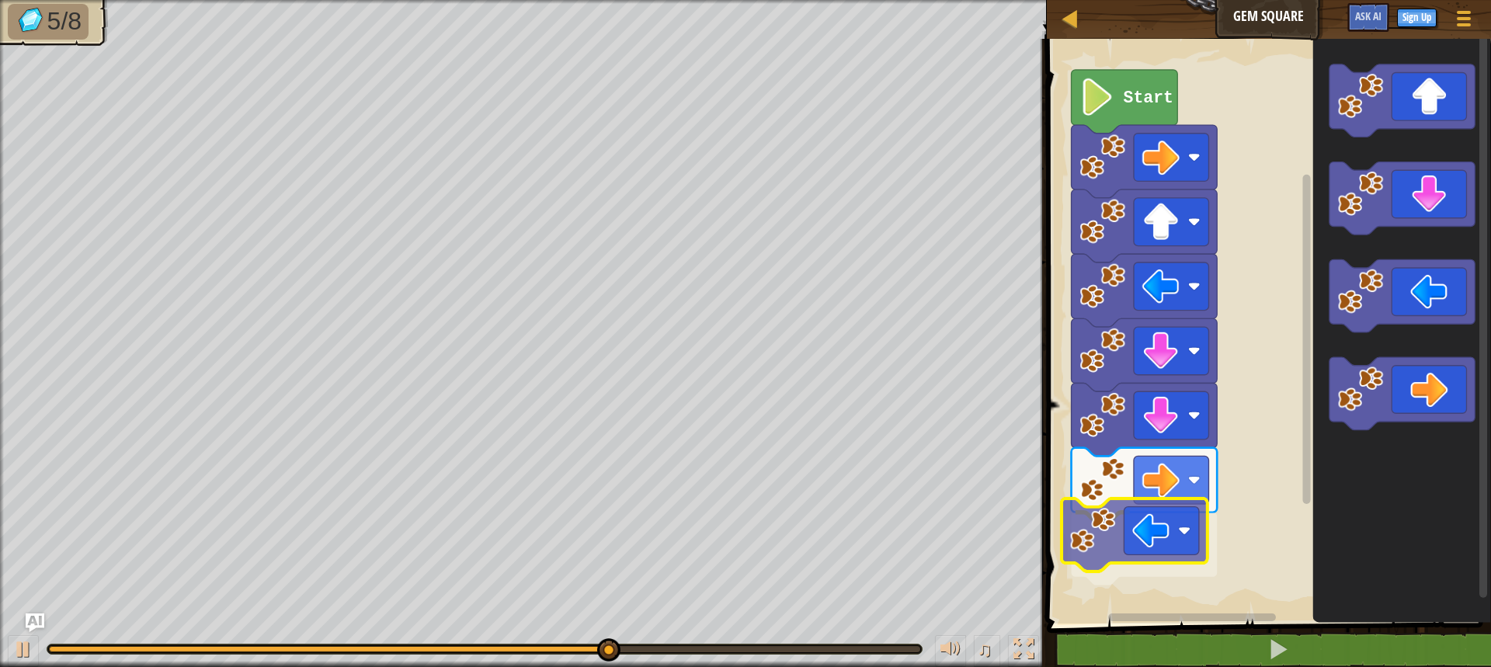
click at [1149, 561] on div "Start" at bounding box center [1266, 327] width 449 height 593
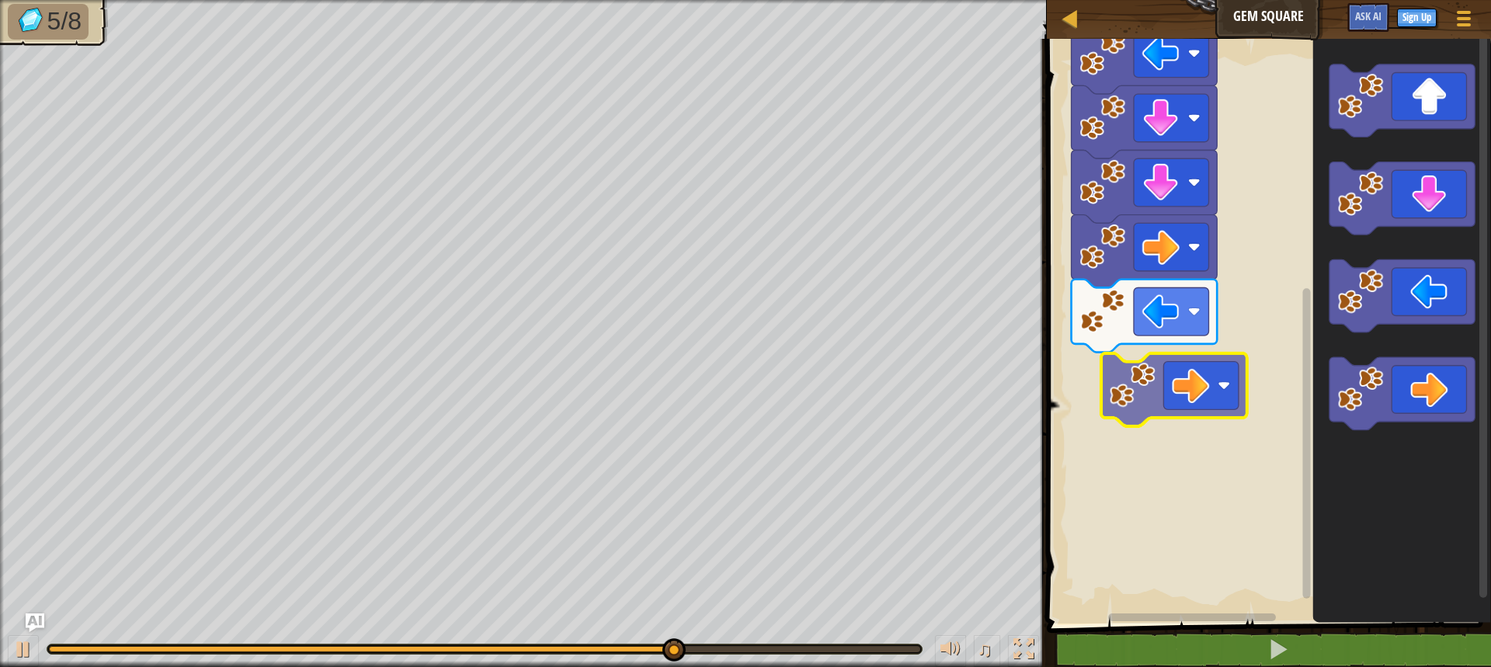
click at [1188, 405] on div "Start" at bounding box center [1266, 327] width 449 height 593
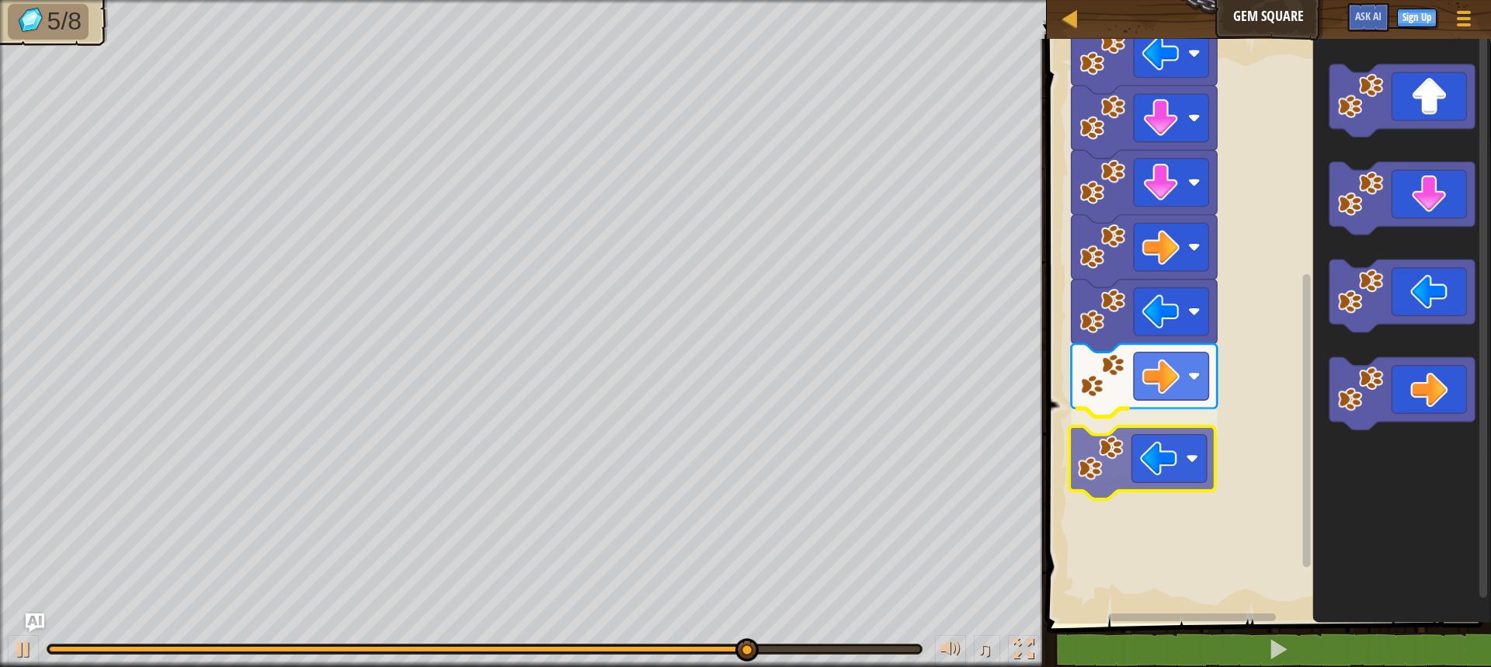
click at [1129, 486] on div "Start" at bounding box center [1266, 327] width 449 height 593
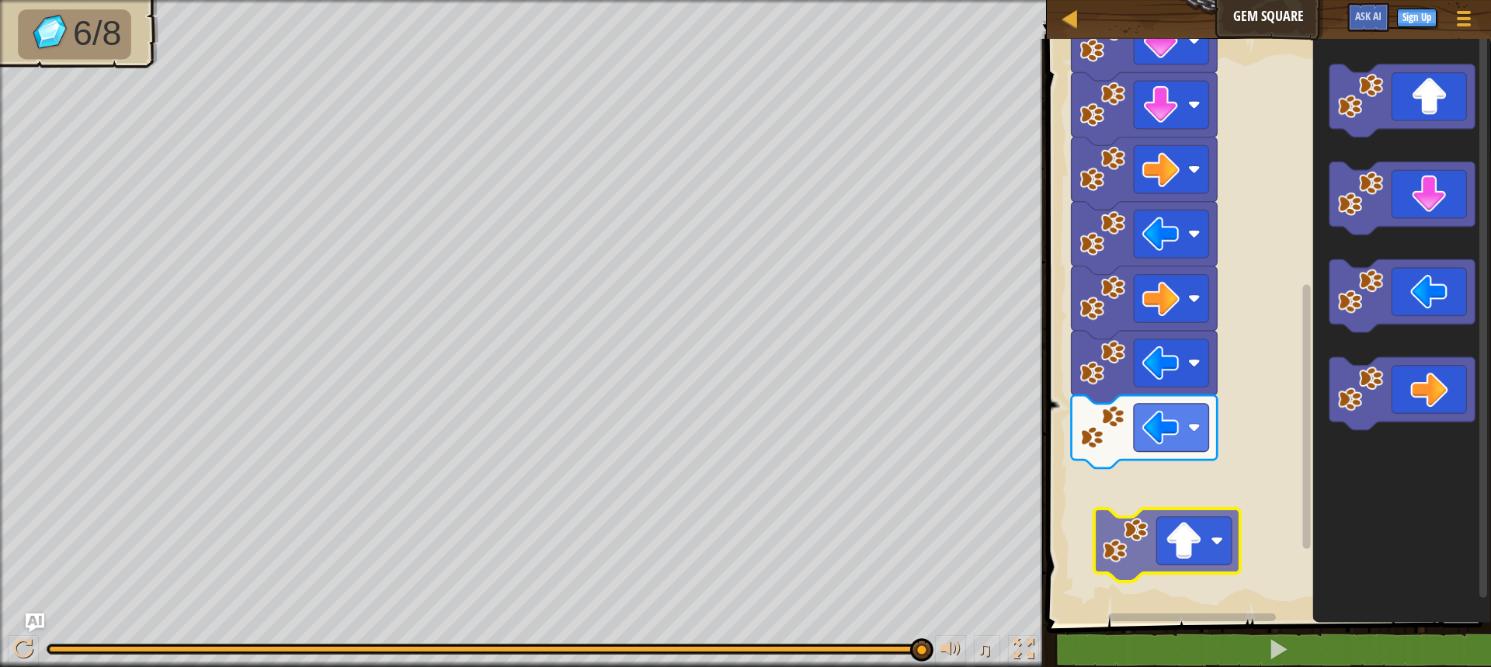
click at [1139, 500] on div "Start" at bounding box center [1266, 327] width 449 height 593
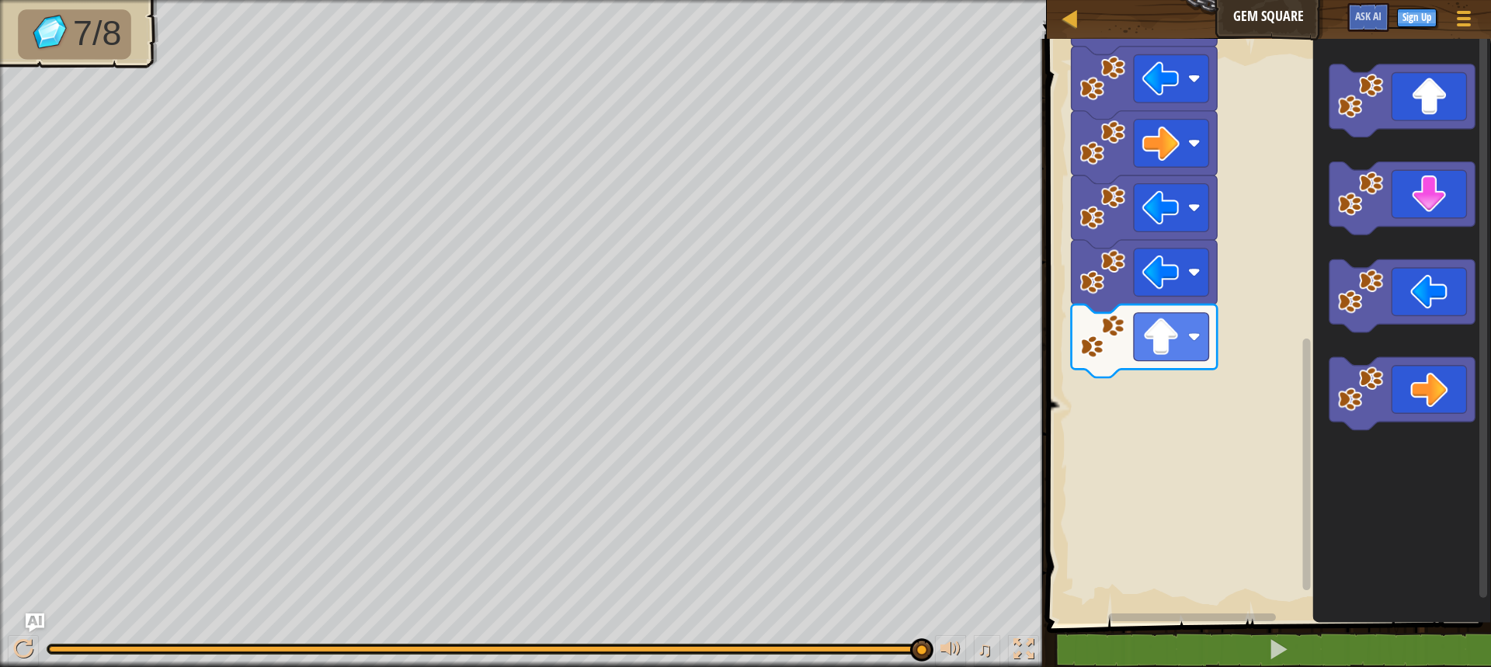
click at [1145, 345] on div "Start" at bounding box center [1266, 327] width 449 height 593
click at [1157, 386] on div "Start" at bounding box center [1266, 327] width 449 height 593
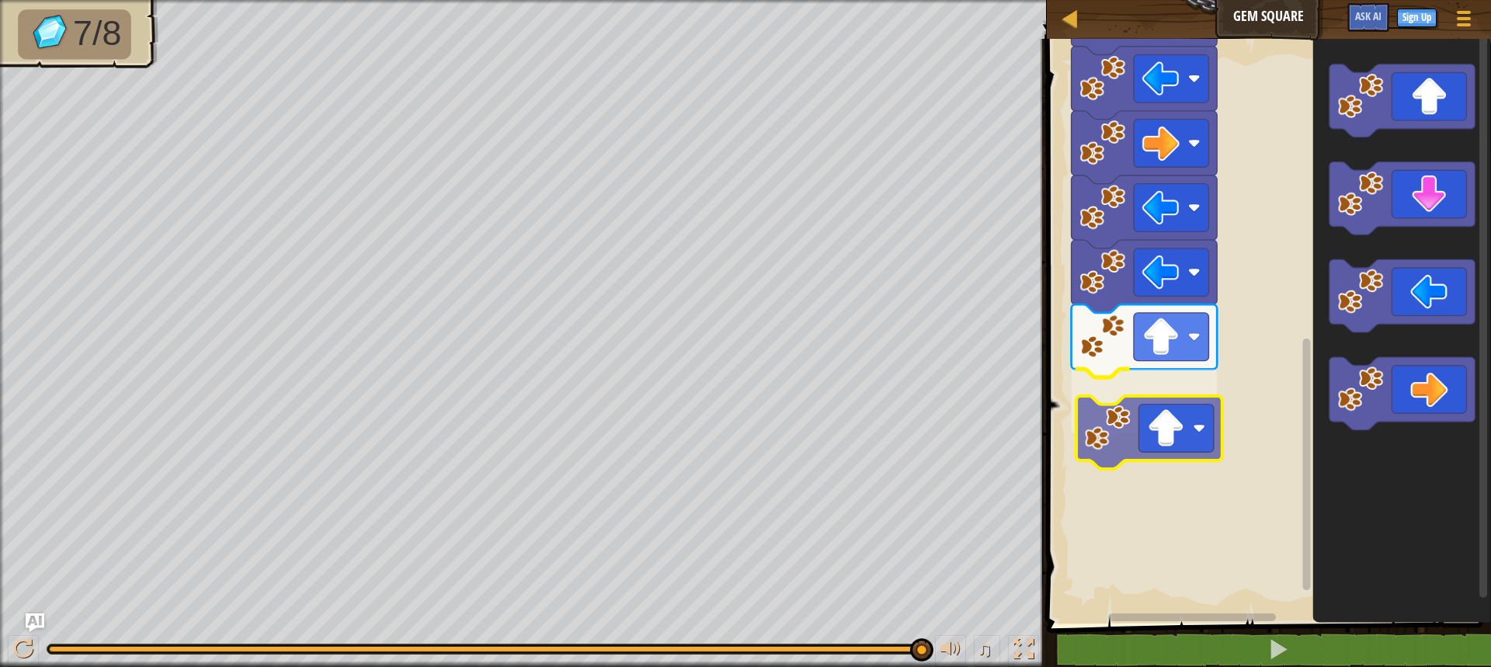
click at [1188, 452] on div "Start" at bounding box center [1266, 327] width 449 height 593
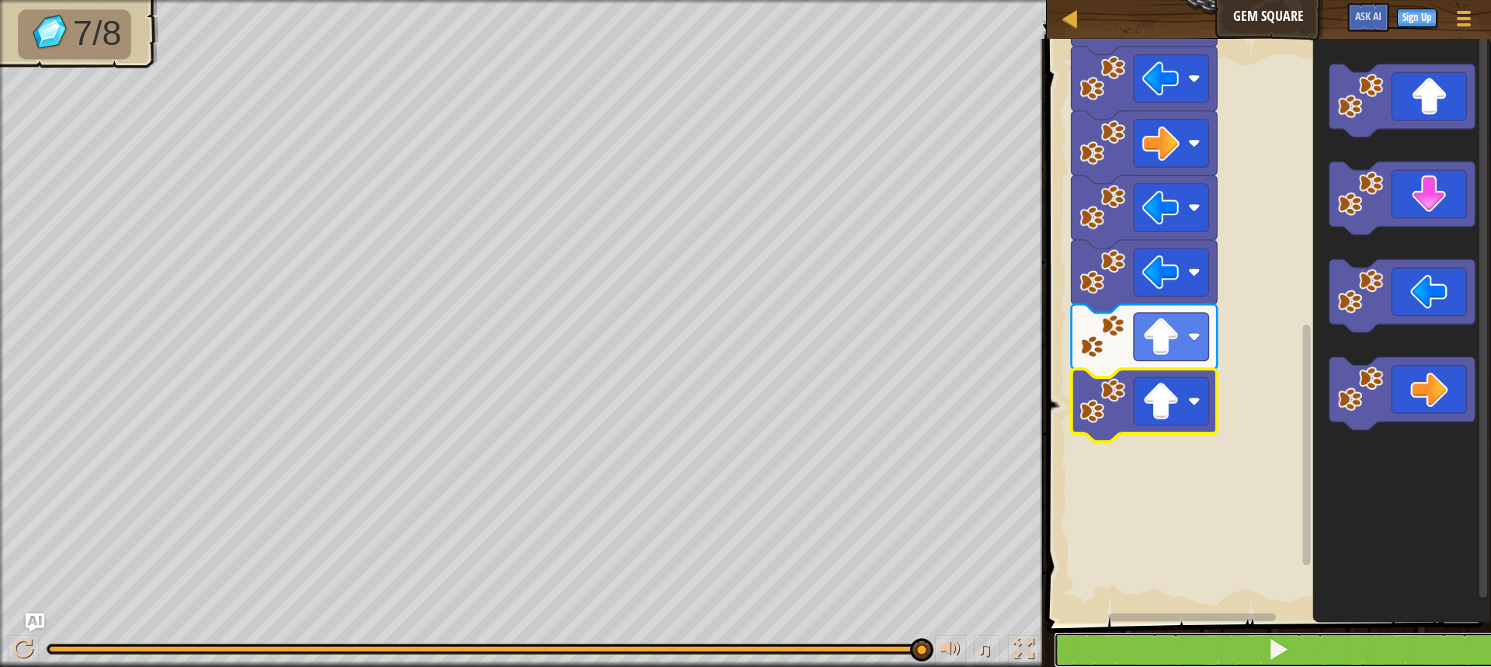
click at [1378, 645] on button at bounding box center [1278, 650] width 449 height 36
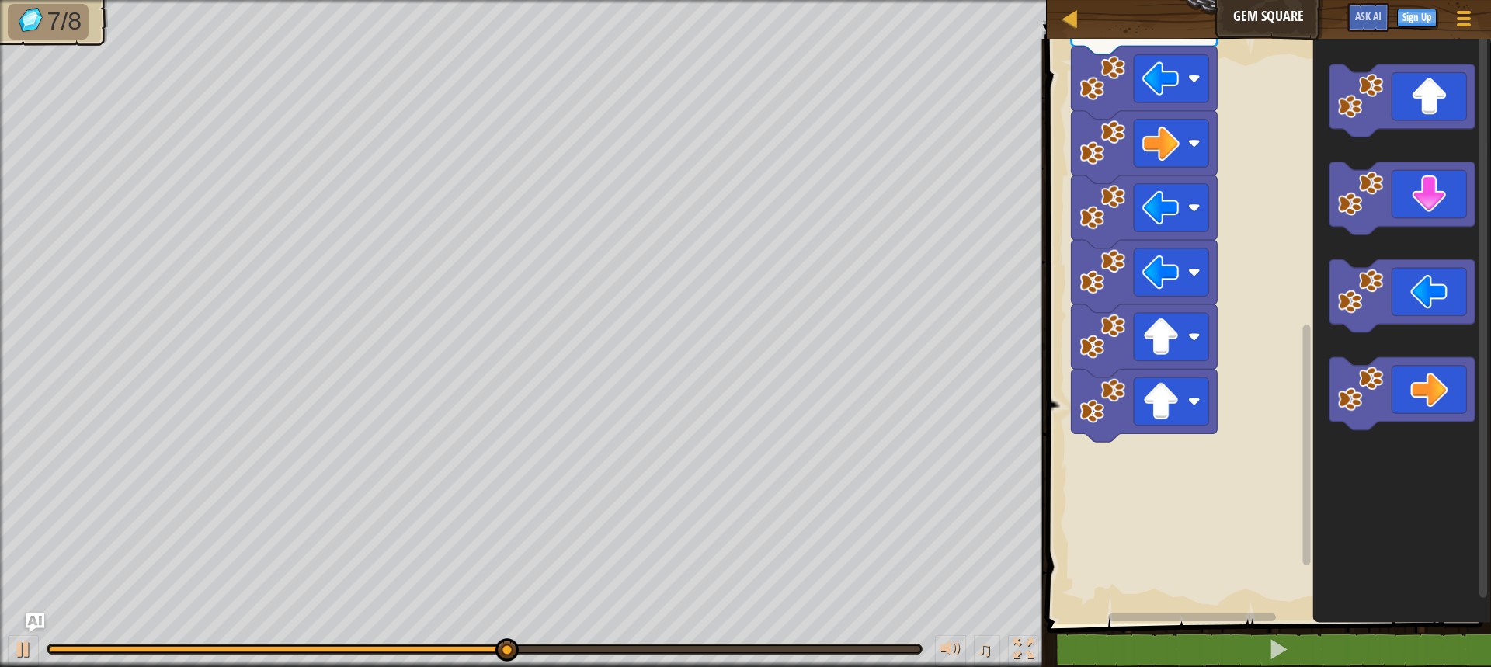
click at [1132, 454] on div "Start" at bounding box center [1266, 327] width 449 height 593
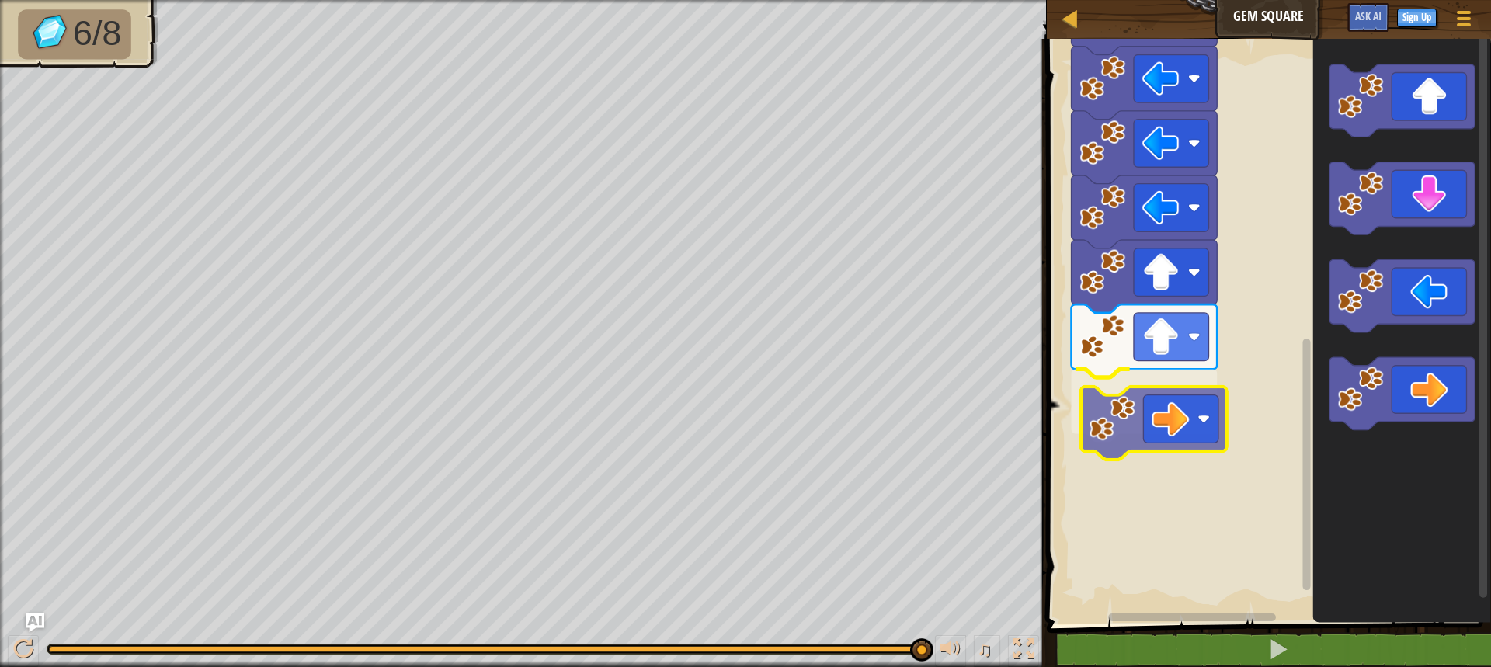
click at [1110, 429] on div "Start" at bounding box center [1266, 327] width 449 height 593
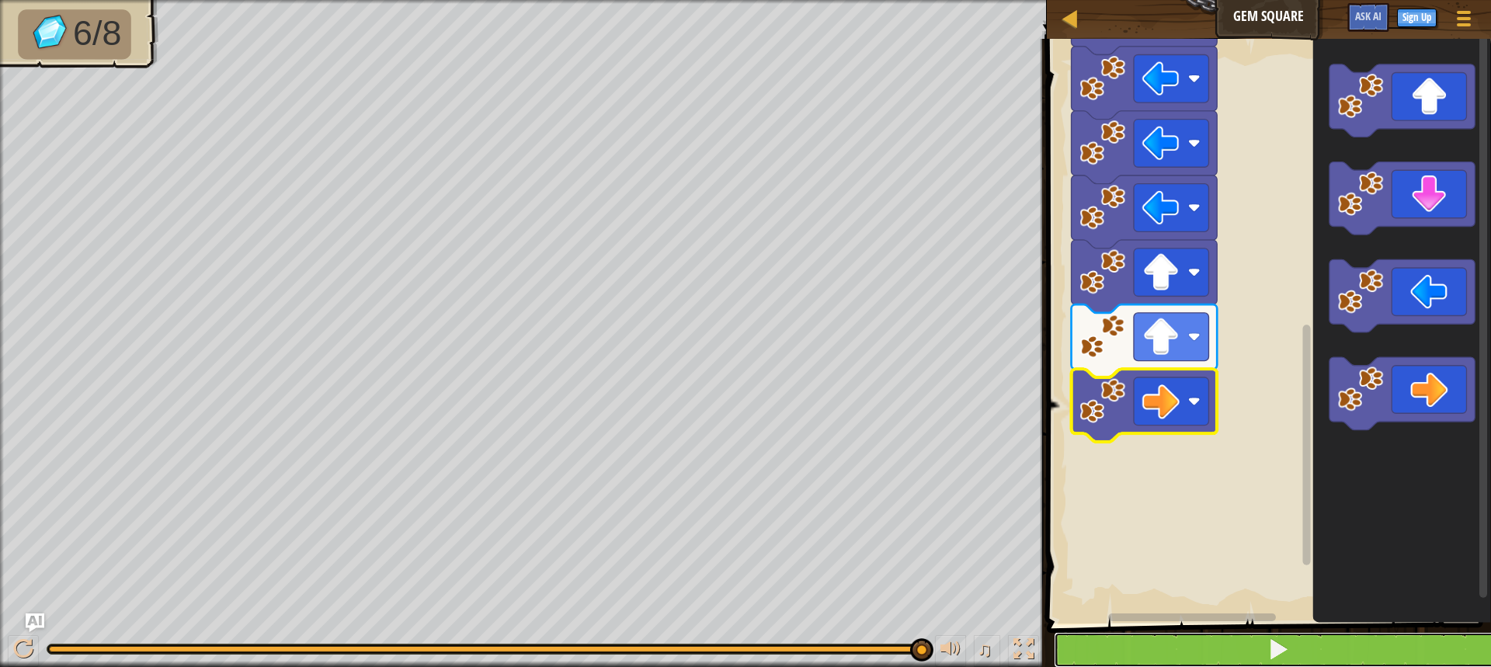
click at [1177, 641] on button at bounding box center [1278, 650] width 449 height 36
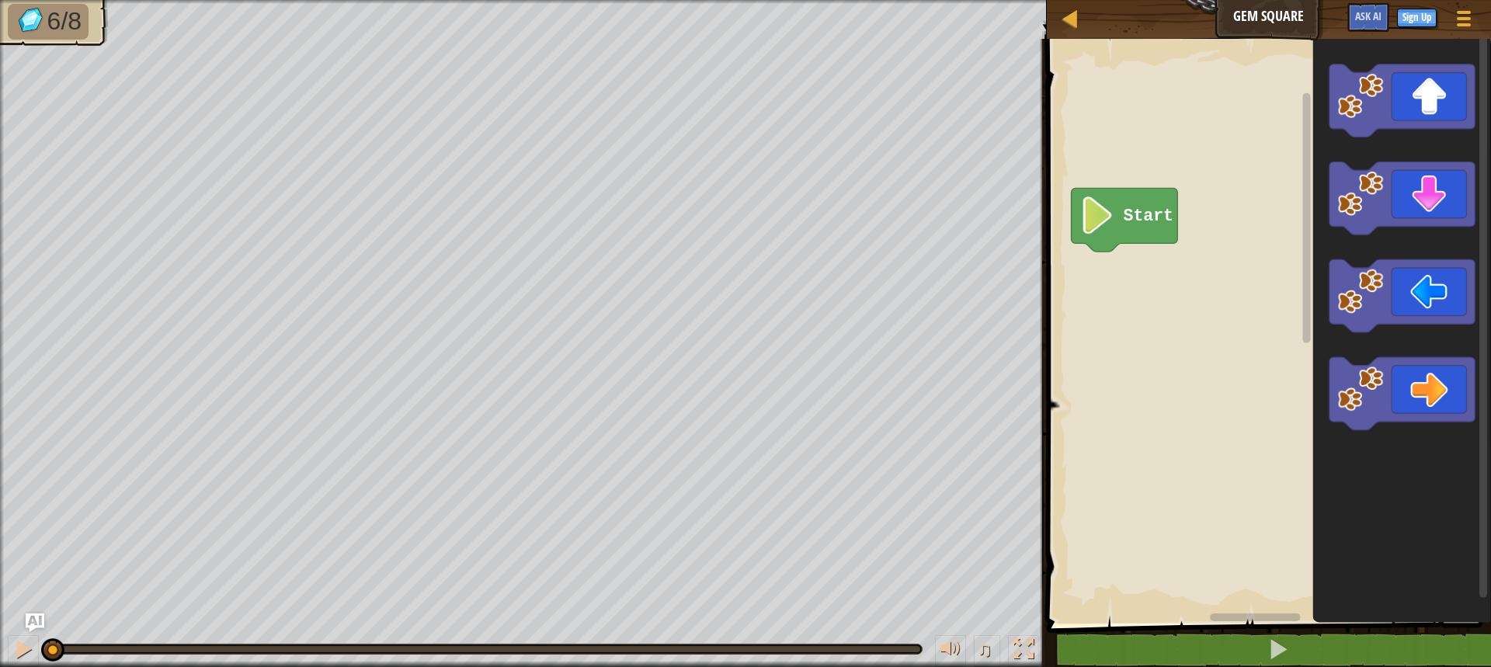
drag, startPoint x: 915, startPoint y: 653, endPoint x: 0, endPoint y: 703, distance: 916.2
click at [0, 0] on html "Map Gem Square Game Menu Sign Up Ask AI 1 ההההההההההההההההההההההההההההההההההההה…" at bounding box center [745, 0] width 1491 height 0
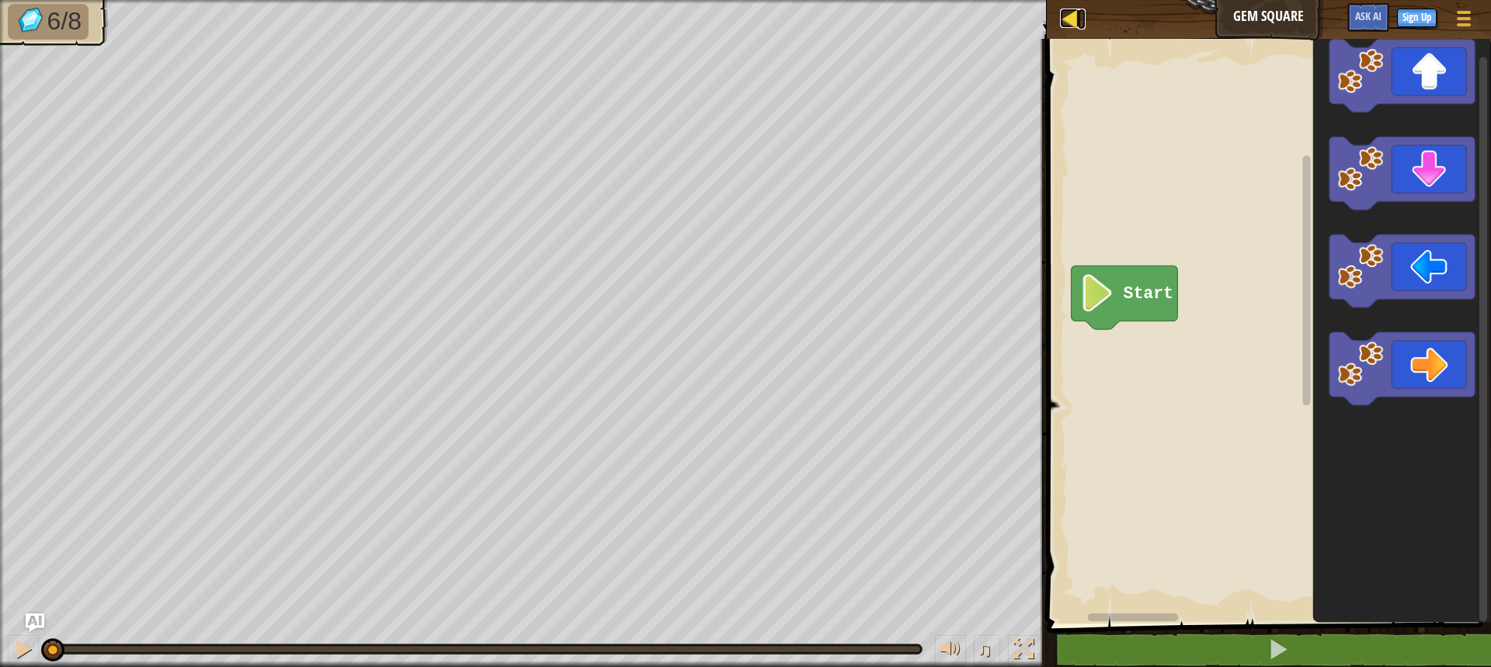
click at [1074, 9] on div at bounding box center [1069, 18] width 19 height 19
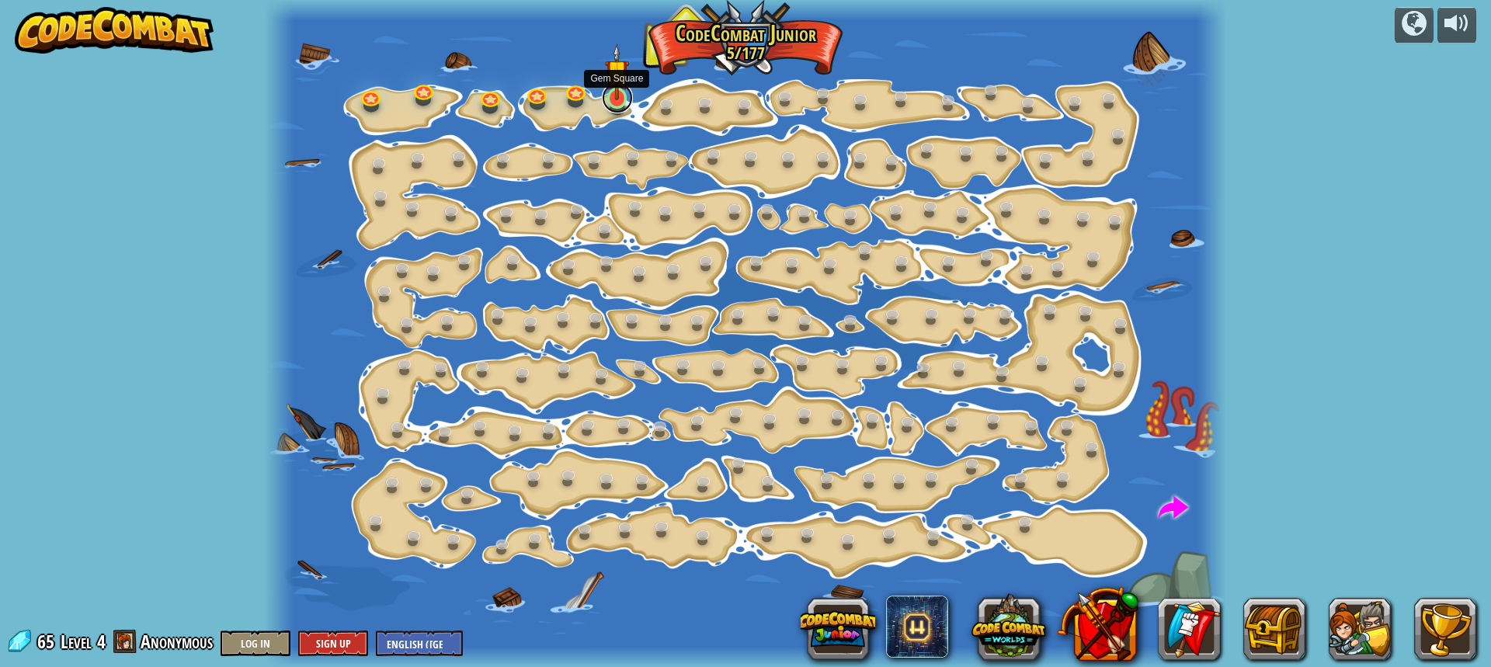
click at [616, 102] on link at bounding box center [617, 97] width 31 height 31
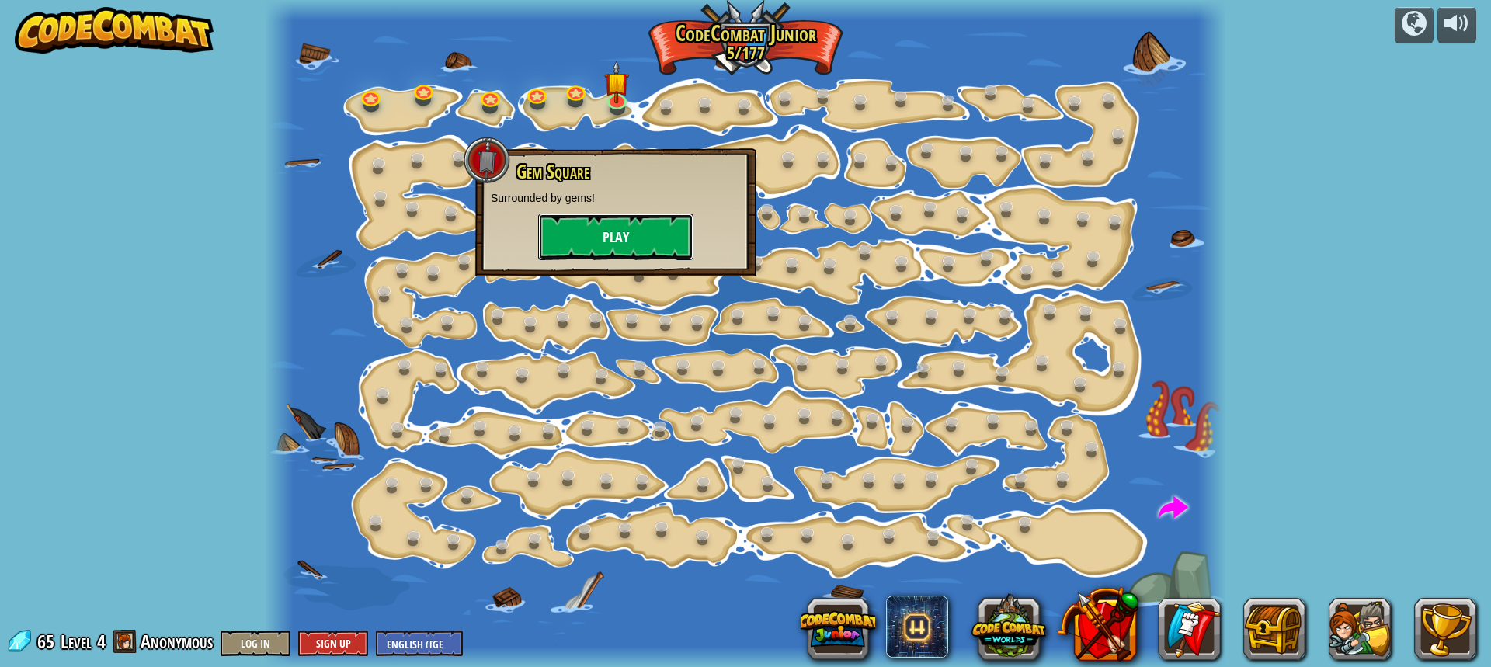
click at [575, 243] on button "Play" at bounding box center [615, 237] width 155 height 47
